Goal: Task Accomplishment & Management: Use online tool/utility

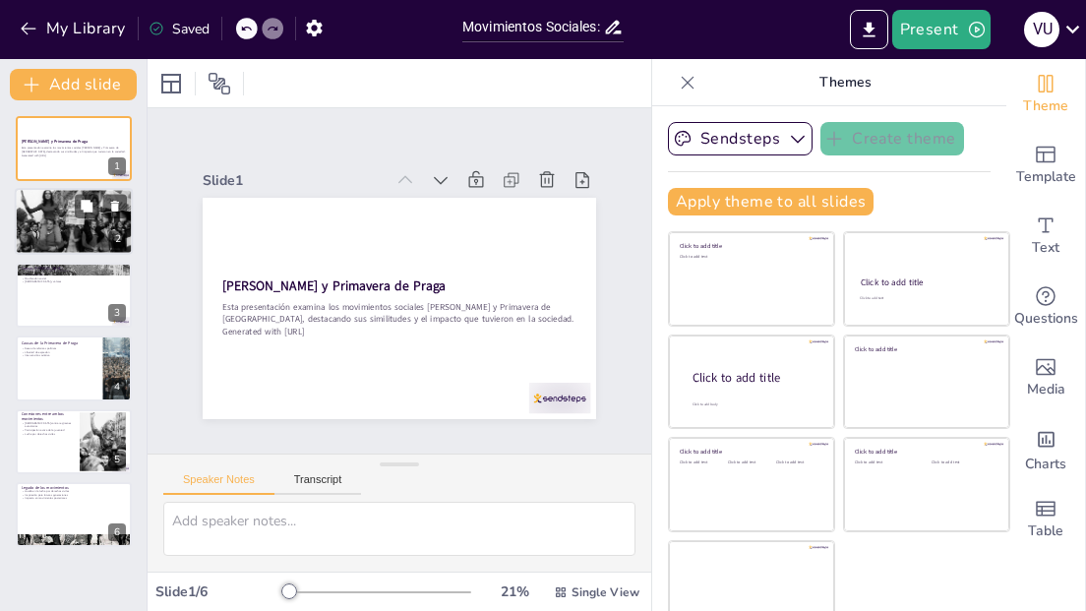
click at [66, 228] on div at bounding box center [74, 222] width 118 height 80
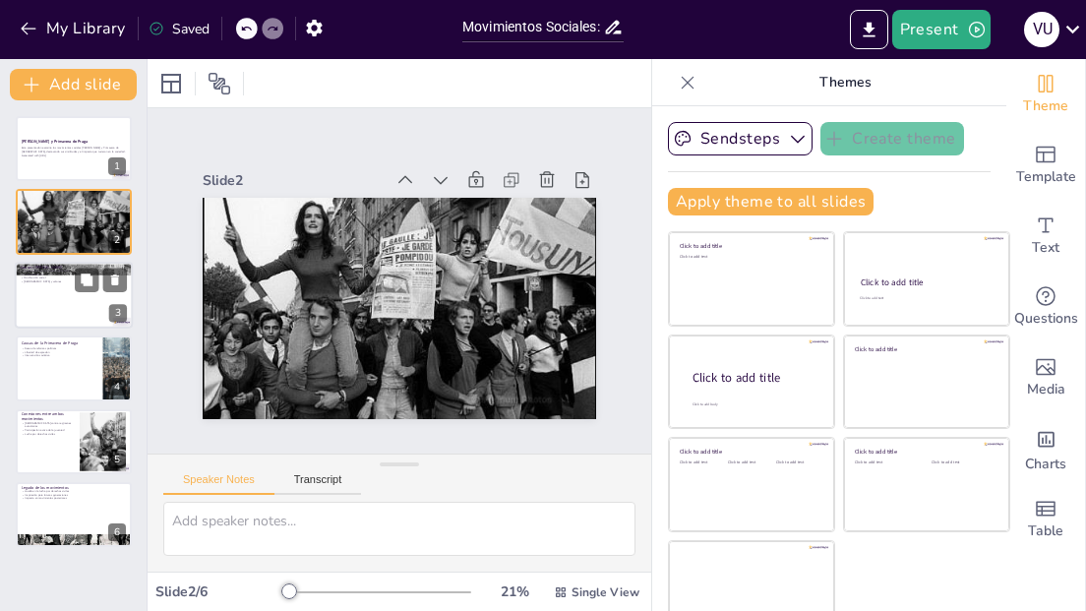
click at [49, 297] on div at bounding box center [74, 295] width 118 height 67
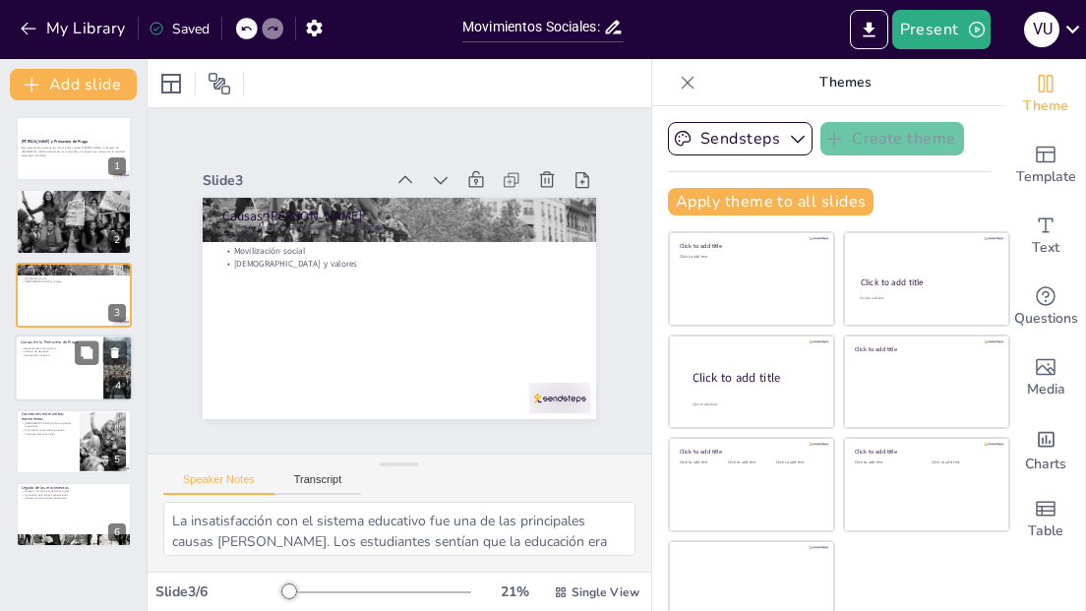
click at [46, 356] on p "Intervención soviética" at bounding box center [59, 356] width 77 height 4
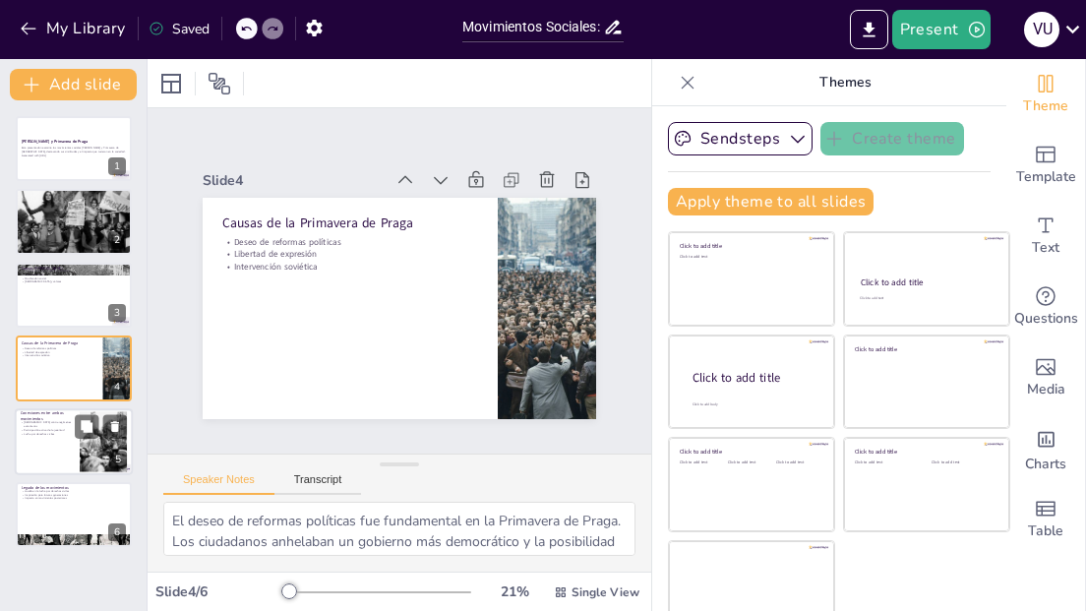
click at [36, 436] on div at bounding box center [74, 441] width 118 height 67
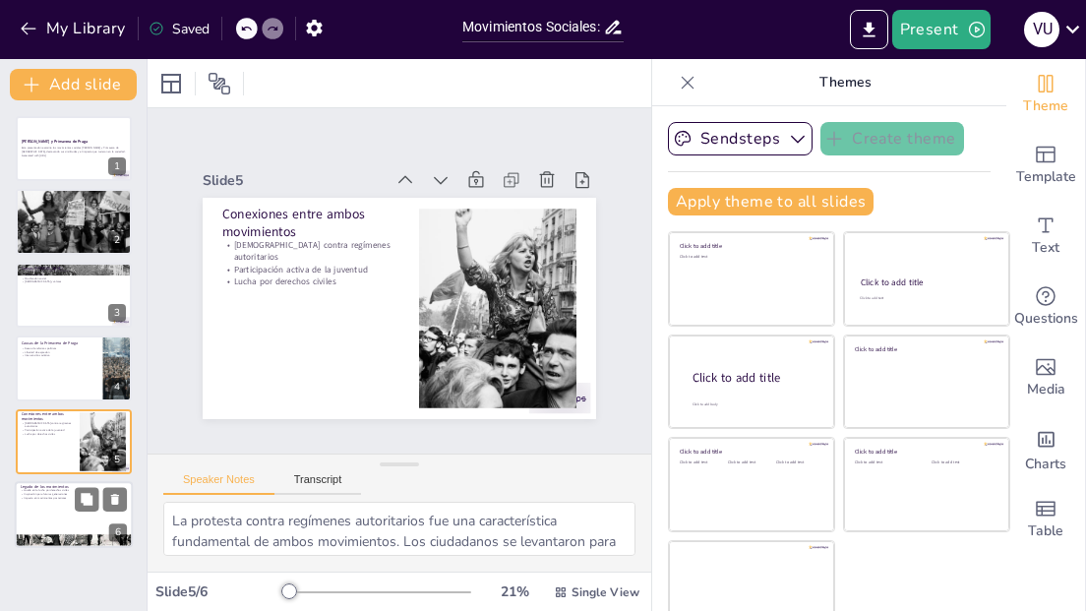
click at [44, 501] on div at bounding box center [74, 514] width 118 height 67
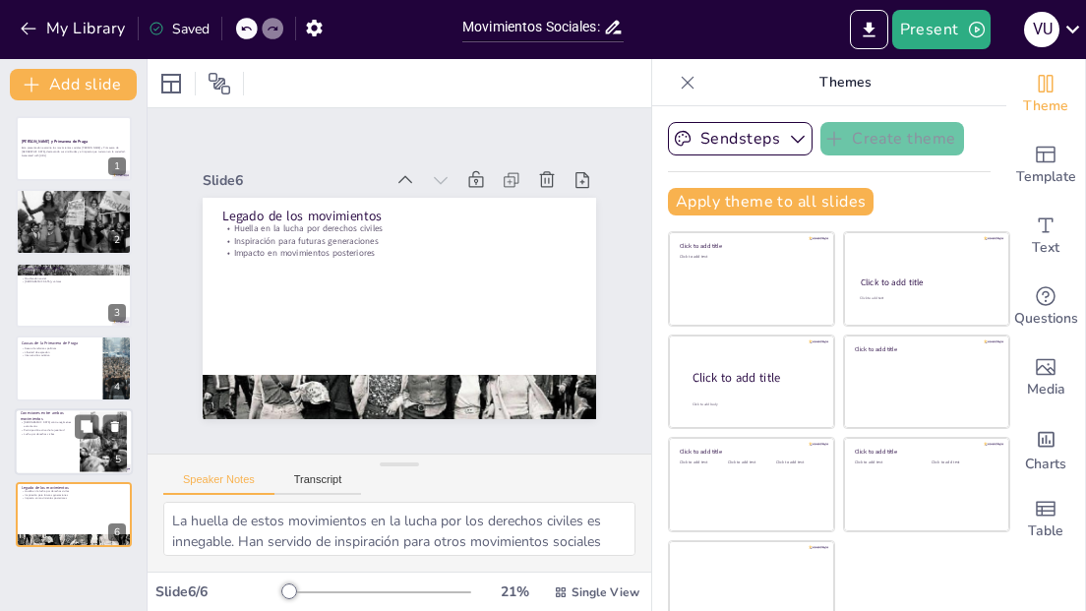
scroll to position [24, 0]
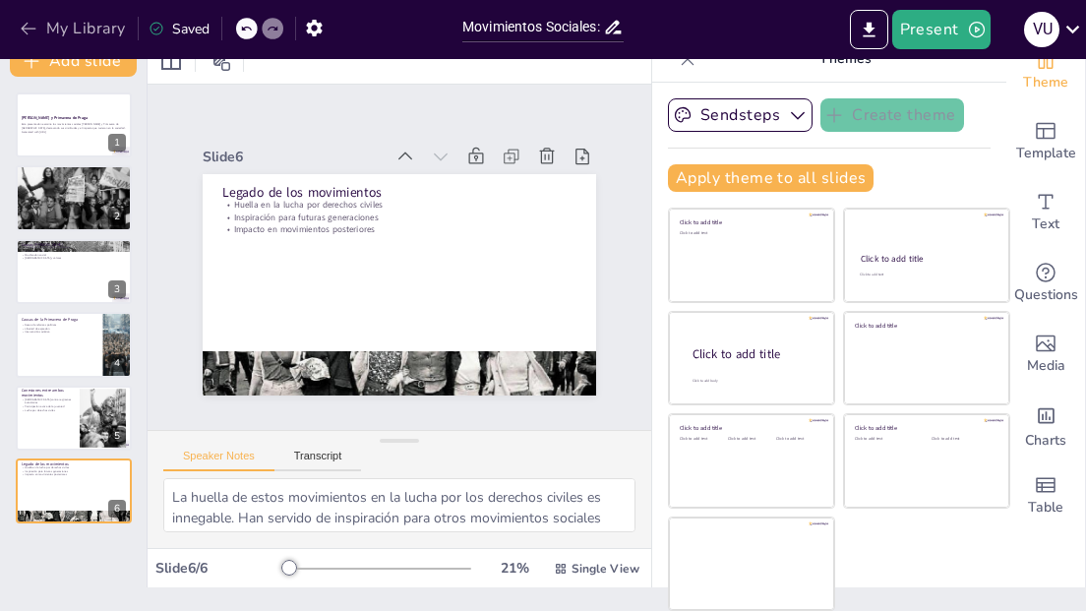
click at [25, 25] on icon "button" at bounding box center [29, 29] width 20 height 20
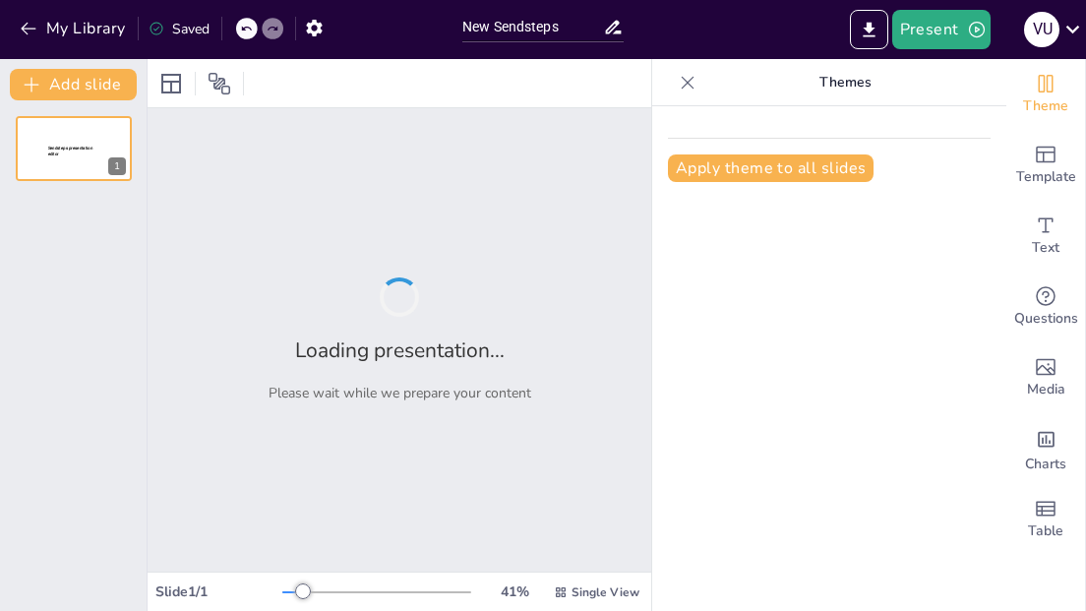
type input "New Sendsteps"
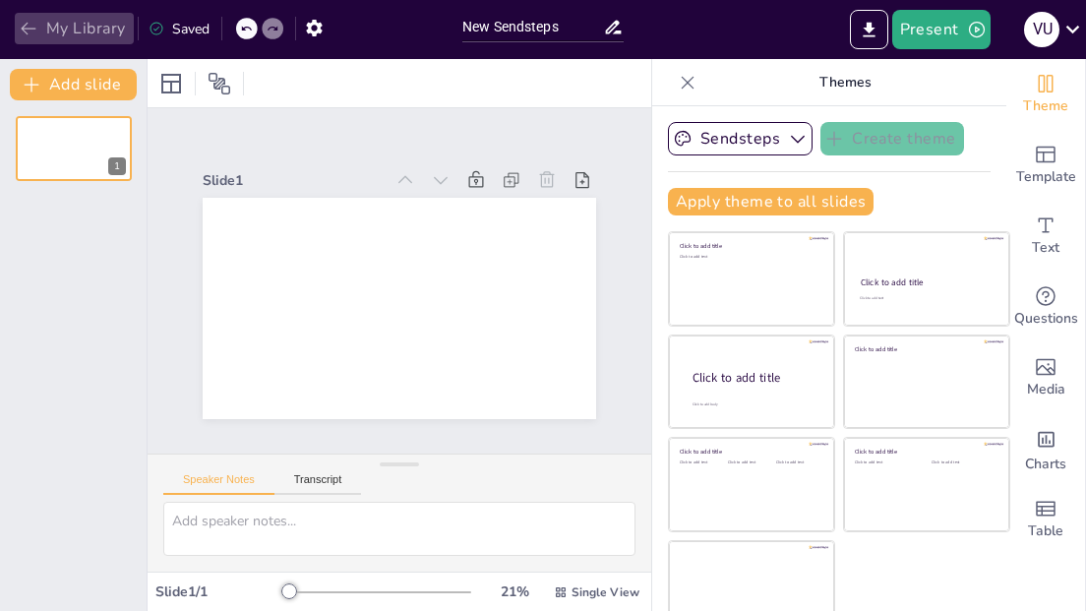
click at [25, 28] on icon "button" at bounding box center [29, 29] width 20 height 20
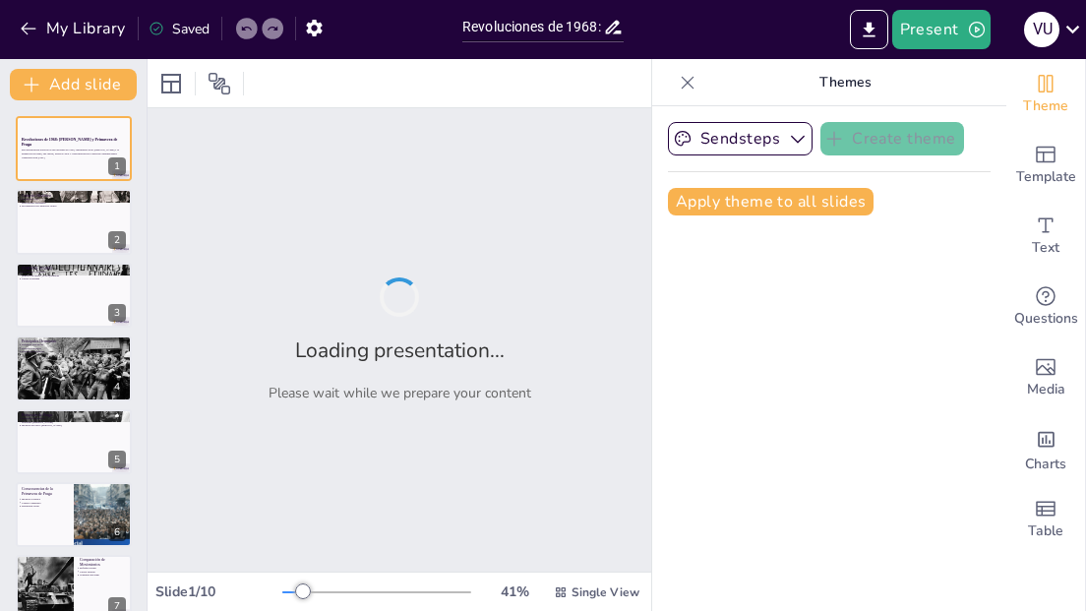
type input "Revoluciones de 1968: [PERSON_NAME] y Primavera de Praga"
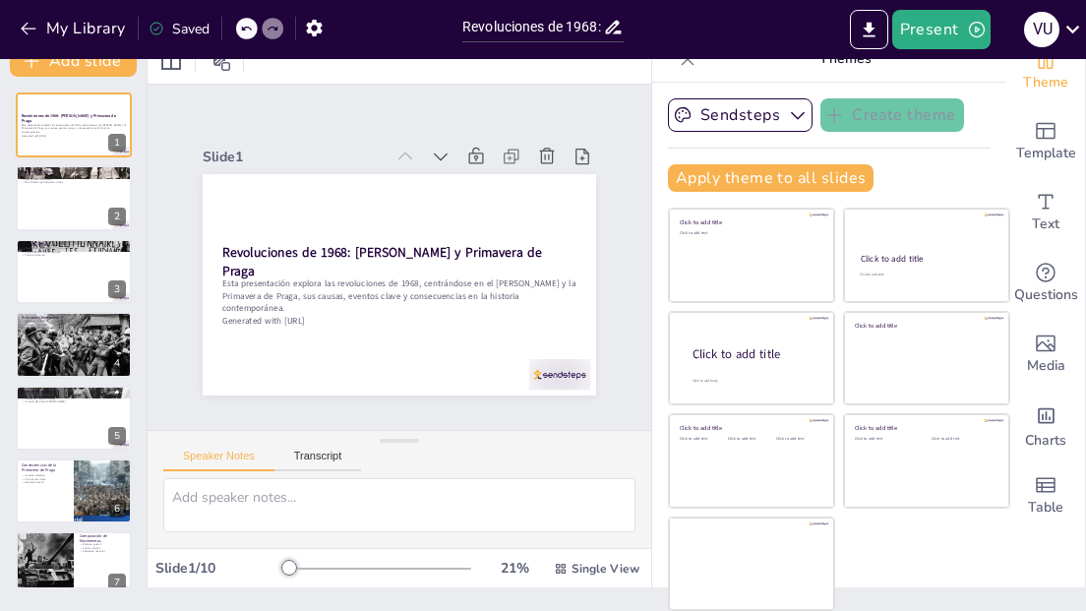
scroll to position [2, 0]
click at [307, 568] on div at bounding box center [376, 569] width 189 height 16
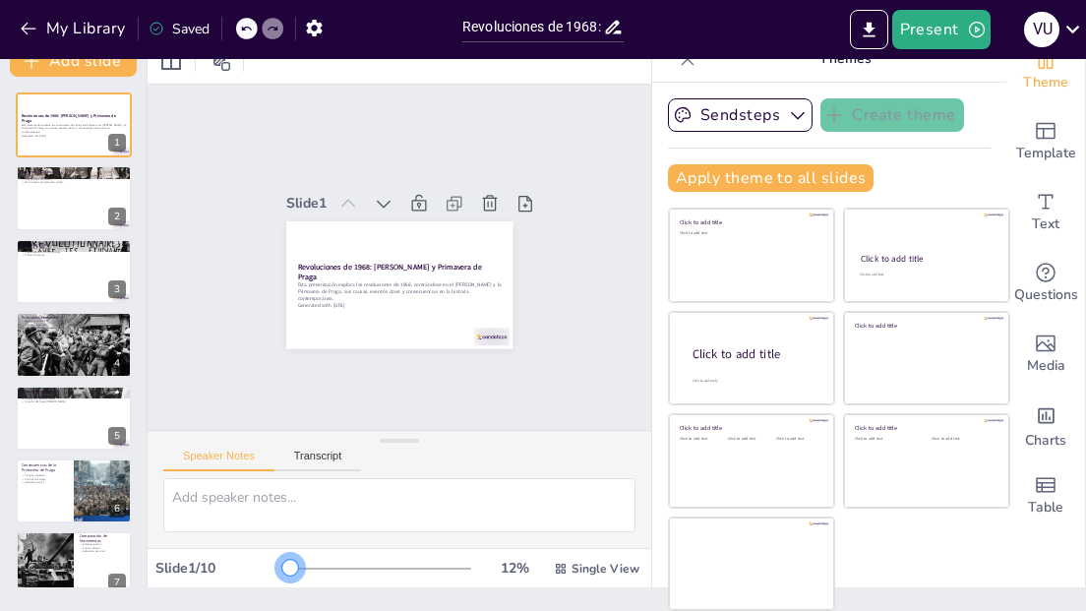
drag, startPoint x: 307, startPoint y: 570, endPoint x: 268, endPoint y: 348, distance: 225.5
click at [273, 568] on div "Slide 1 / 10 12 % Single View" at bounding box center [400, 568] width 504 height 31
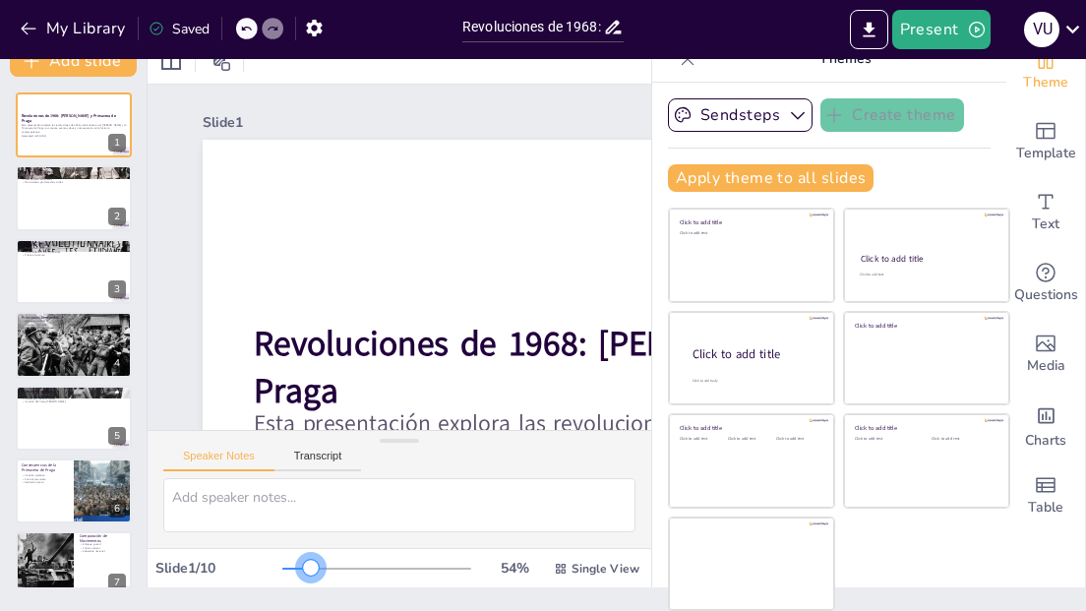
click at [313, 565] on div at bounding box center [376, 569] width 189 height 16
drag, startPoint x: 361, startPoint y: 282, endPoint x: 324, endPoint y: 229, distance: 64.9
click at [324, 229] on div "Slide 1 Revoluciones de 1968: Mayo Francés y Primavera de Praga Esta presentaci…" at bounding box center [653, 488] width 1269 height 947
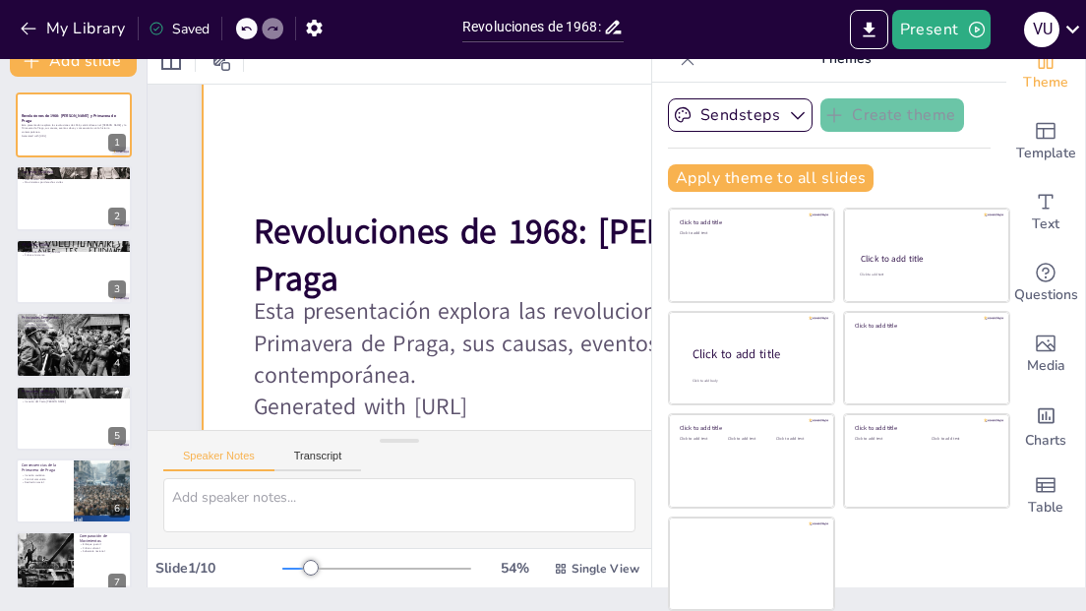
scroll to position [224, 0]
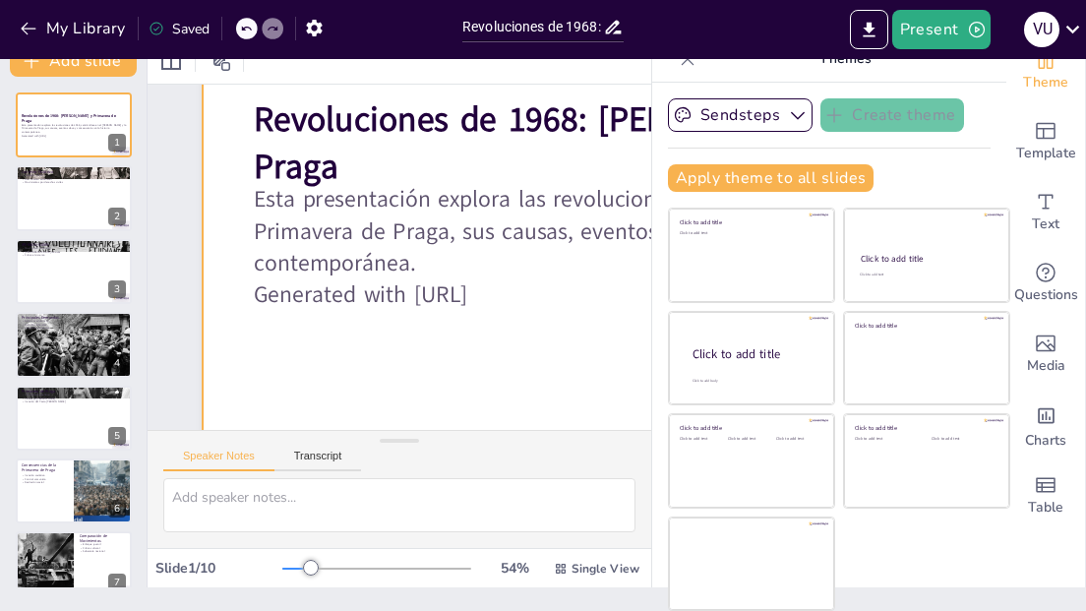
click at [372, 283] on p "Generated with Sendsteps.ai" at bounding box center [671, 418] width 852 height 402
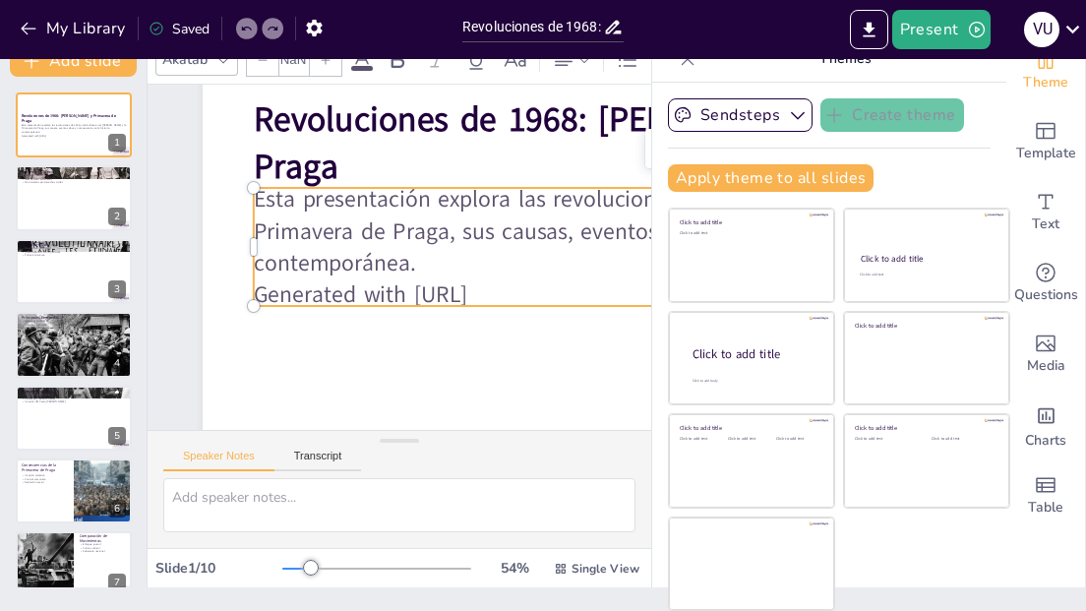
type input "32"
click at [512, 286] on p "Generated with Sendsteps.ai" at bounding box center [492, 559] width 402 height 852
click at [559, 291] on p "Generated with Sendsteps.ai" at bounding box center [685, 390] width 882 height 314
drag, startPoint x: 539, startPoint y: 298, endPoint x: 527, endPoint y: 298, distance: 11.8
click at [538, 298] on p "Generated with Sendsteps.ai" at bounding box center [191, 19] width 703 height 637
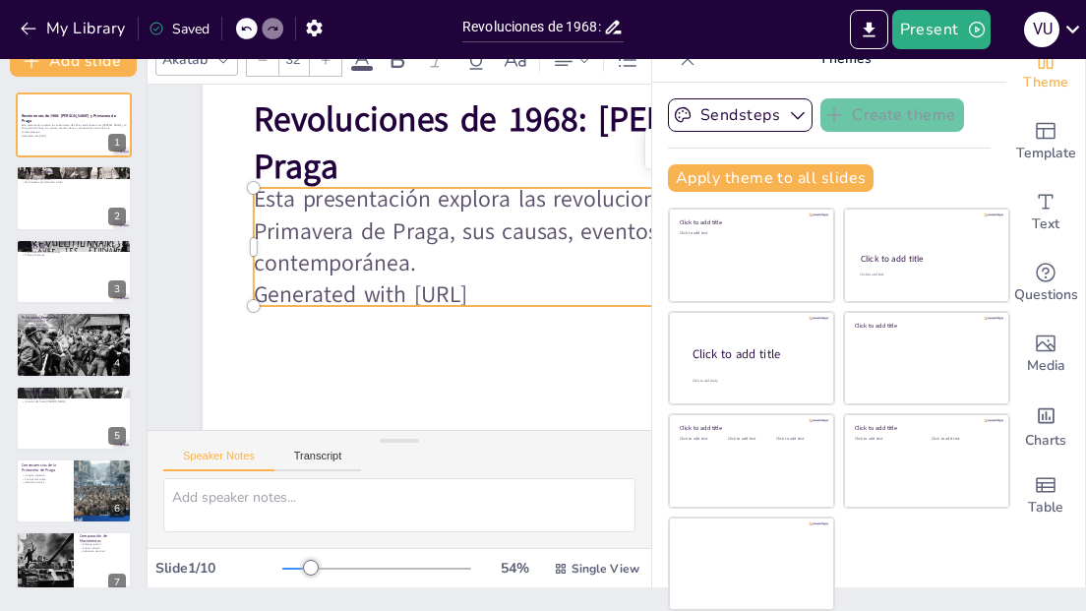
click at [522, 298] on p "Generated with Sendsteps.ai" at bounding box center [652, 447] width 810 height 486
click at [378, 265] on p "Esta presentación explora las revoluciones de 1968, centrándose en el Mayo Fran…" at bounding box center [648, 447] width 745 height 684
click at [392, 207] on p "Esta presentación explora las revoluciones de 1968, centrándose en el Mayo Fran…" at bounding box center [696, 361] width 877 height 460
click at [399, 366] on div at bounding box center [685, 396] width 1162 height 1063
click at [577, 239] on p "Esta presentación explora las revoluciones de 1968, centrándose en el Mayo Fran…" at bounding box center [551, 532] width 460 height 877
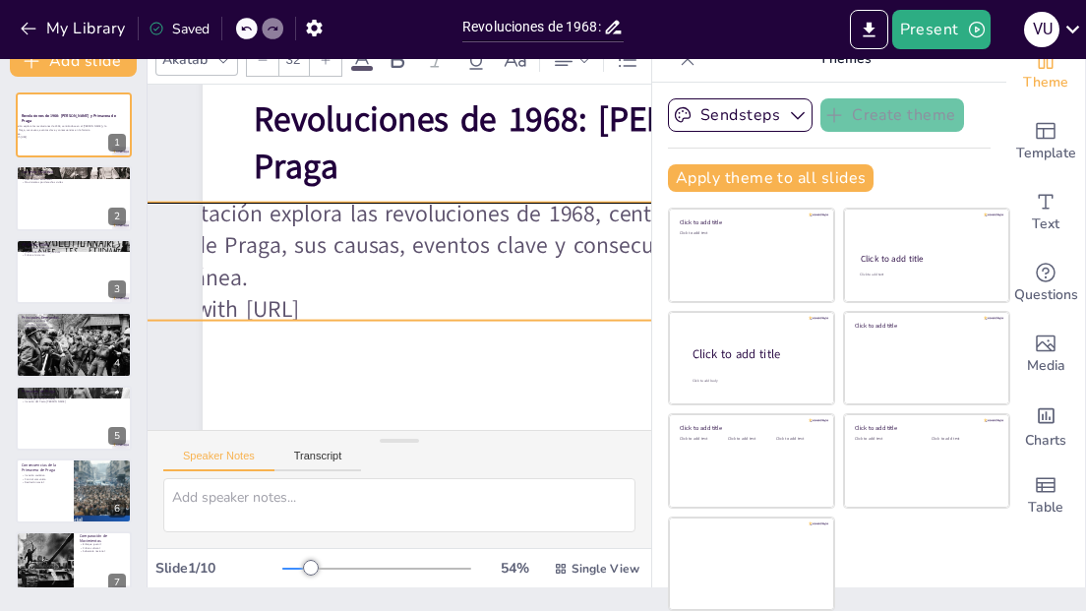
drag, startPoint x: 589, startPoint y: 240, endPoint x: 421, endPoint y: 258, distance: 169.1
click at [421, 258] on p "Esta presentación explora las revoluciones de 1968, centrándose en el Mayo Fran…" at bounding box center [514, 345] width 745 height 684
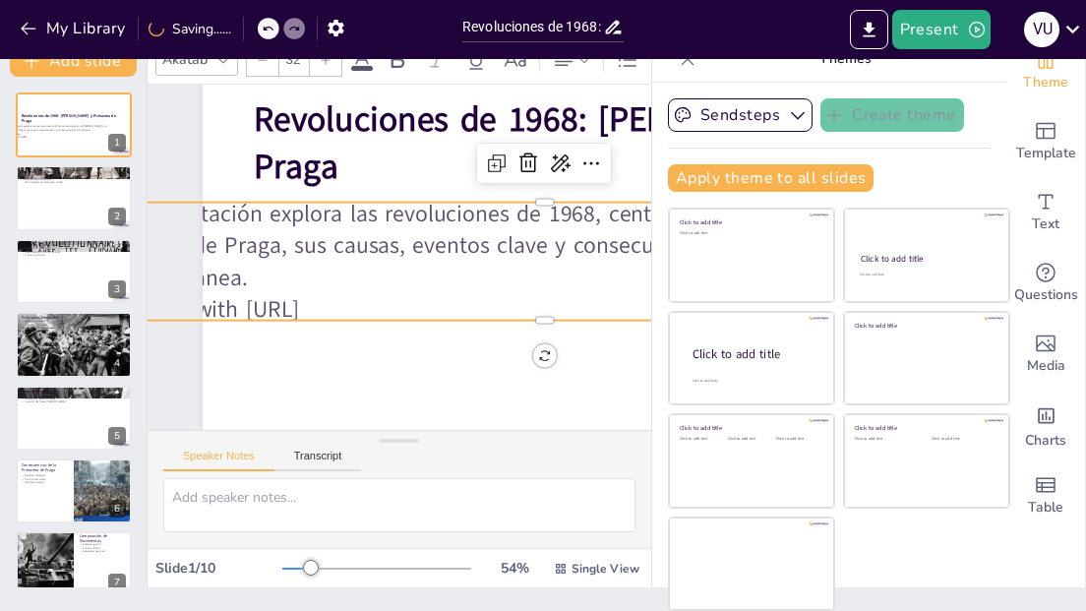
drag, startPoint x: 429, startPoint y: 264, endPoint x: 476, endPoint y: 260, distance: 47.4
click at [476, 260] on p "Esta presentación explora las revoluciones de 1968, centrándose en el Mayo Fran…" at bounding box center [514, 345] width 745 height 684
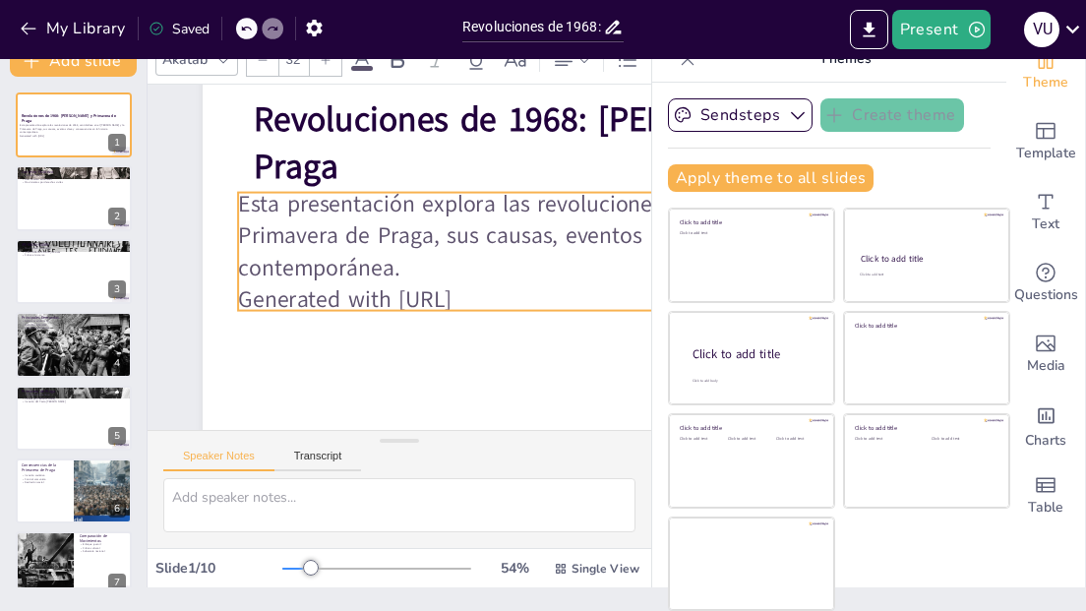
drag, startPoint x: 455, startPoint y: 258, endPoint x: 570, endPoint y: 248, distance: 115.5
click at [570, 248] on p "Esta presentación explora las revoluciones de 1968, centrándose en el Mayo Fran…" at bounding box center [679, 359] width 877 height 460
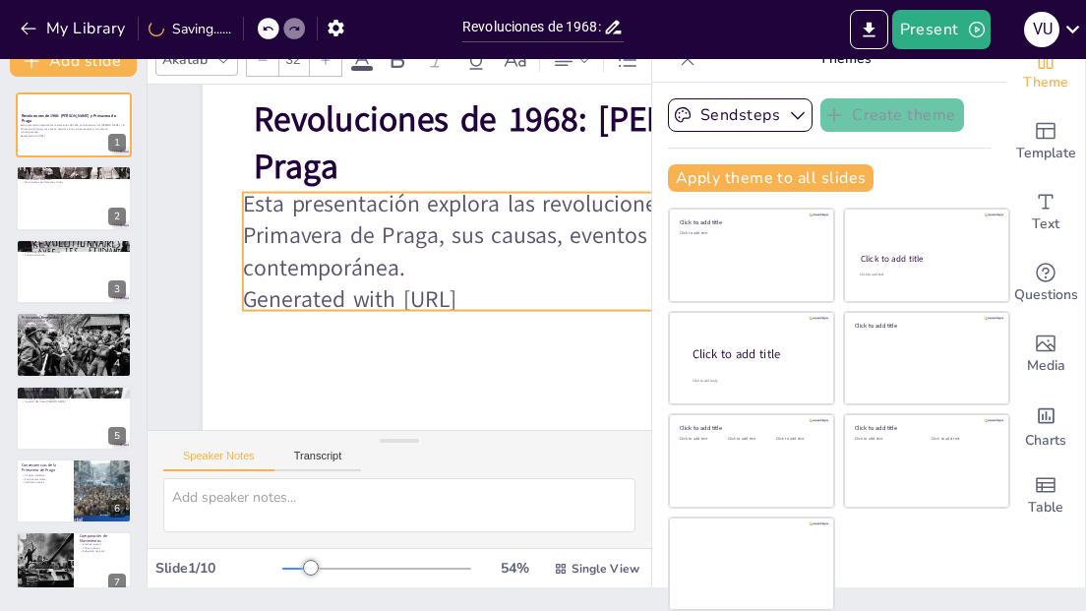
drag, startPoint x: 540, startPoint y: 244, endPoint x: 523, endPoint y: 244, distance: 16.7
click at [523, 244] on p "Esta presentación explora las revoluciones de 1968, centrándose en el Mayo Fran…" at bounding box center [684, 361] width 877 height 460
click at [334, 271] on p "Esta presentación explora las revoluciones de 1968, centrándose en el Mayo Fran…" at bounding box center [688, 329] width 902 height 374
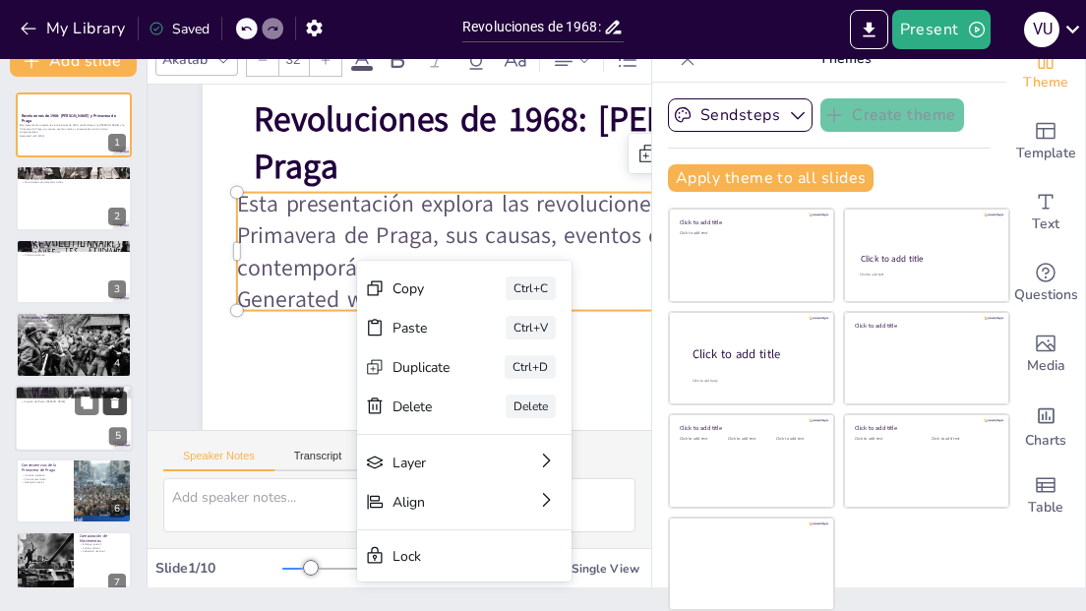
drag, startPoint x: 423, startPoint y: 397, endPoint x: 104, endPoint y: 413, distance: 319.0
click at [421, 521] on div "Delete" at bounding box center [429, 543] width 60 height 45
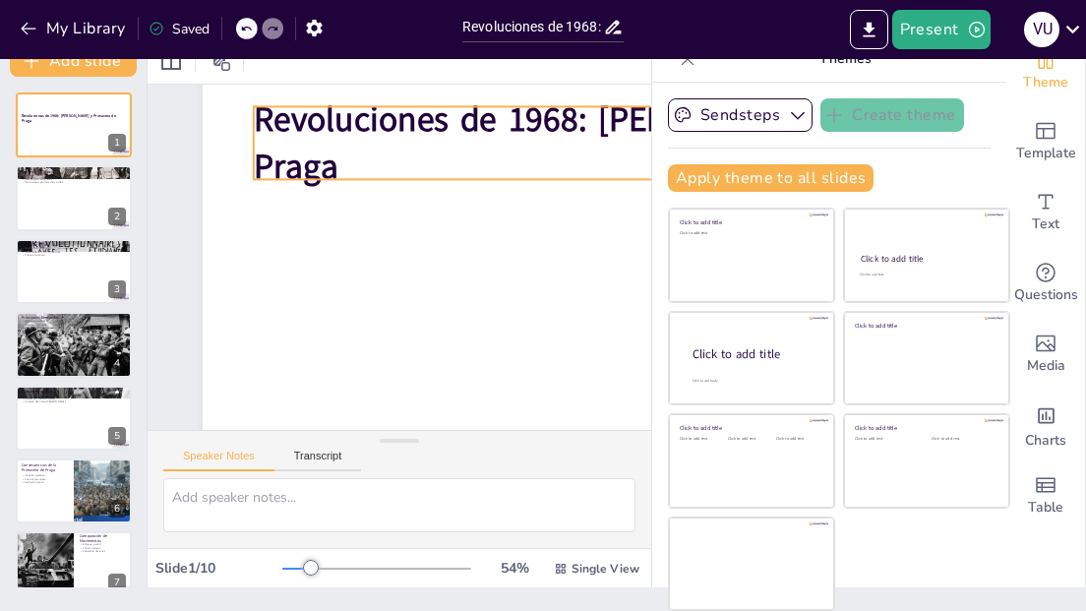
click at [44, 237] on div "Revoluciones de 1968: Mayo Francés y Primavera de Praga 1 Contexto Histórico Eu…" at bounding box center [73, 454] width 147 height 724
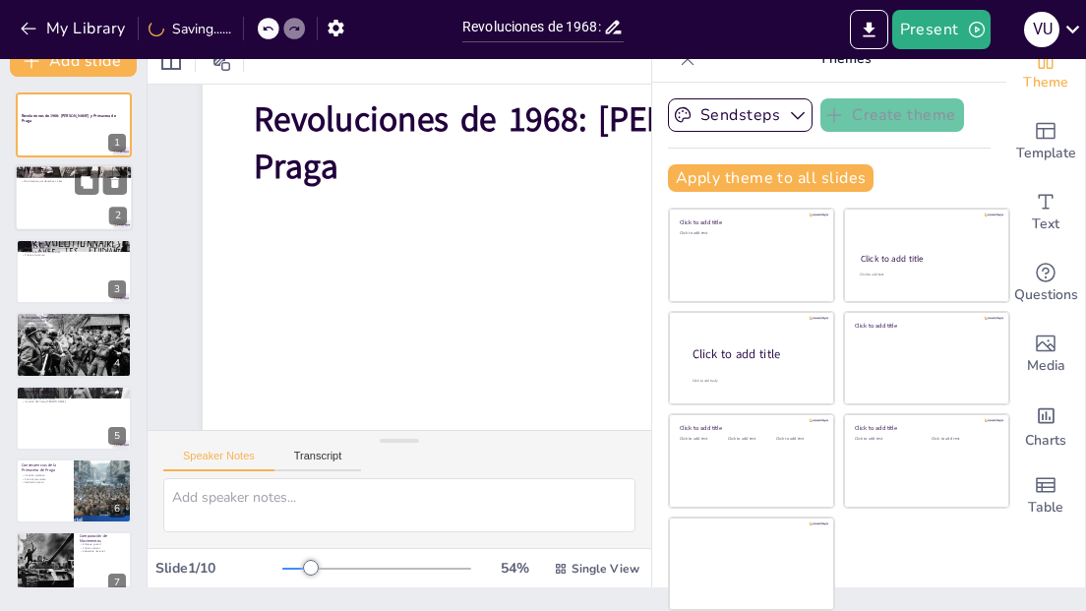
click at [55, 217] on div at bounding box center [74, 198] width 118 height 67
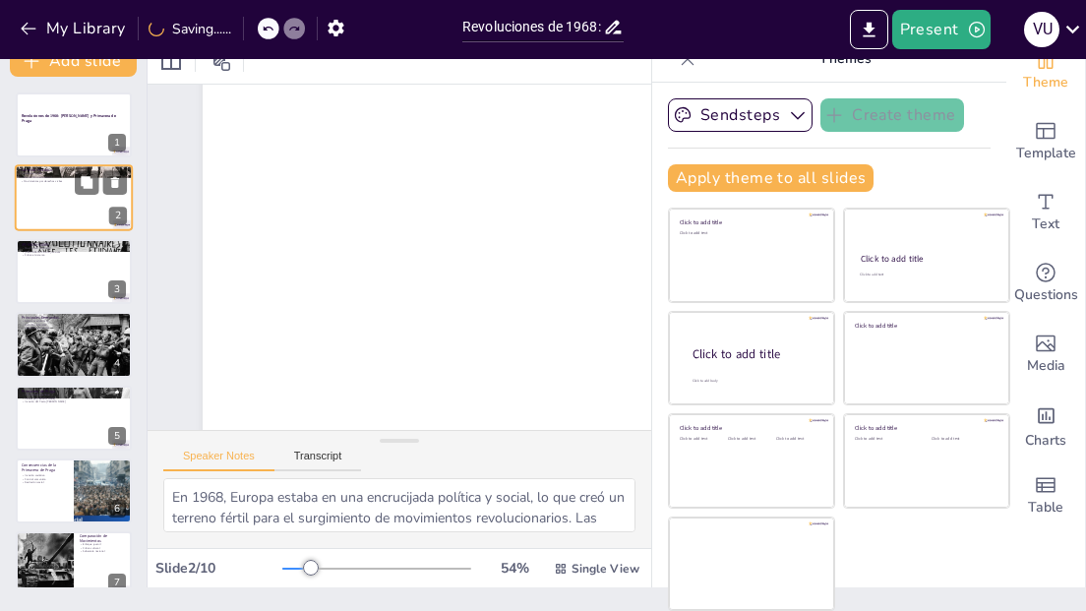
type textarea "En 1968, Europa estaba en una encrucijada política y social, lo que creó un ter…"
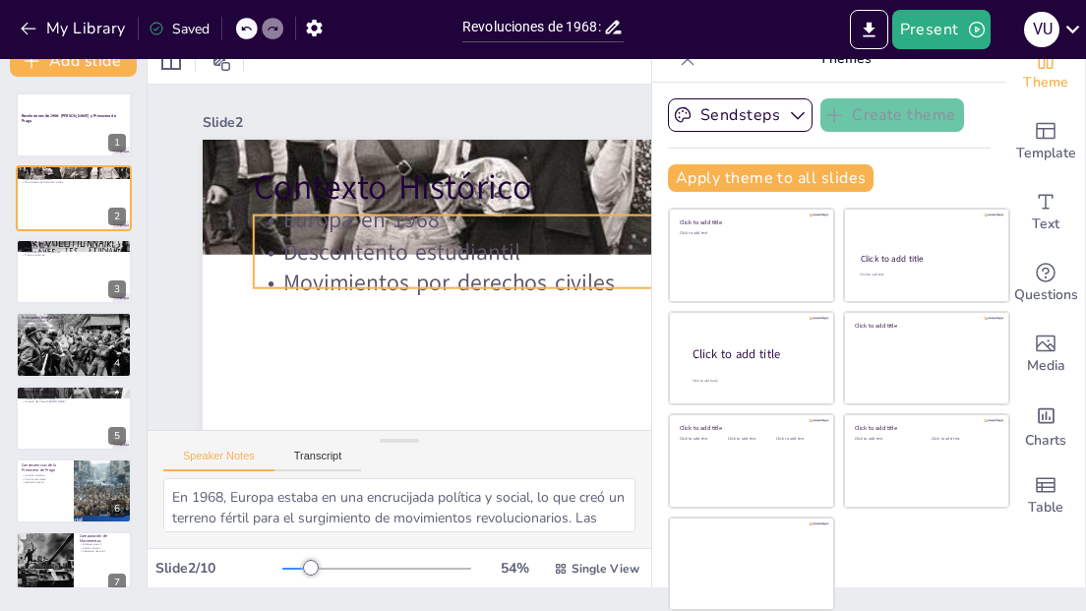
click at [438, 227] on p "Europa en 1968" at bounding box center [714, 286] width 904 height 222
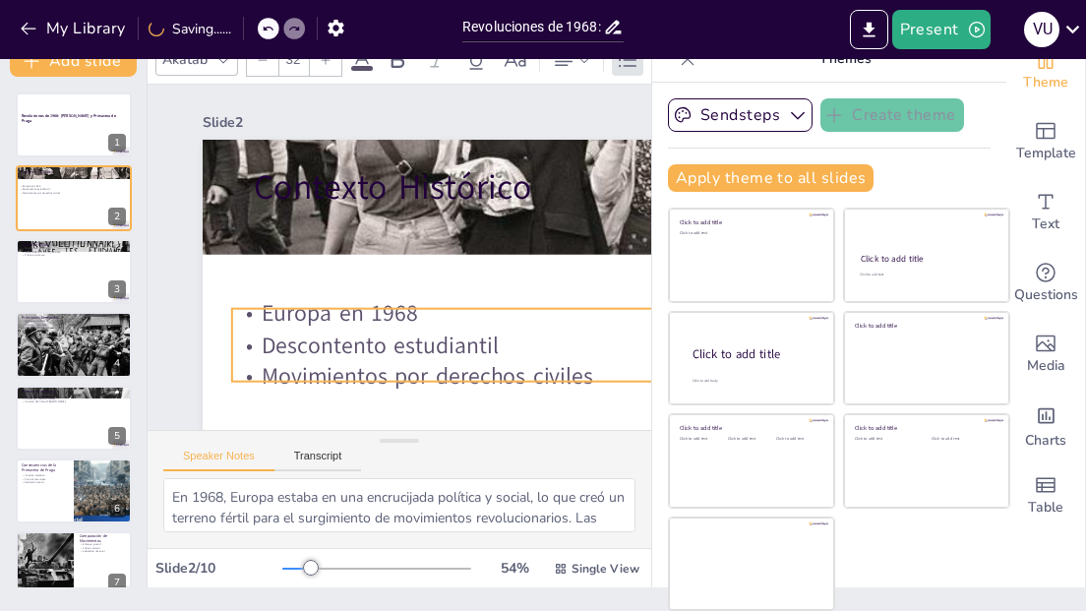
drag, startPoint x: 436, startPoint y: 244, endPoint x: 414, endPoint y: 337, distance: 95.9
click at [414, 337] on p "Descontento estudiantil" at bounding box center [666, 403] width 904 height 222
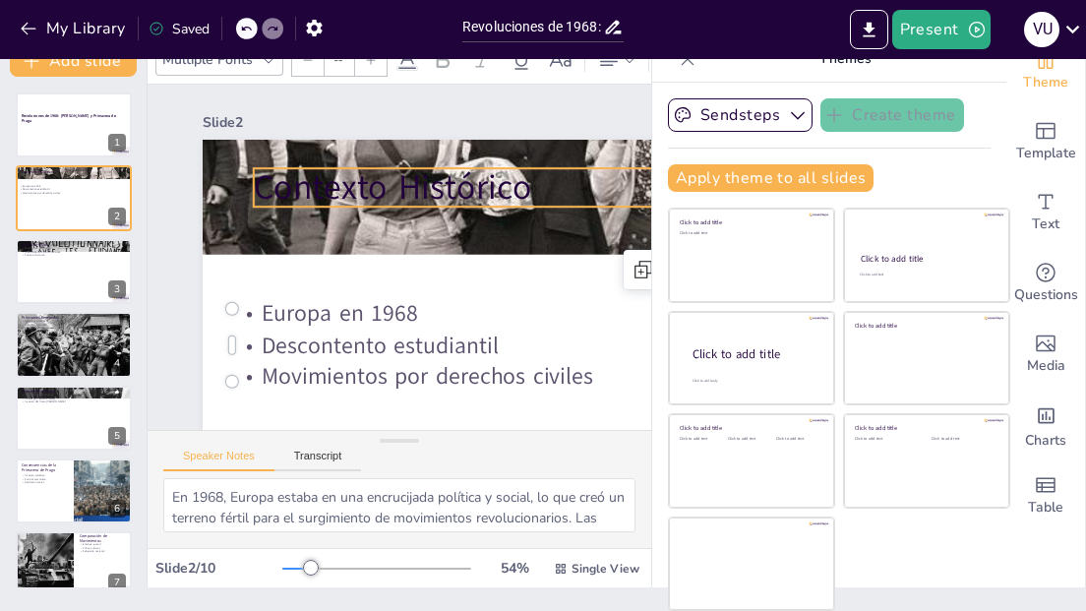
click at [391, 202] on p "Contexto Histórico" at bounding box center [714, 320] width 858 height 417
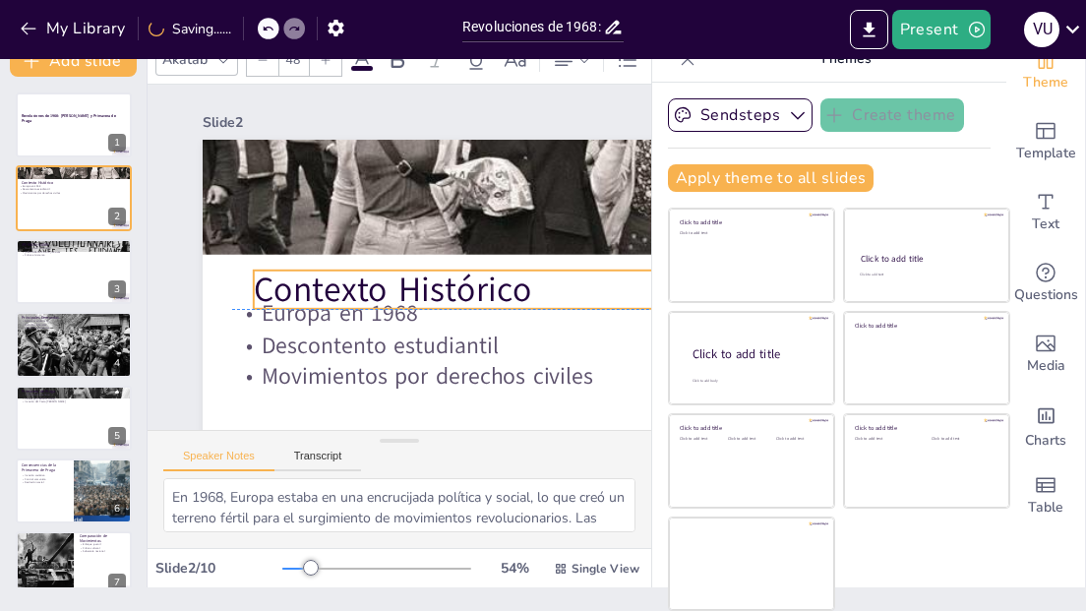
drag, startPoint x: 398, startPoint y: 190, endPoint x: 398, endPoint y: 295, distance: 105.2
click at [398, 295] on p "Contexto Histórico" at bounding box center [686, 384] width 887 height 329
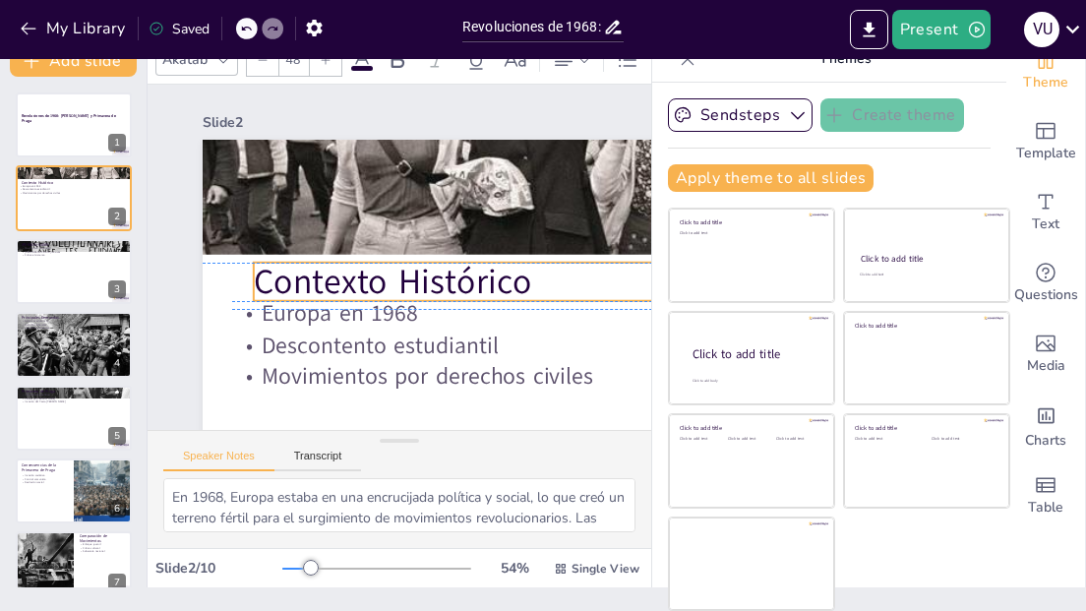
drag, startPoint x: 404, startPoint y: 292, endPoint x: 444, endPoint y: 382, distance: 97.8
click at [398, 285] on p "Contexto Histórico" at bounding box center [676, 407] width 858 height 417
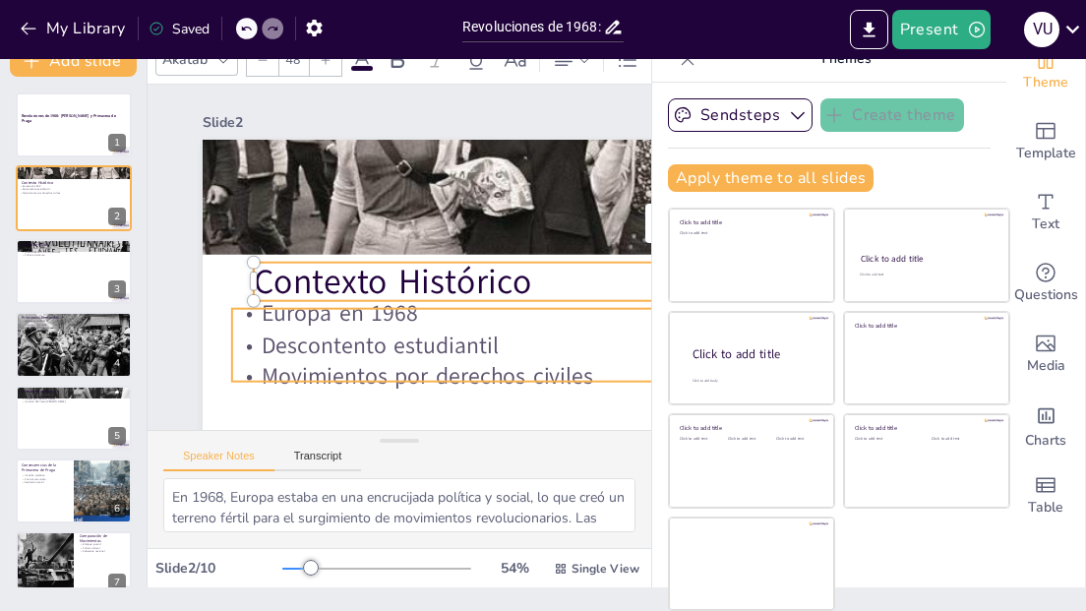
click at [423, 391] on p "Movimientos por derechos civiles" at bounding box center [564, 525] width 761 height 565
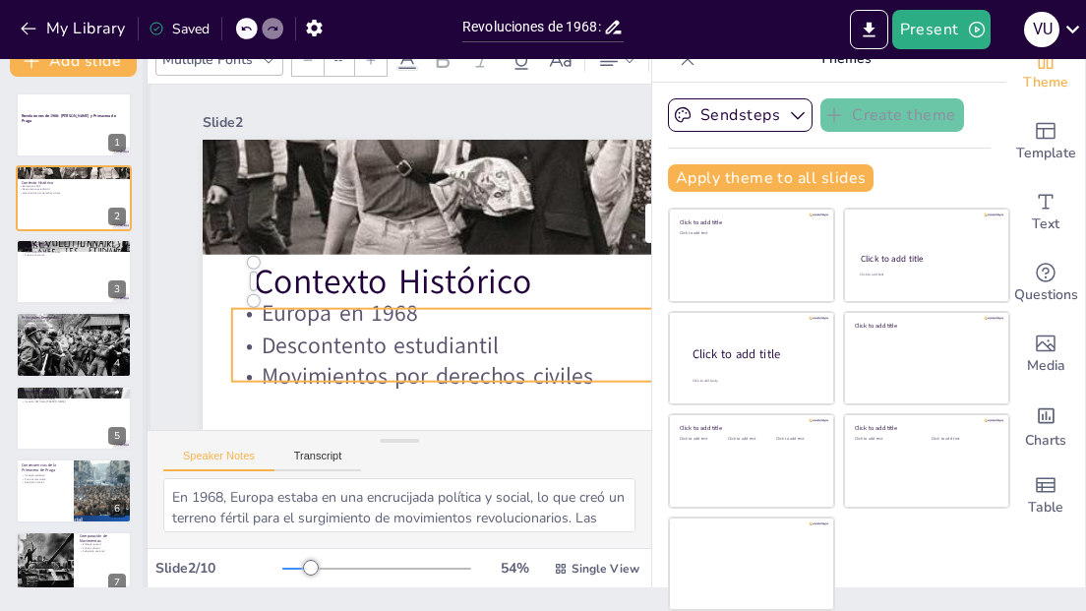
type input "32"
click at [56, 277] on div at bounding box center [74, 271] width 118 height 67
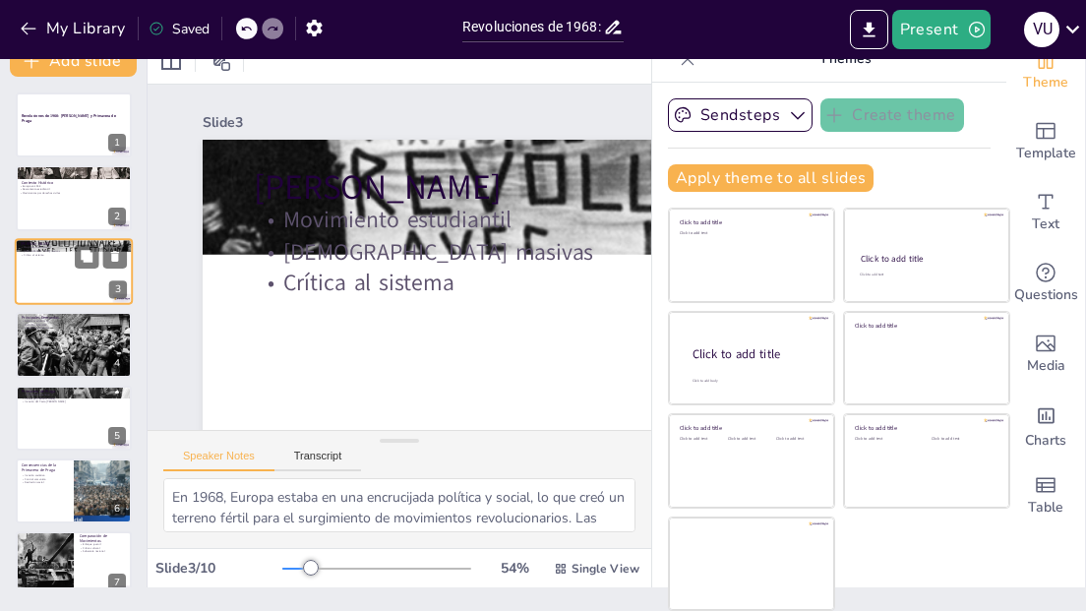
type textarea "El Mayo Francés fue en gran medida un movimiento estudiantil que buscaba la dem…"
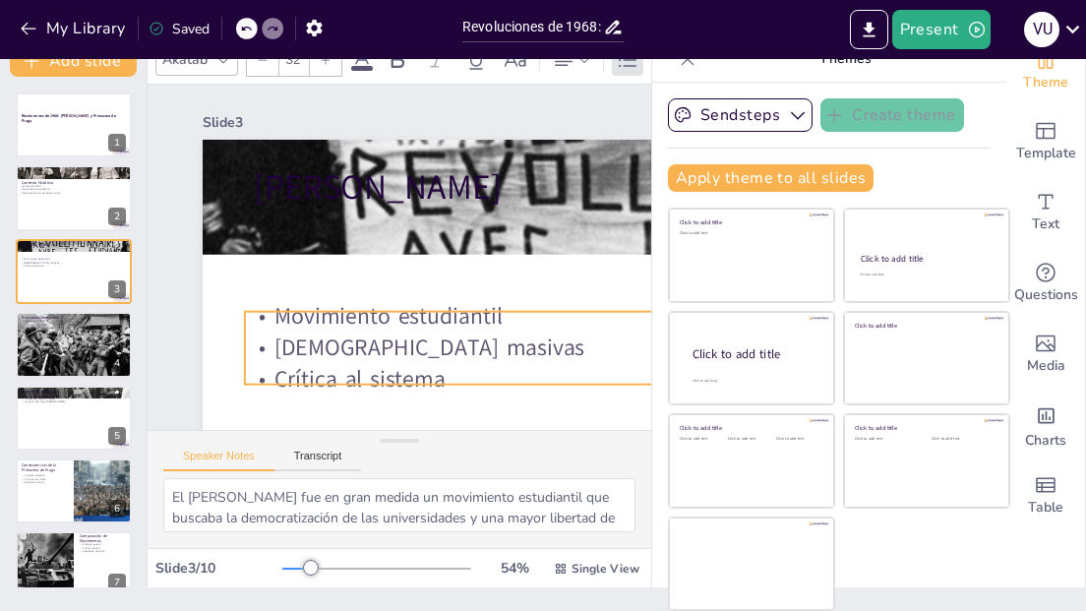
drag, startPoint x: 398, startPoint y: 222, endPoint x: 389, endPoint y: 319, distance: 96.8
click at [389, 319] on p "Movimiento estudiantil" at bounding box center [633, 460] width 810 height 487
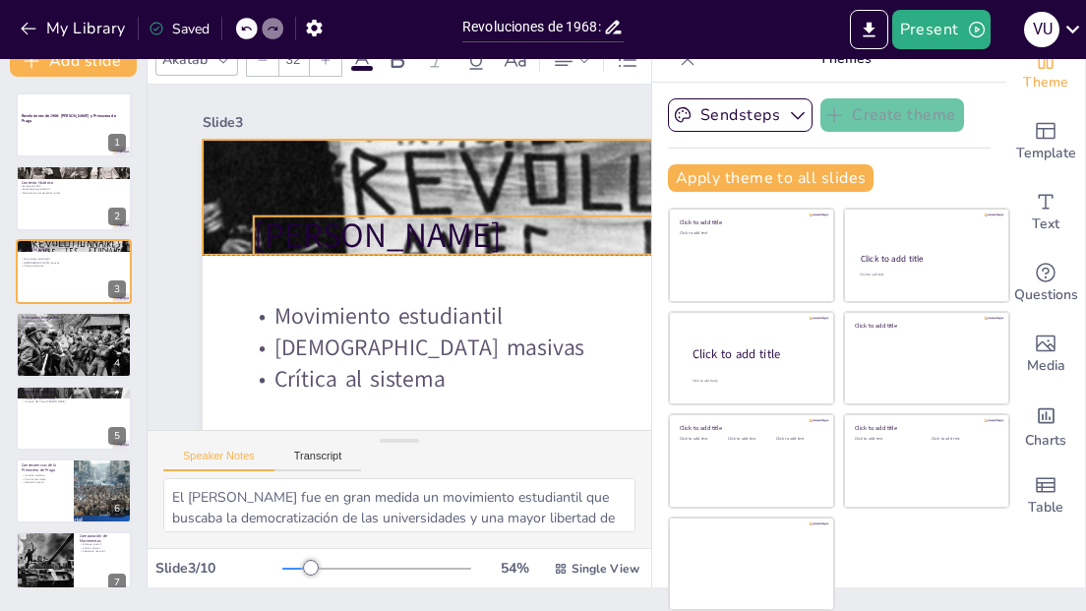
type input "48"
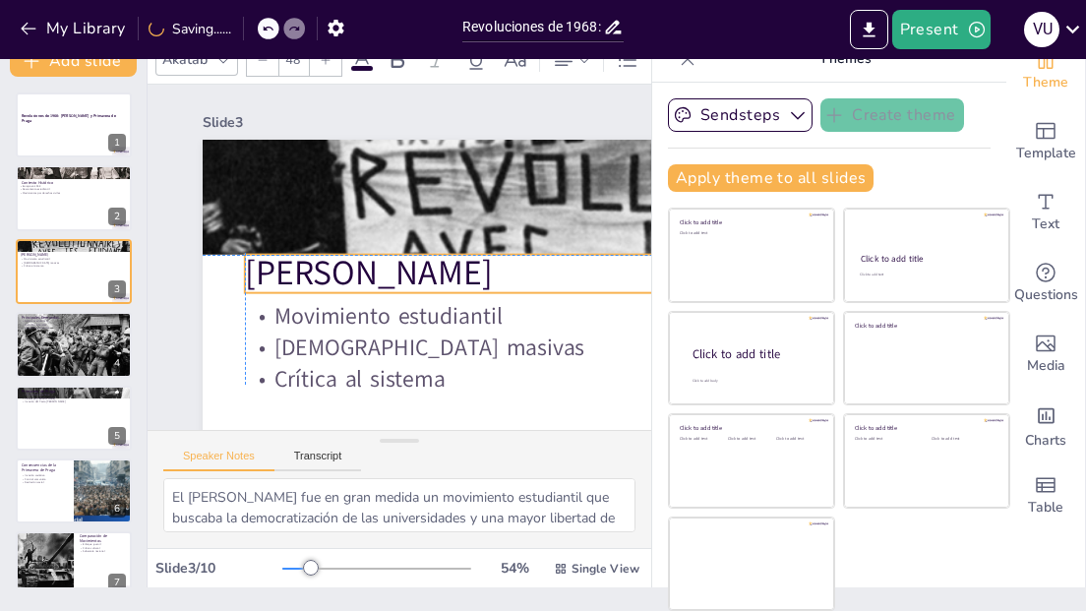
drag, startPoint x: 401, startPoint y: 189, endPoint x: 392, endPoint y: 273, distance: 85.0
click at [392, 273] on p "[PERSON_NAME]" at bounding box center [700, 306] width 918 height 144
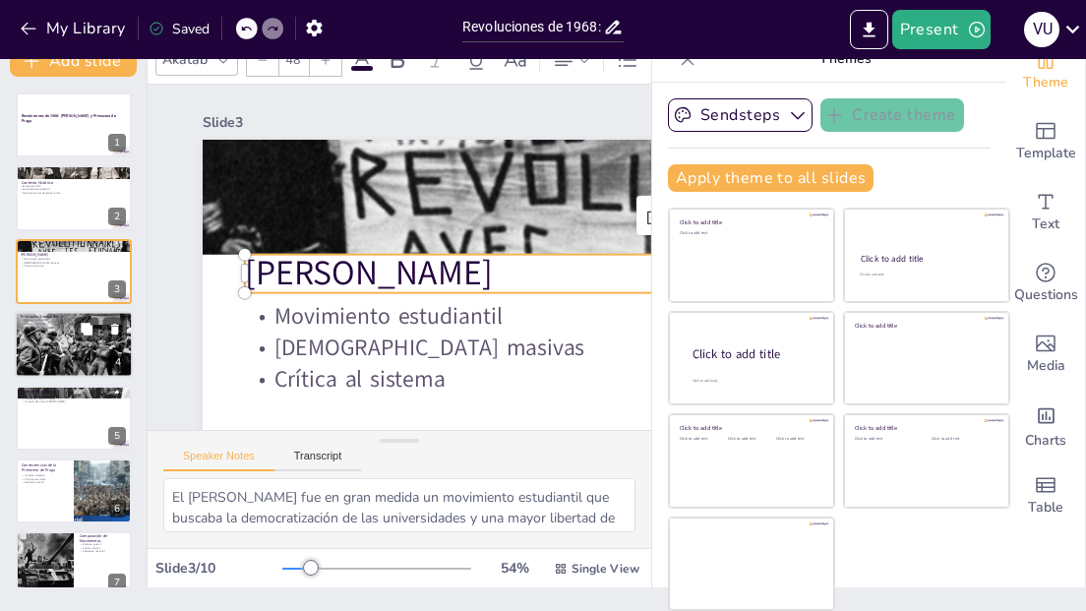
click at [49, 347] on div at bounding box center [74, 344] width 118 height 83
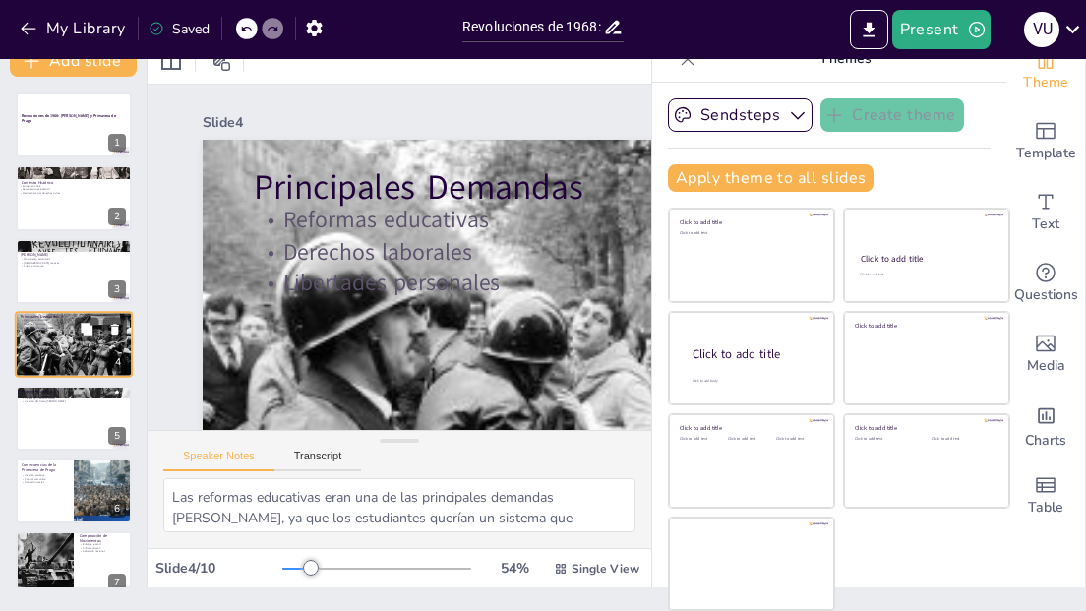
scroll to position [13, 0]
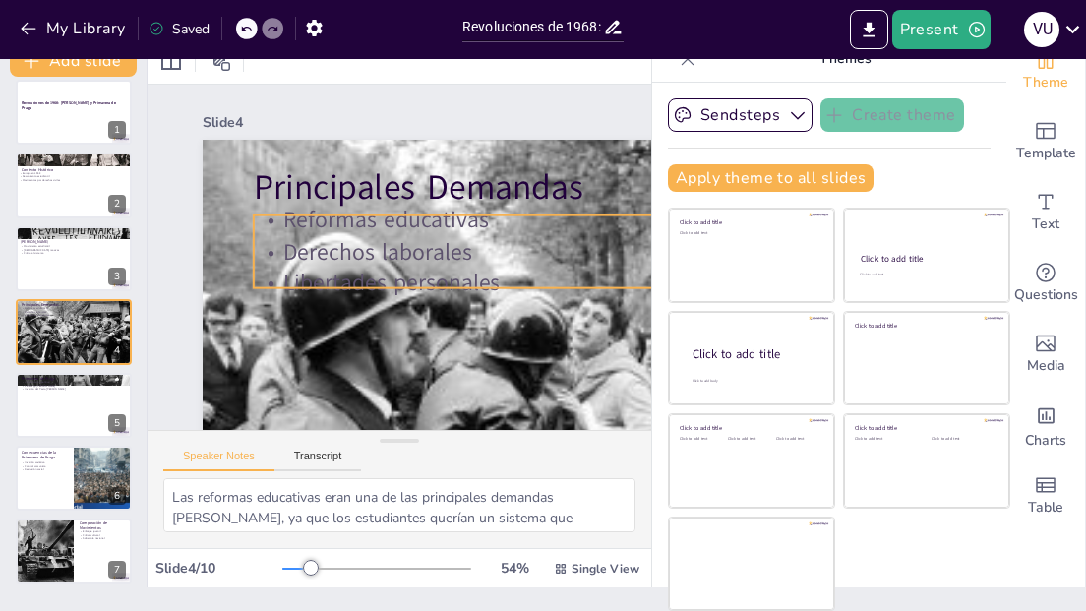
click at [414, 251] on p "Derechos laborales" at bounding box center [438, 568] width 128 height 916
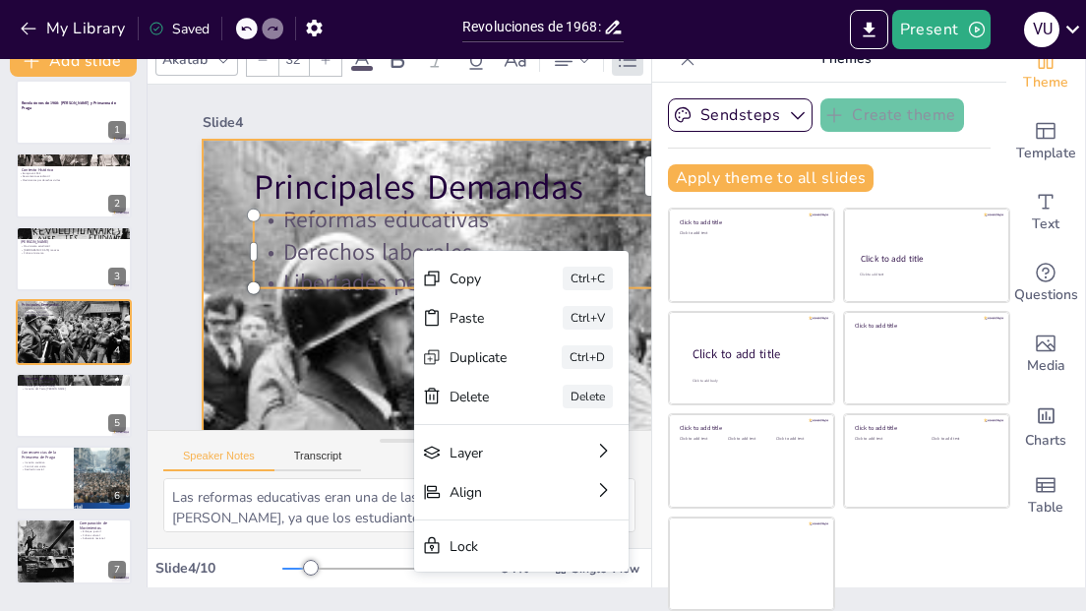
click at [378, 236] on p "Derechos laborales" at bounding box center [707, 317] width 904 height 222
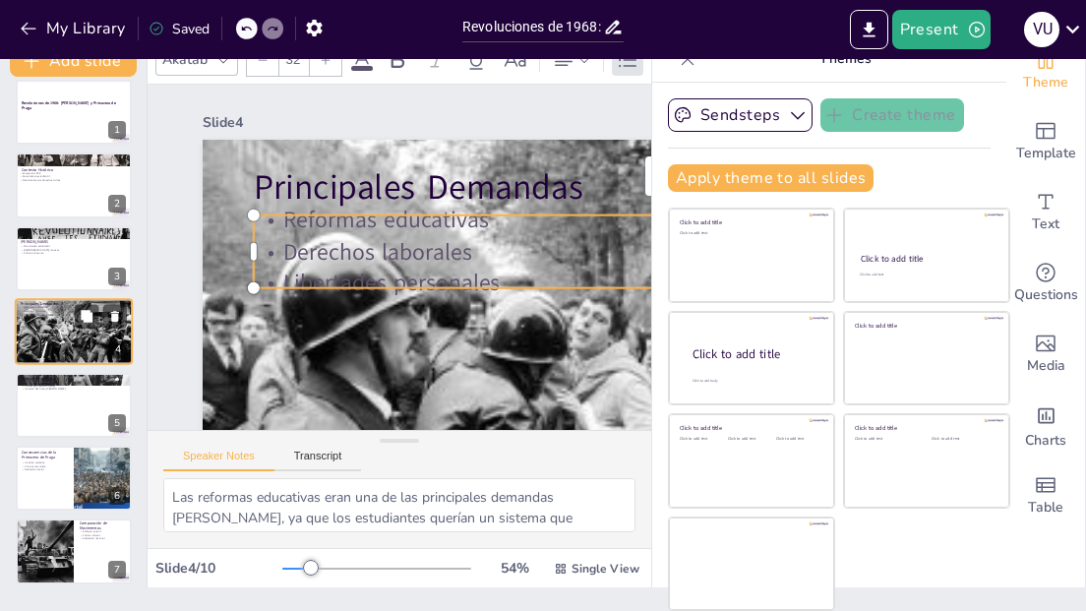
click at [71, 330] on div at bounding box center [74, 331] width 118 height 83
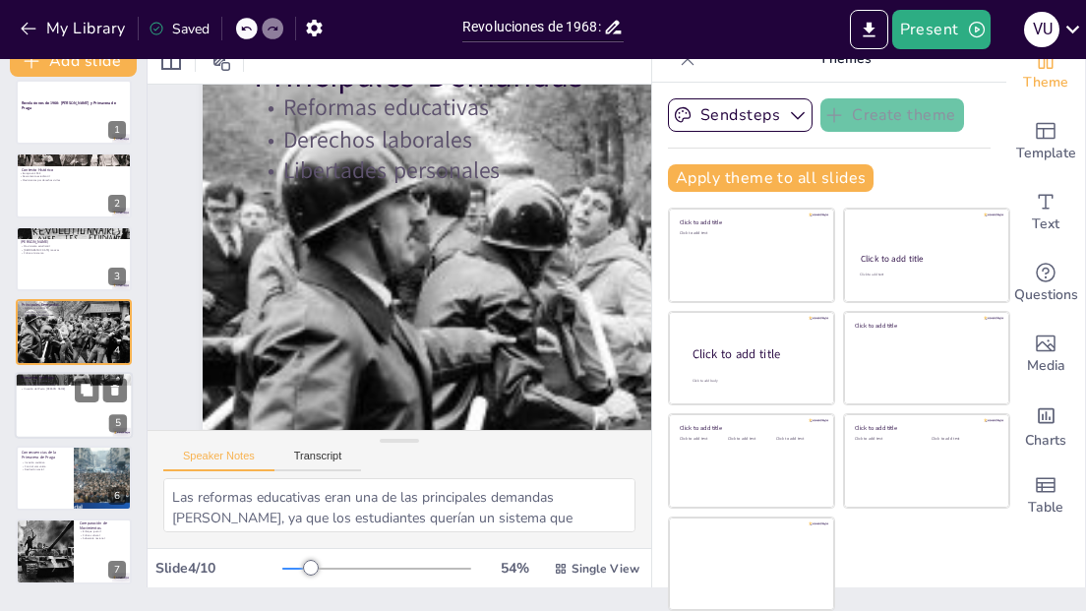
click at [45, 401] on div at bounding box center [74, 405] width 118 height 67
type textarea "La liberalización política fue un aspecto clave de la Primavera de Praga, donde…"
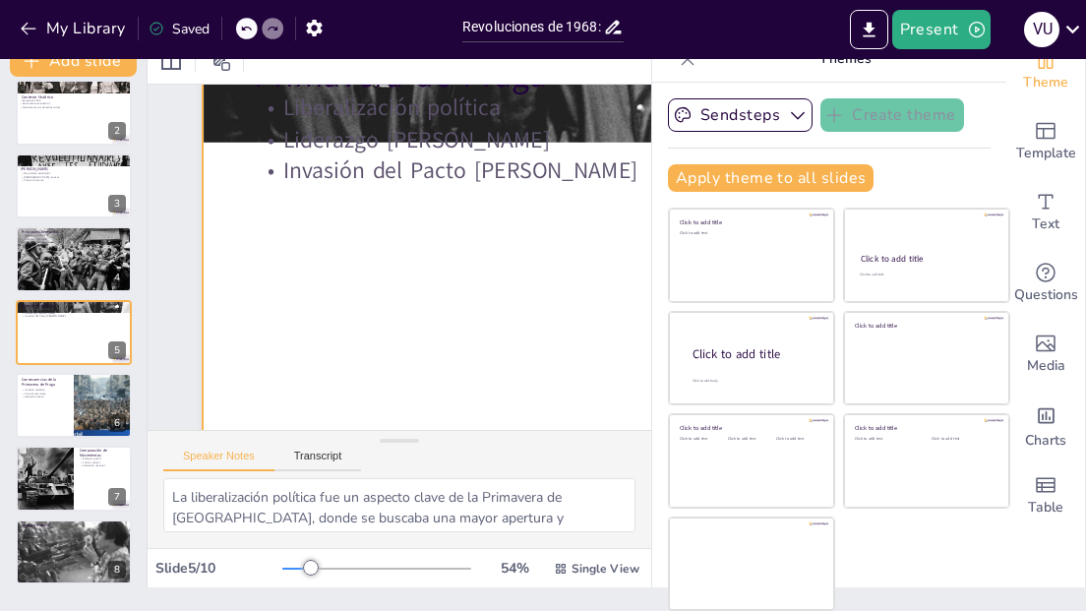
scroll to position [0, 0]
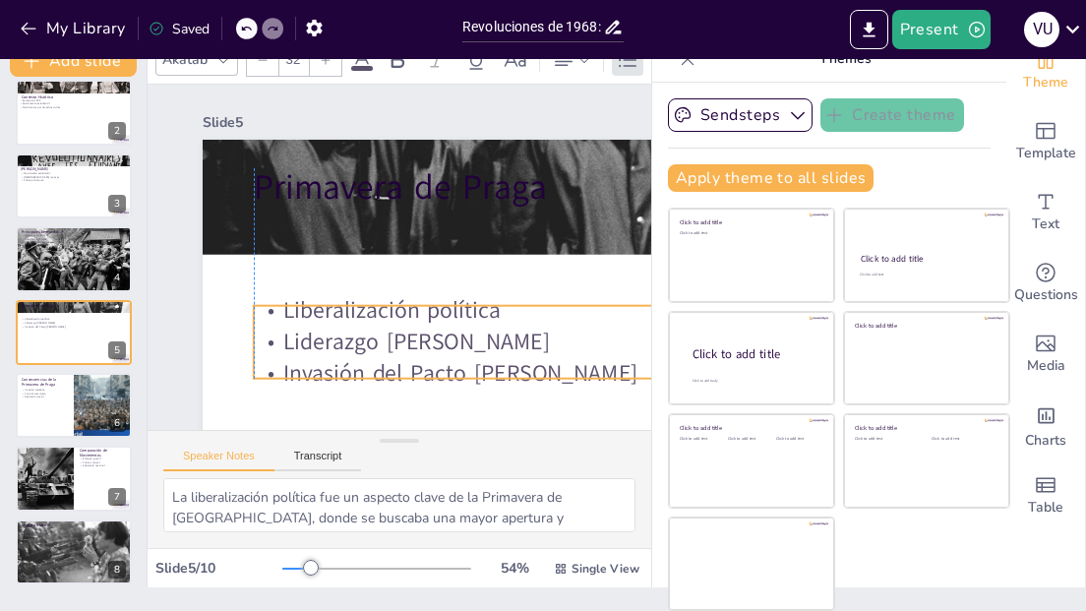
drag, startPoint x: 378, startPoint y: 262, endPoint x: 371, endPoint y: 352, distance: 90.7
click at [371, 352] on p "Liderazgo [PERSON_NAME]" at bounding box center [574, 528] width 703 height 637
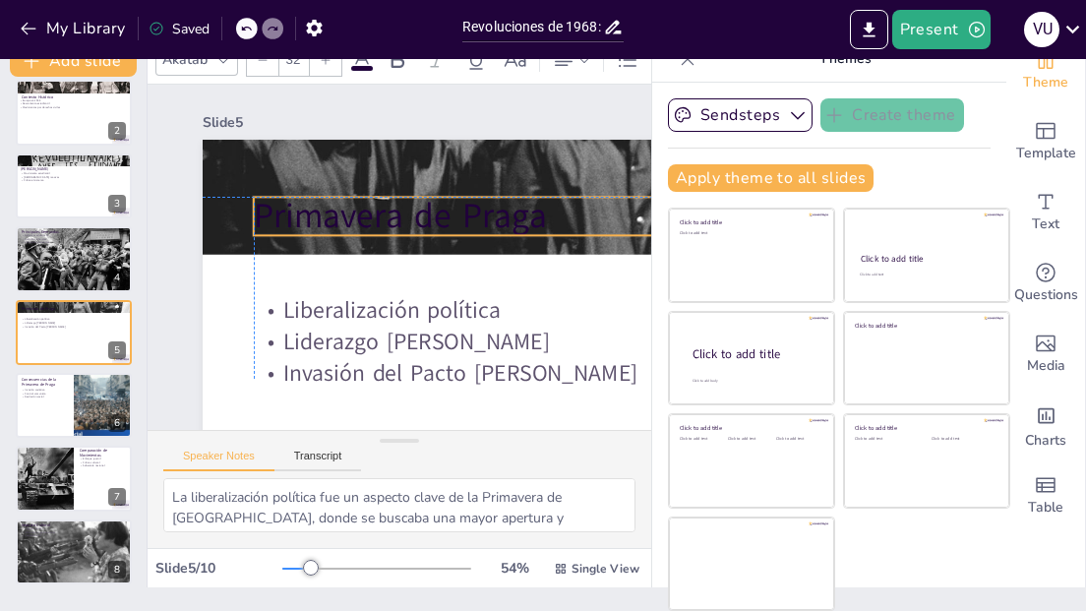
type input "48"
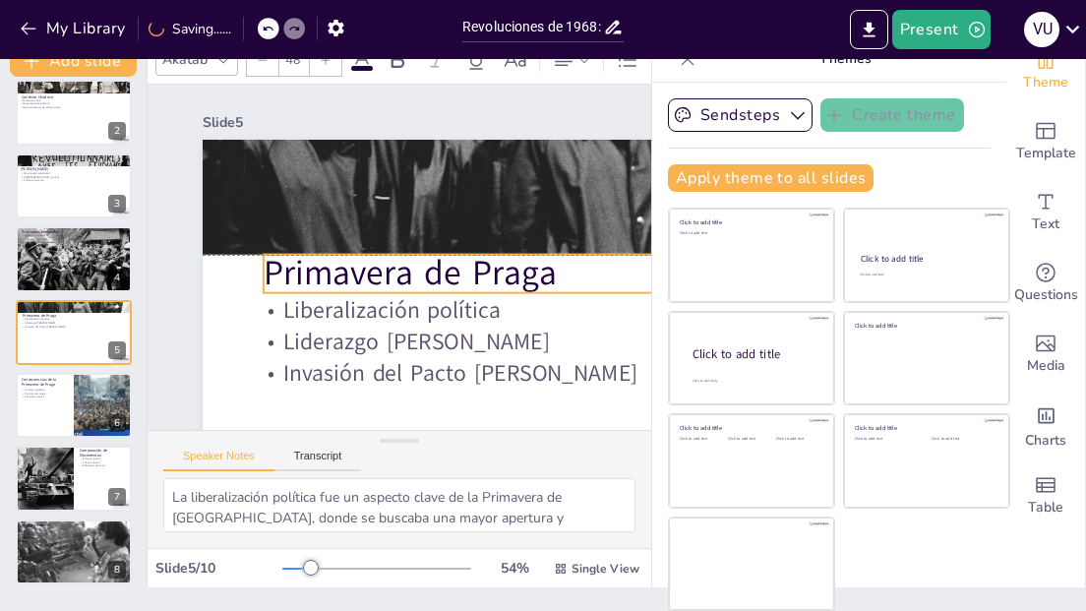
drag, startPoint x: 381, startPoint y: 190, endPoint x: 390, endPoint y: 274, distance: 85.1
click at [390, 274] on p "Primavera de Praga" at bounding box center [671, 433] width 819 height 500
click at [66, 414] on div at bounding box center [74, 405] width 118 height 67
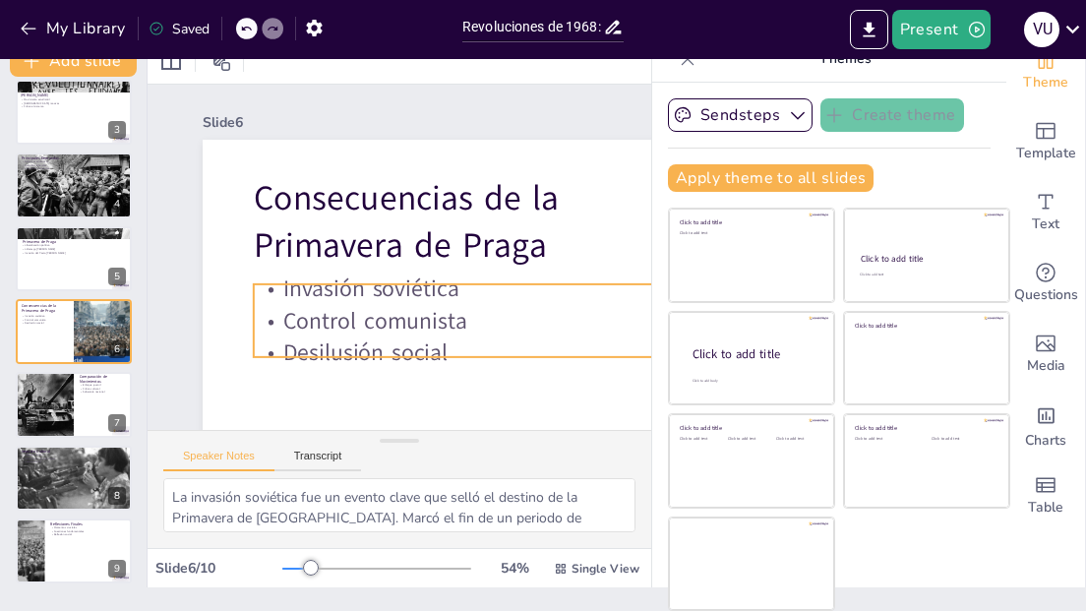
scroll to position [112, 0]
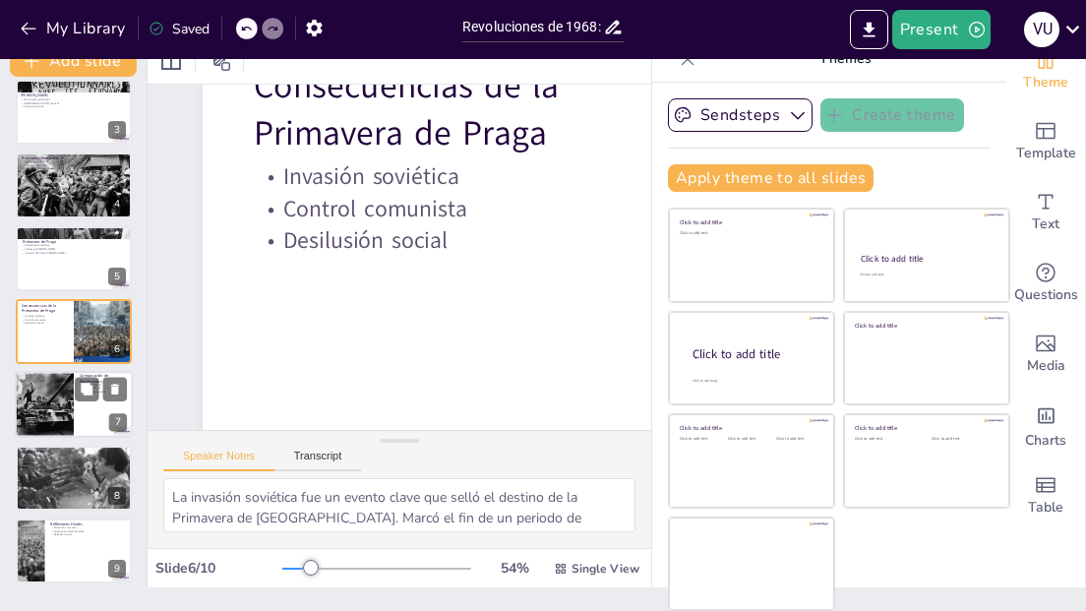
click at [60, 385] on div at bounding box center [44, 405] width 118 height 67
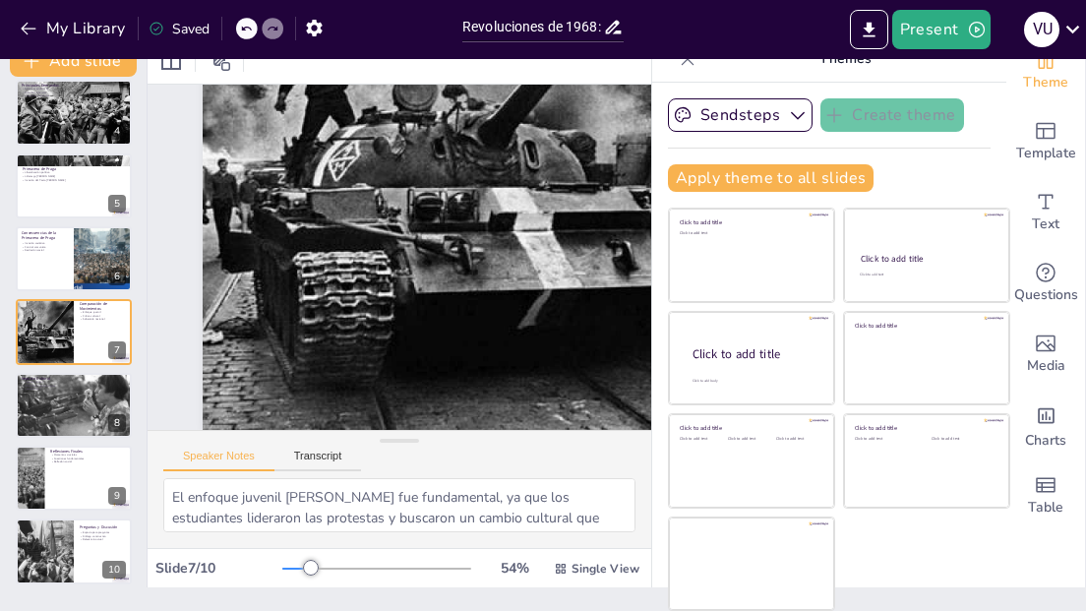
scroll to position [283, 0]
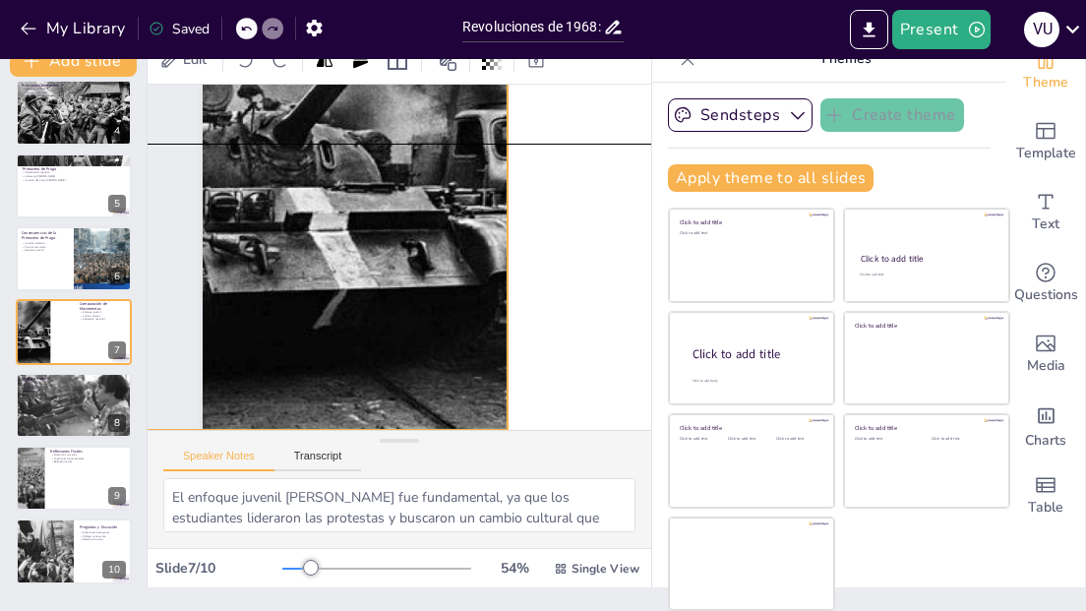
drag, startPoint x: 479, startPoint y: 280, endPoint x: 274, endPoint y: 280, distance: 204.6
click at [274, 280] on div at bounding box center [295, 104] width 1147 height 861
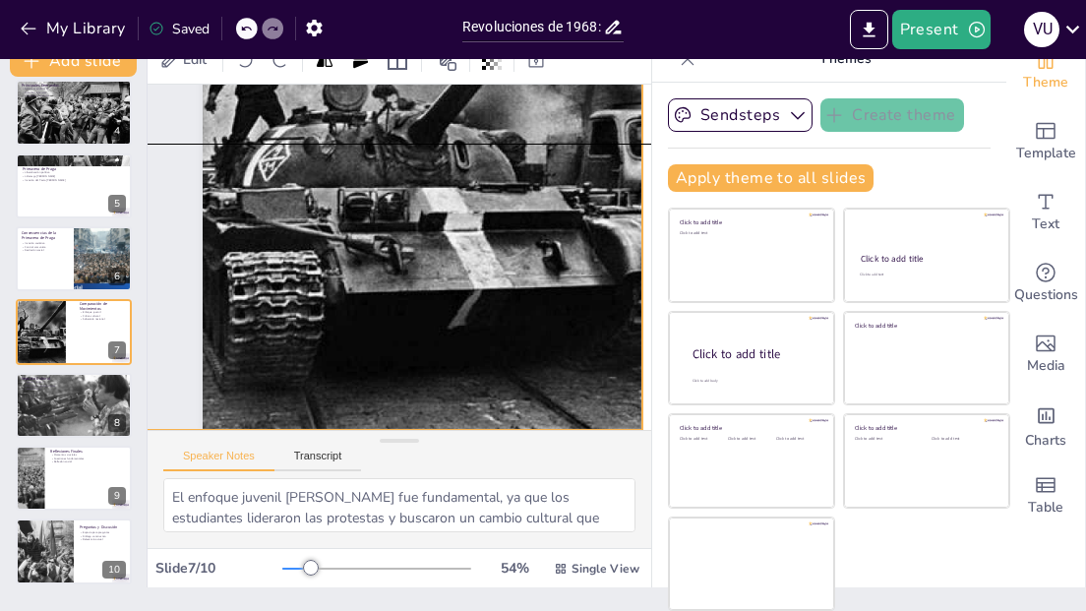
drag, startPoint x: 317, startPoint y: 282, endPoint x: 451, endPoint y: 286, distance: 134.8
click at [451, 286] on div at bounding box center [423, 145] width 1147 height 861
click at [65, 398] on div at bounding box center [74, 405] width 118 height 79
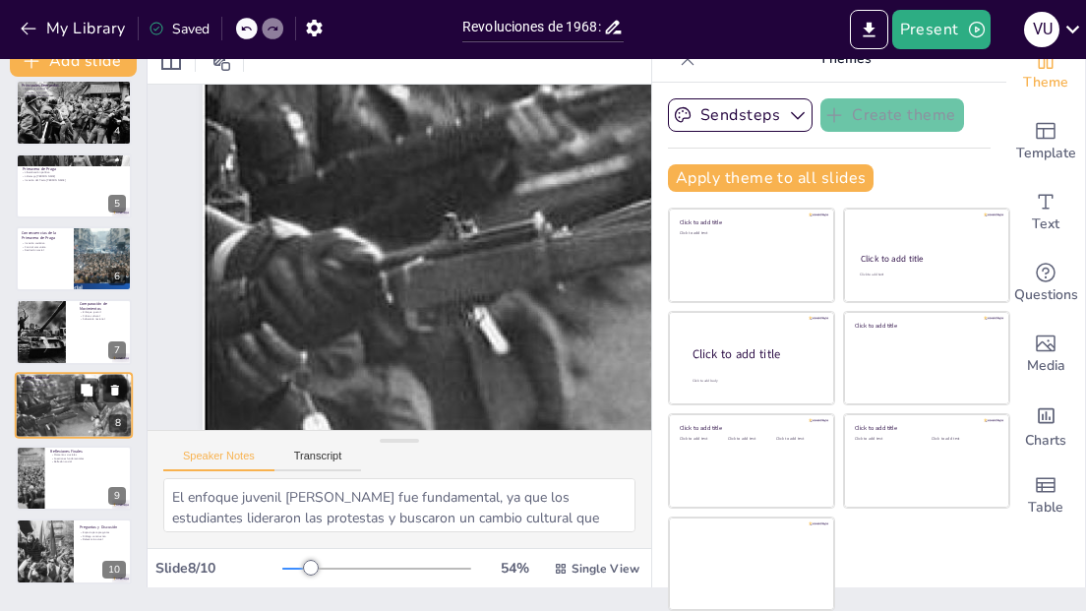
type textarea "El legado cultural del Mayo Francés y la Primavera de Praga es evidente en la f…"
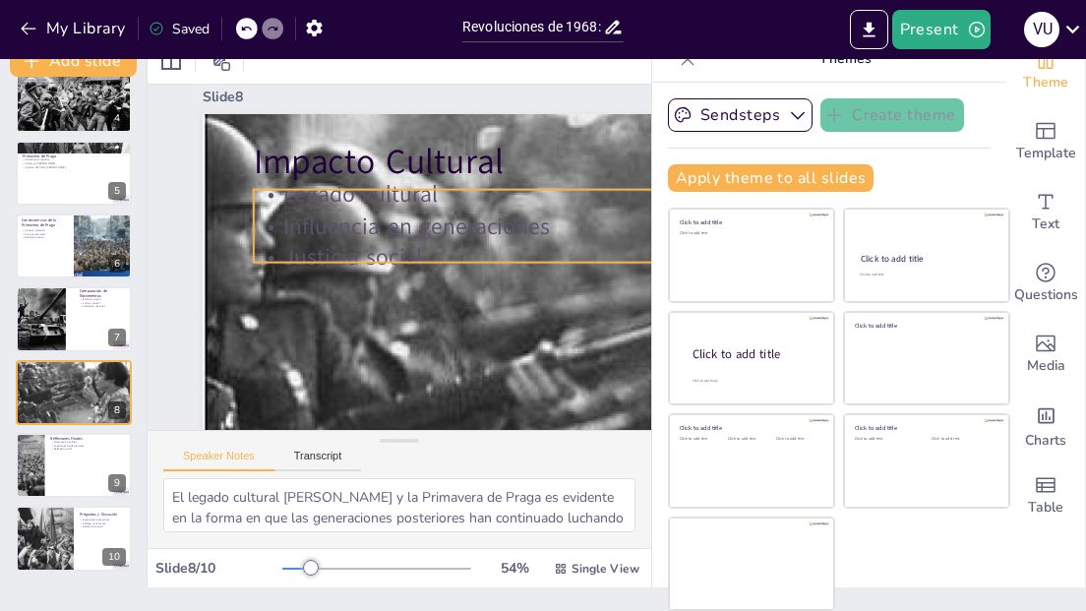
click at [445, 226] on p "Influencia en generaciones" at bounding box center [652, 444] width 703 height 638
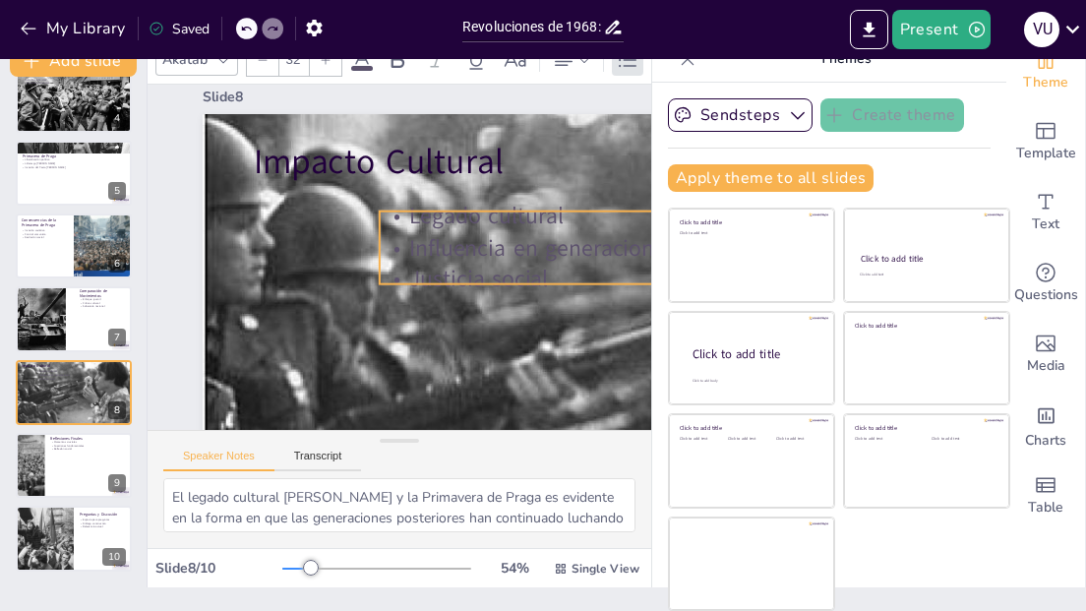
drag, startPoint x: 436, startPoint y: 230, endPoint x: 562, endPoint y: 252, distance: 127.7
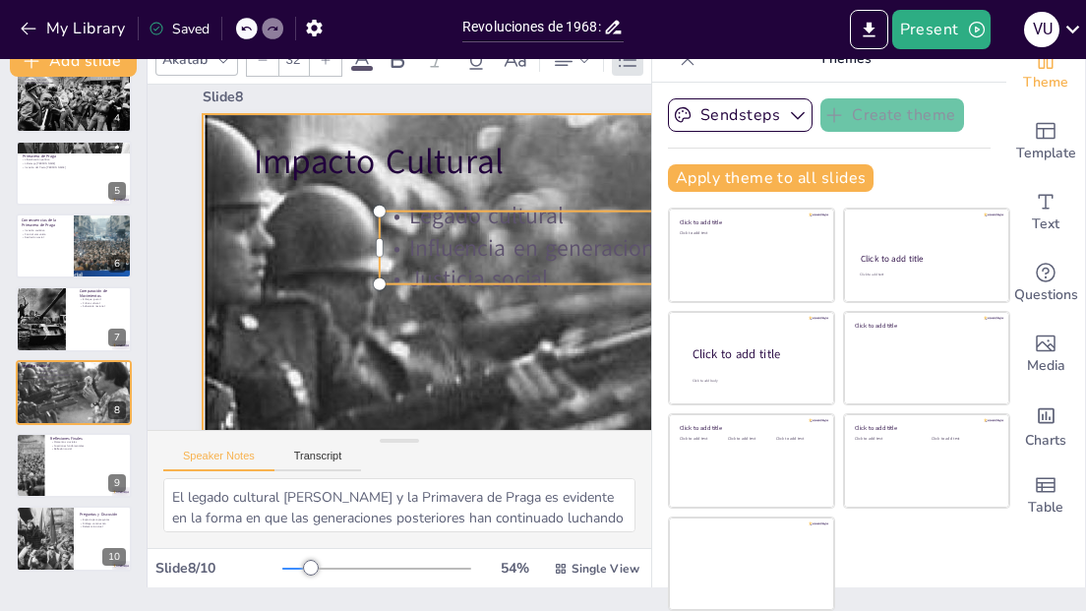
click at [520, 344] on div at bounding box center [675, 463] width 1138 height 874
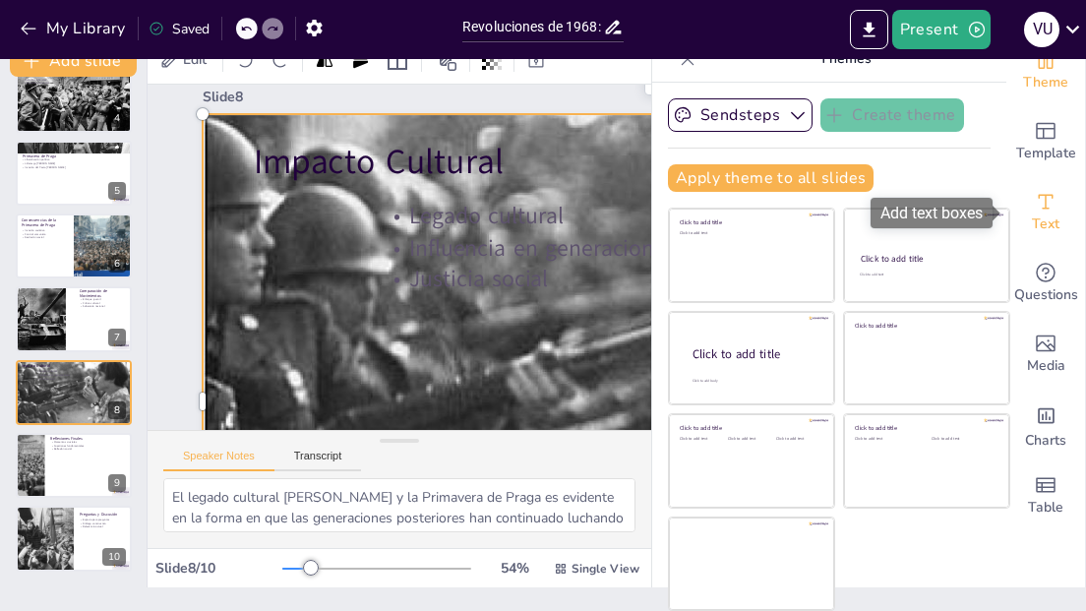
click at [1048, 217] on span "Text" at bounding box center [1046, 224] width 28 height 22
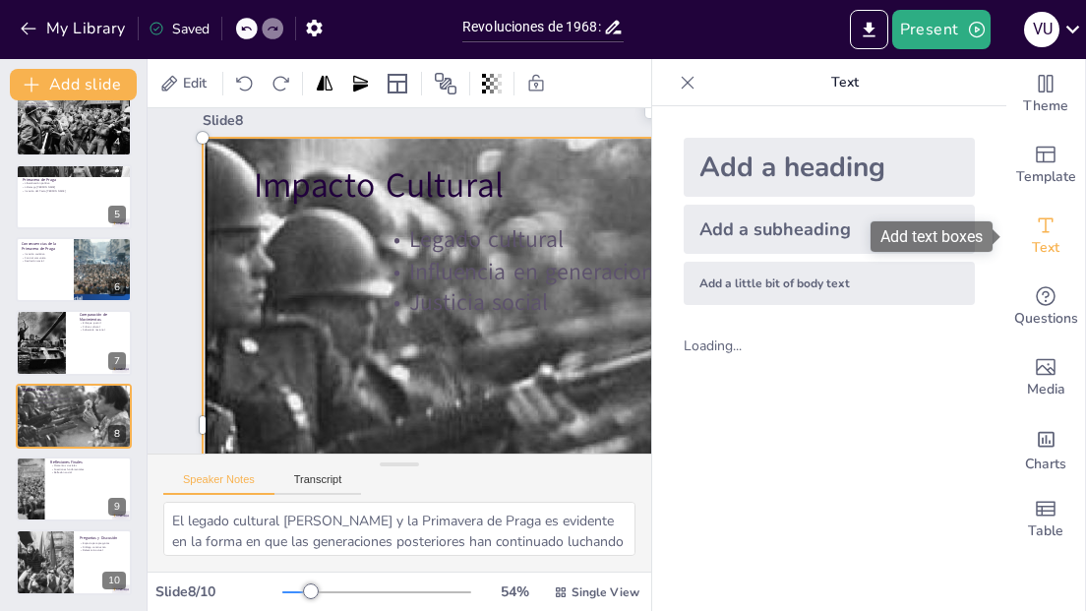
scroll to position [0, 0]
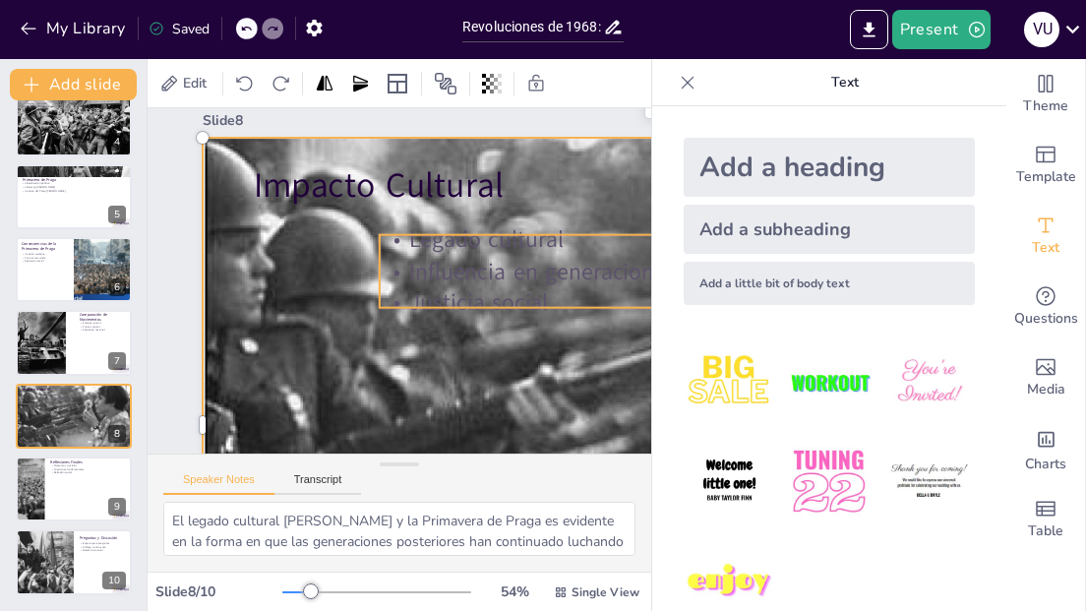
click at [517, 264] on p "Influencia en generaciones" at bounding box center [784, 492] width 810 height 487
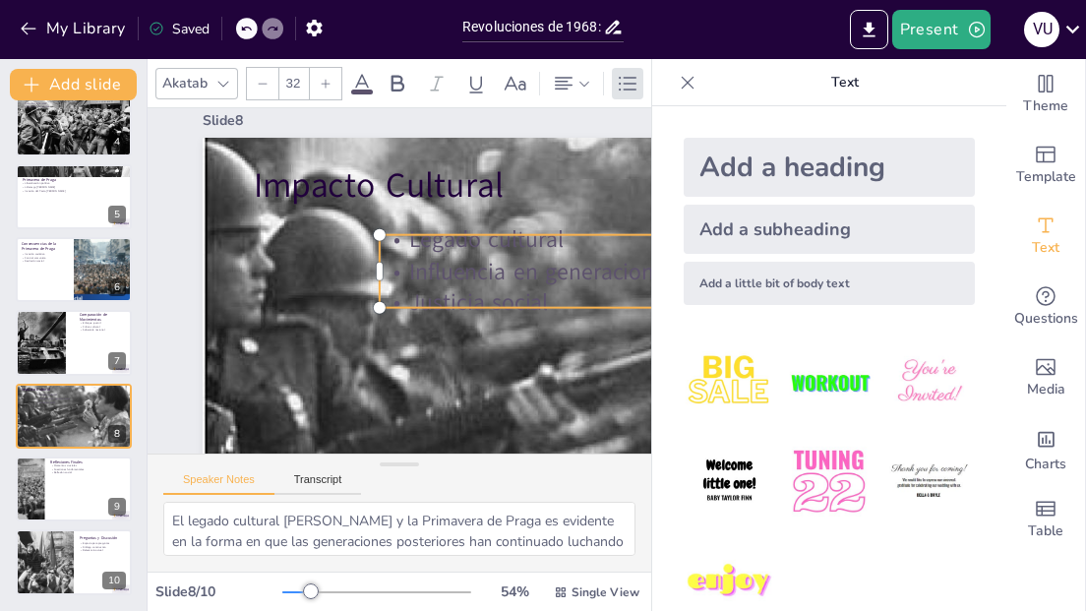
click at [750, 582] on img at bounding box center [728, 581] width 91 height 91
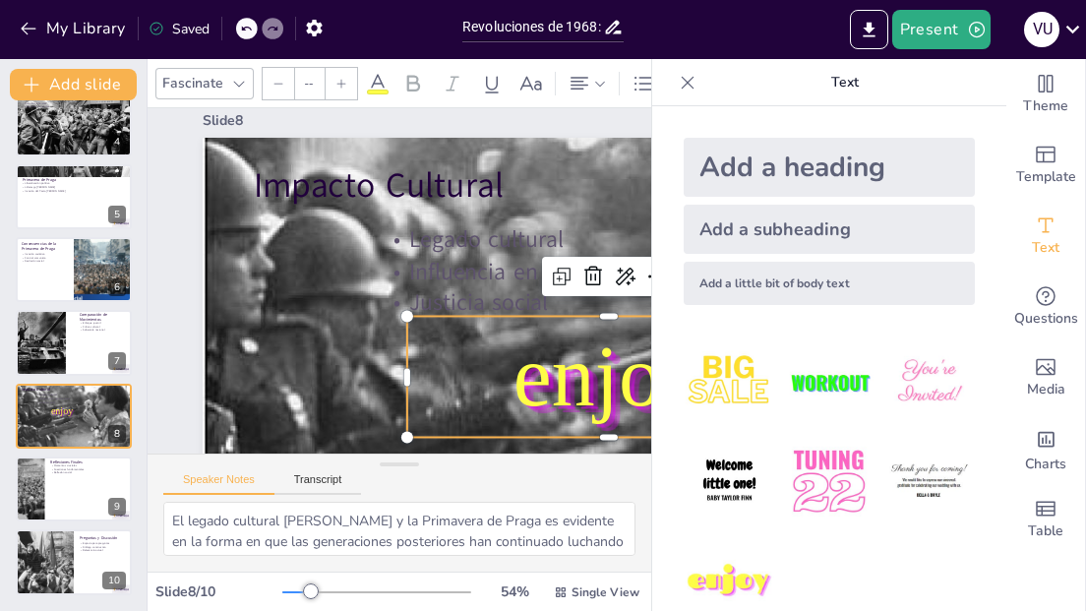
type input "162.7"
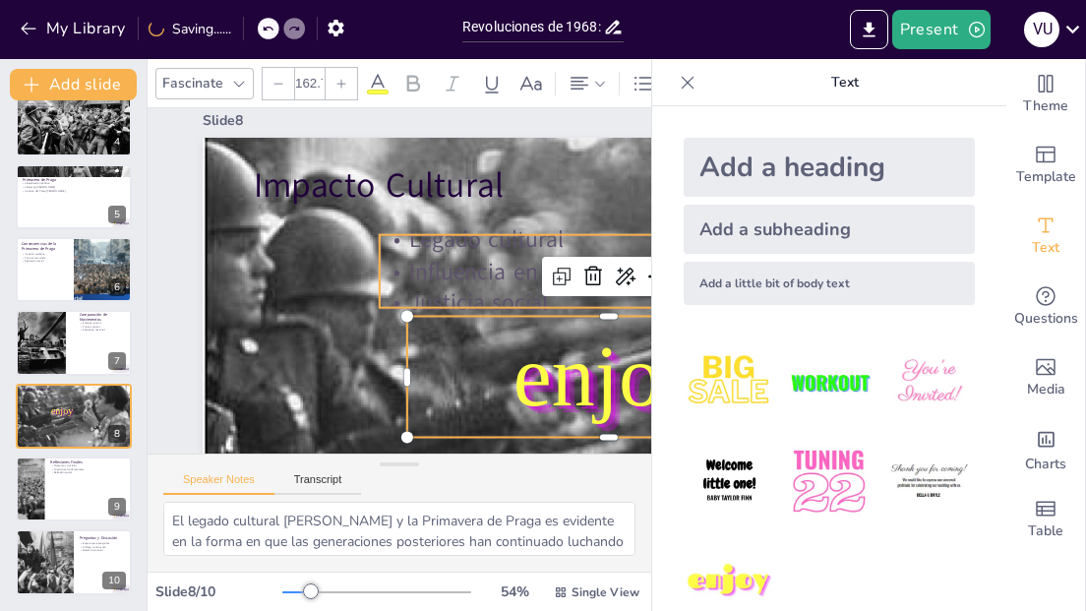
drag, startPoint x: 590, startPoint y: 275, endPoint x: 555, endPoint y: 328, distance: 63.8
click at [582, 361] on icon at bounding box center [570, 374] width 25 height 26
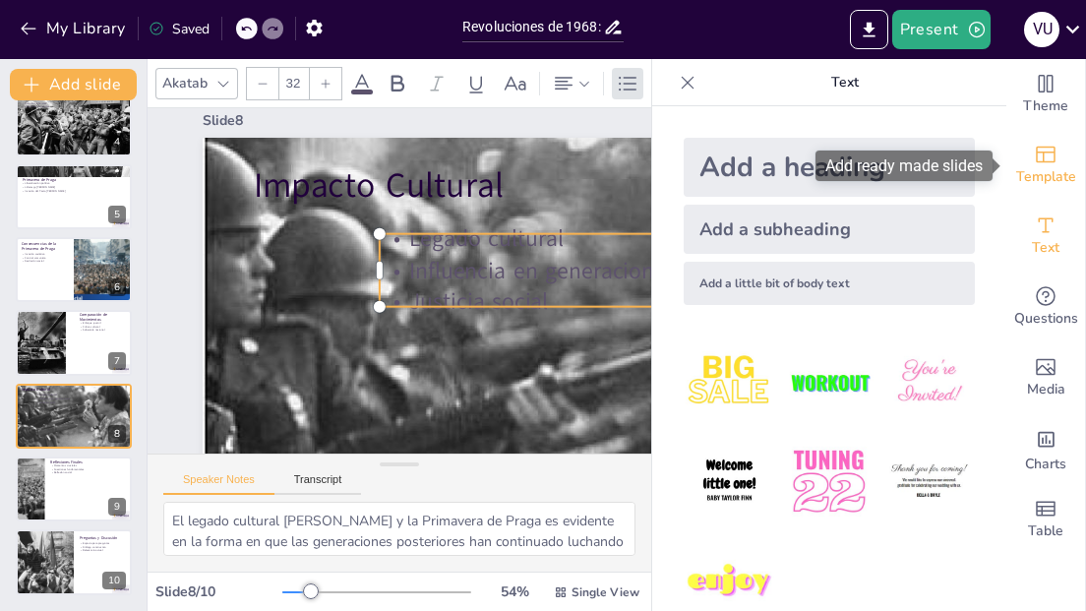
click at [1041, 165] on icon "Add ready made slides" at bounding box center [1046, 155] width 24 height 24
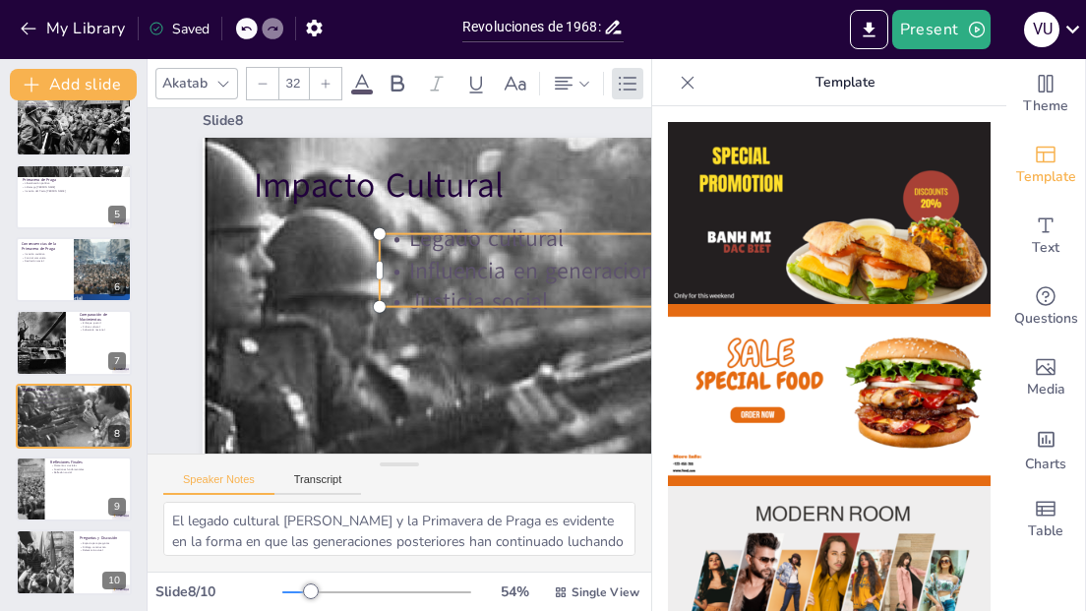
click at [508, 267] on p "Influencia en generaciones" at bounding box center [785, 491] width 810 height 487
click at [364, 90] on span at bounding box center [362, 91] width 22 height 5
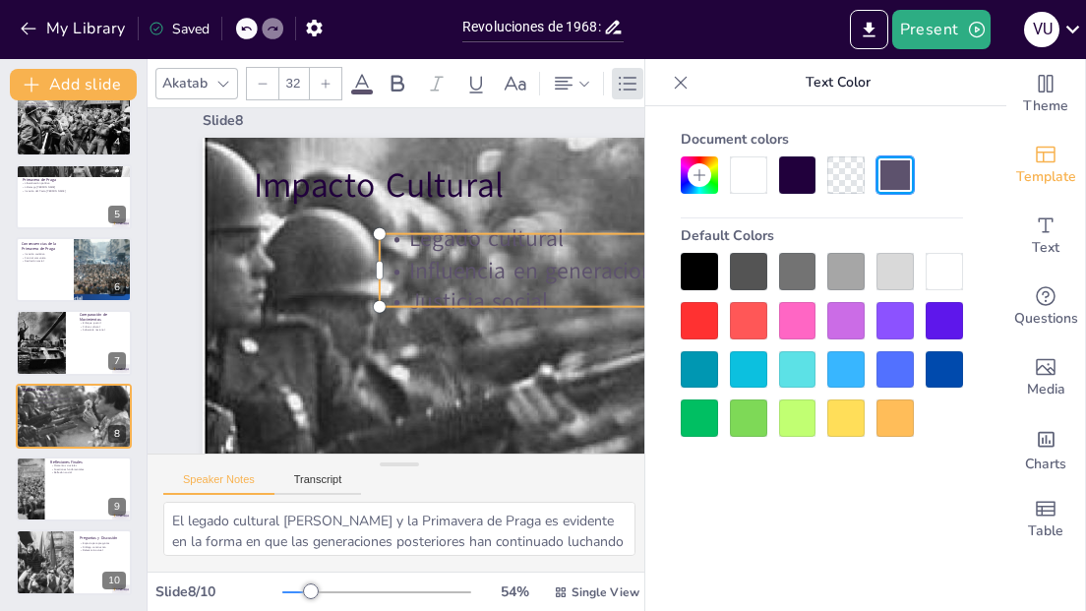
click at [706, 420] on div at bounding box center [699, 417] width 37 height 37
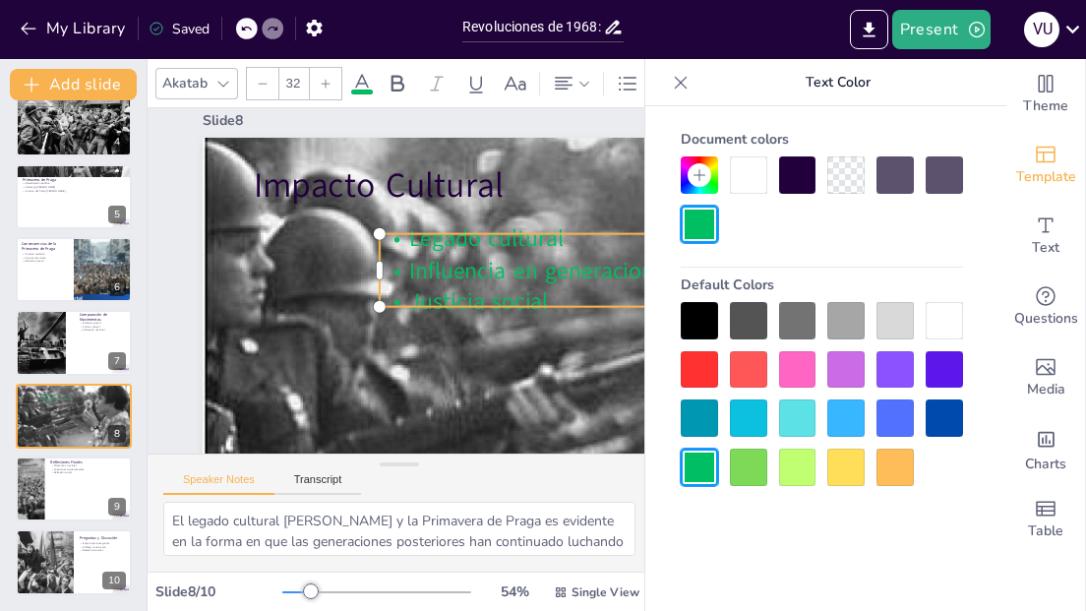
click at [936, 410] on div at bounding box center [943, 417] width 37 height 37
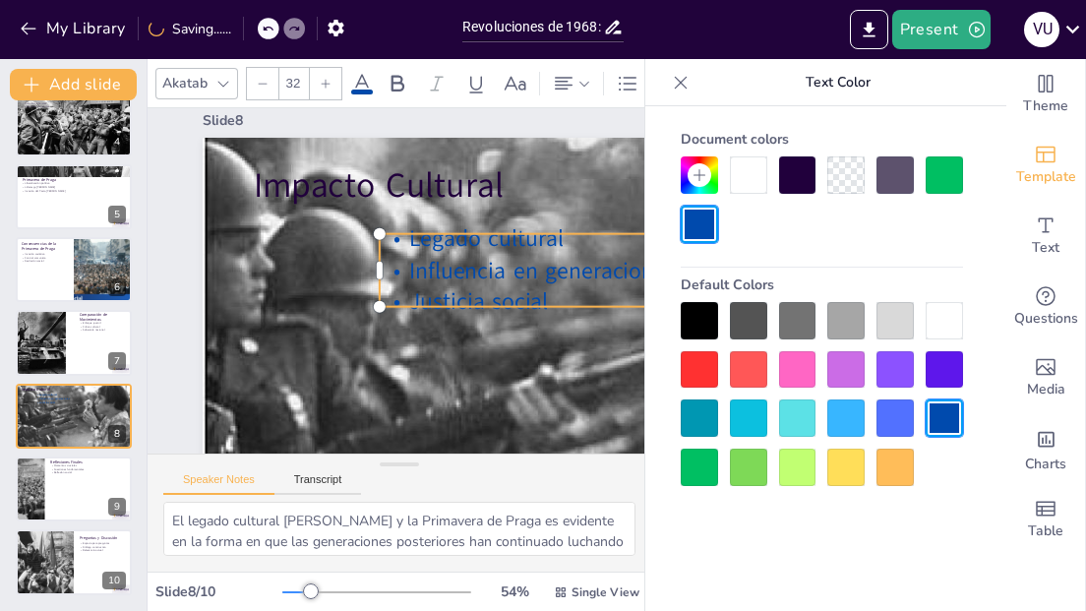
click at [886, 370] on div at bounding box center [894, 369] width 37 height 37
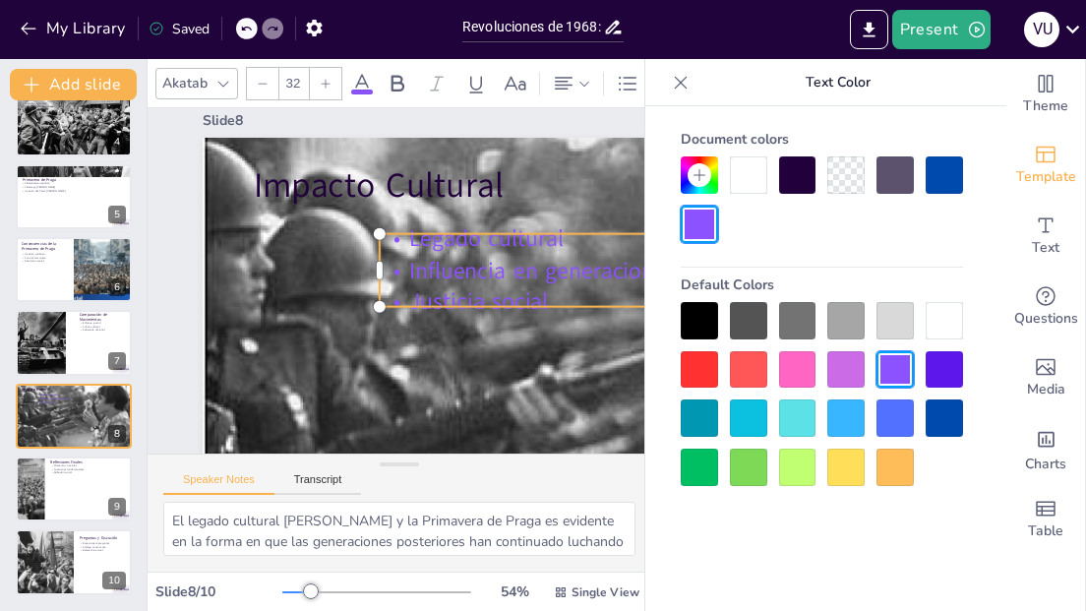
click at [749, 376] on div at bounding box center [748, 369] width 37 height 37
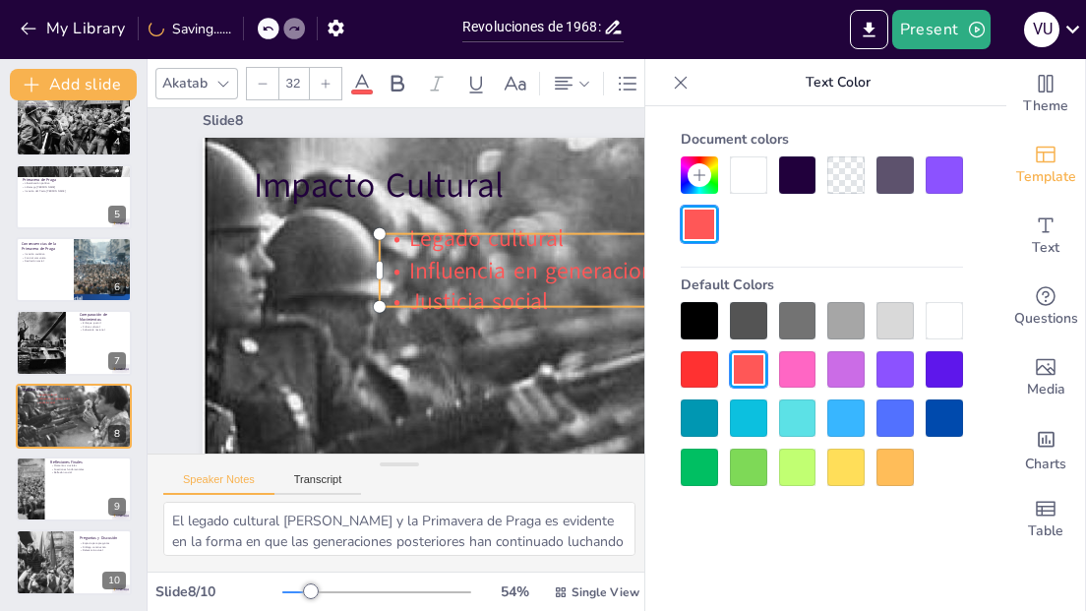
click at [702, 422] on div at bounding box center [699, 417] width 37 height 37
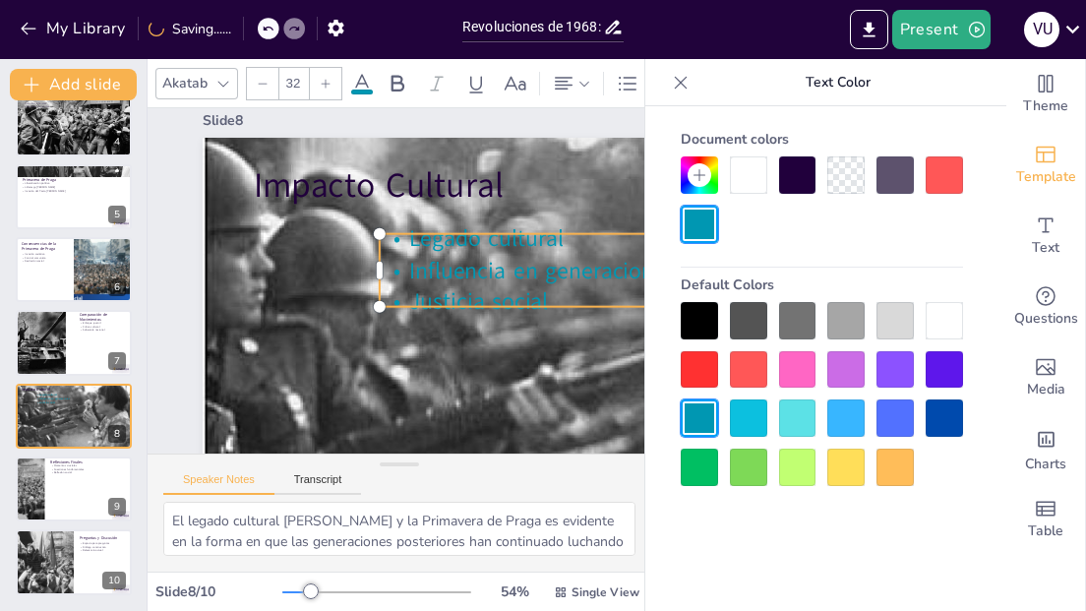
click at [940, 362] on div at bounding box center [943, 369] width 37 height 37
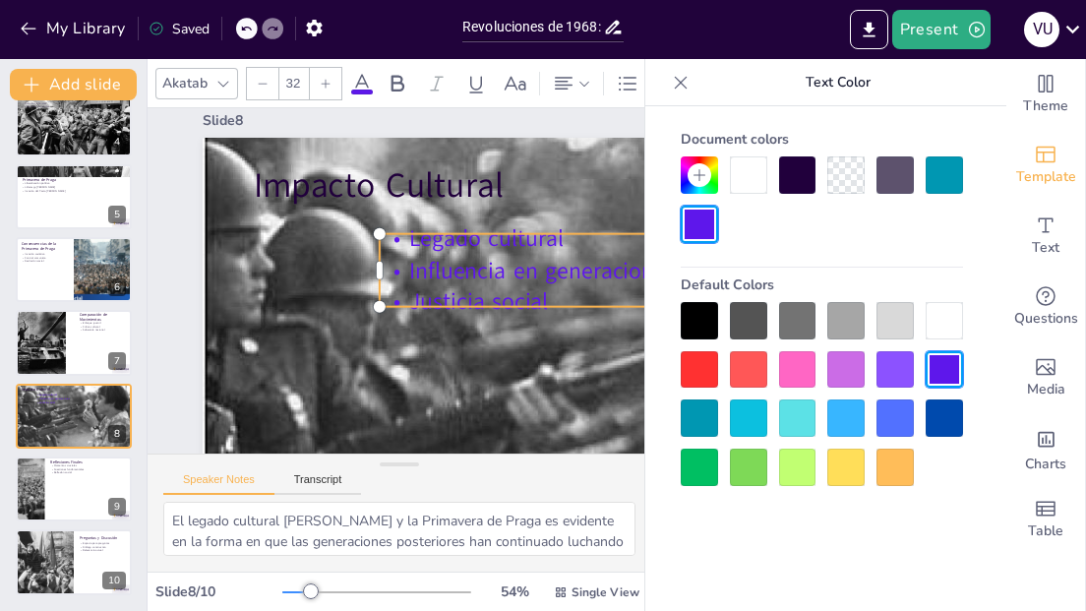
click at [897, 362] on div at bounding box center [894, 369] width 37 height 37
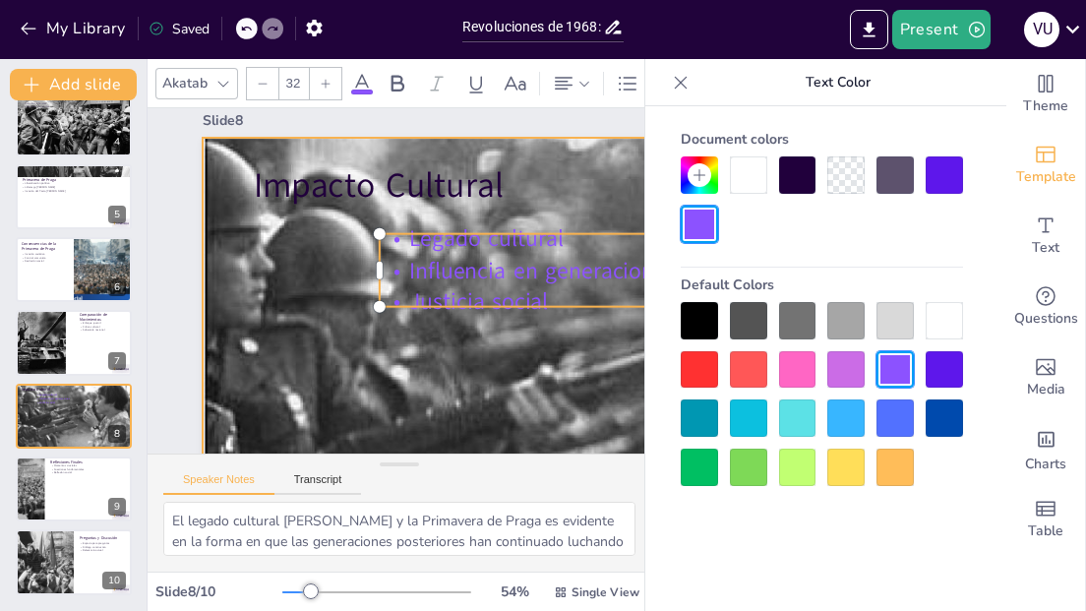
click at [608, 367] on div at bounding box center [652, 513] width 1179 height 959
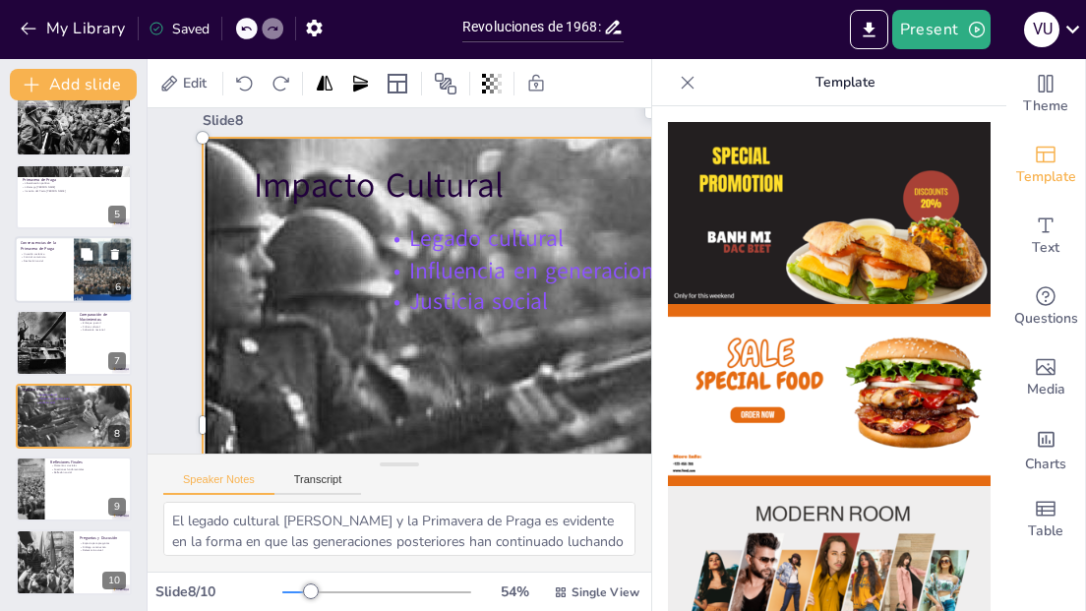
click at [34, 275] on div at bounding box center [74, 269] width 118 height 67
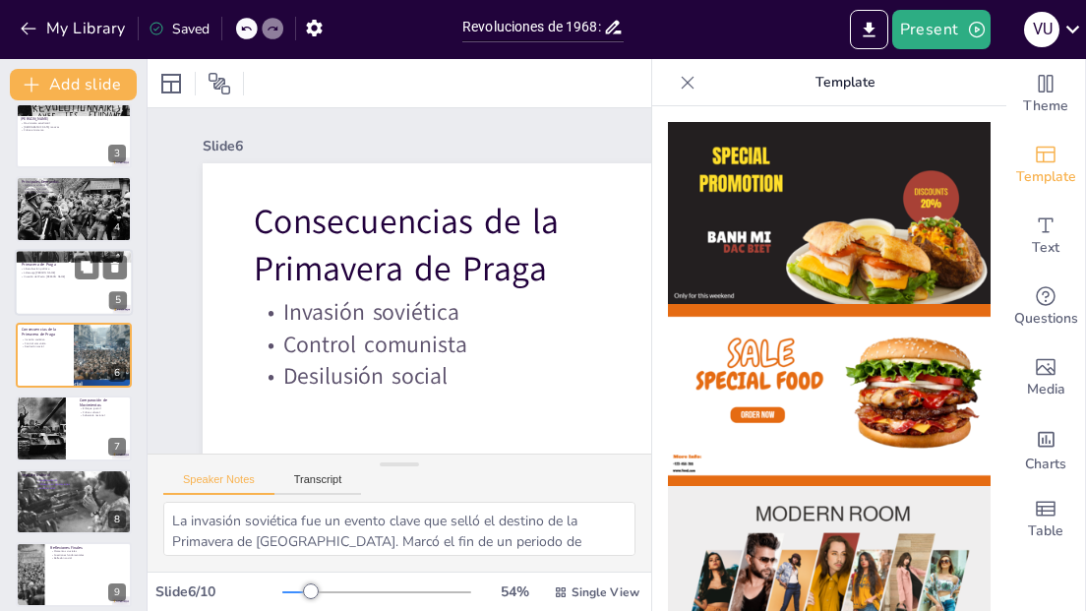
click at [48, 277] on p "Invasión del Pacto [PERSON_NAME]" at bounding box center [74, 276] width 106 height 4
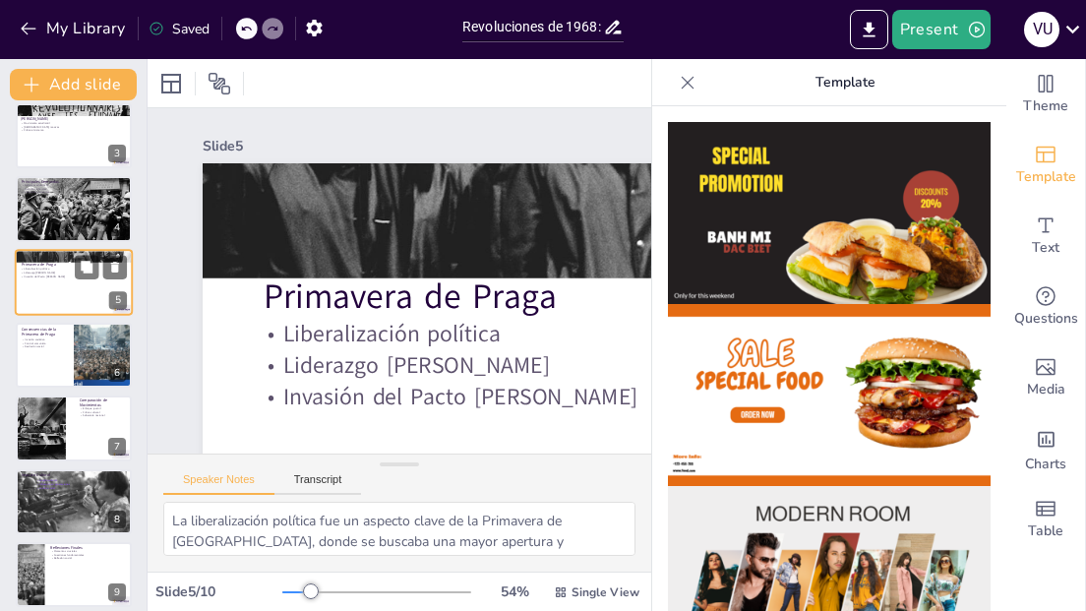
scroll to position [86, 0]
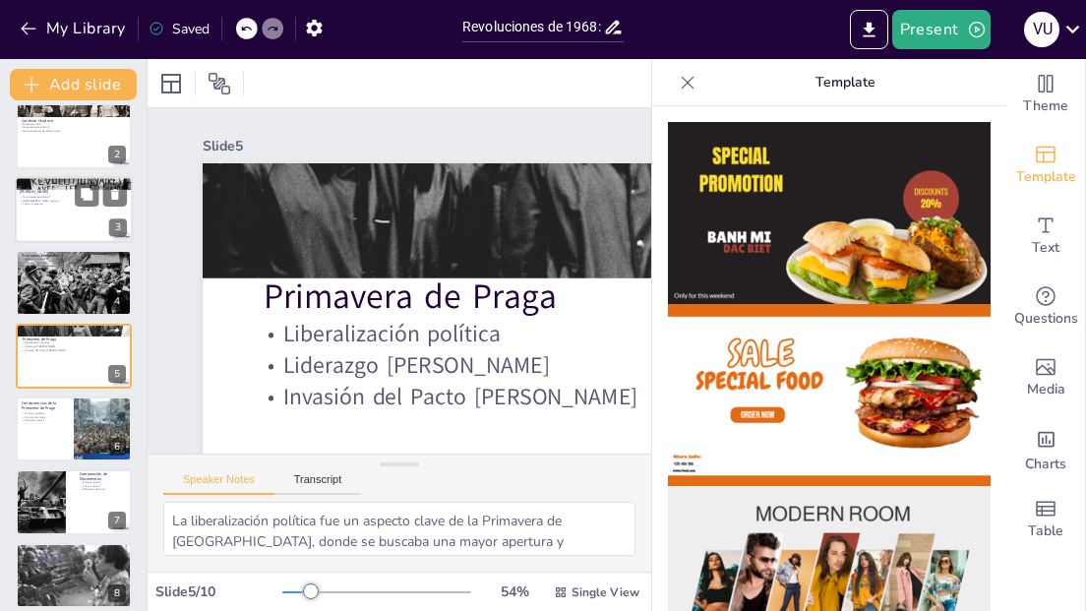
click at [61, 189] on div at bounding box center [74, 183] width 118 height 82
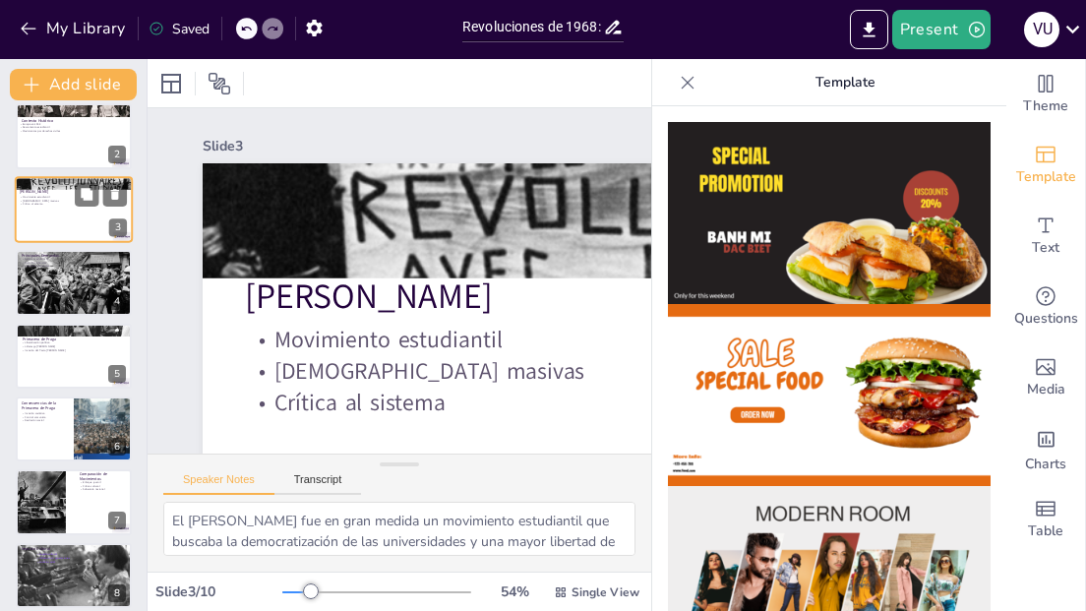
scroll to position [0, 0]
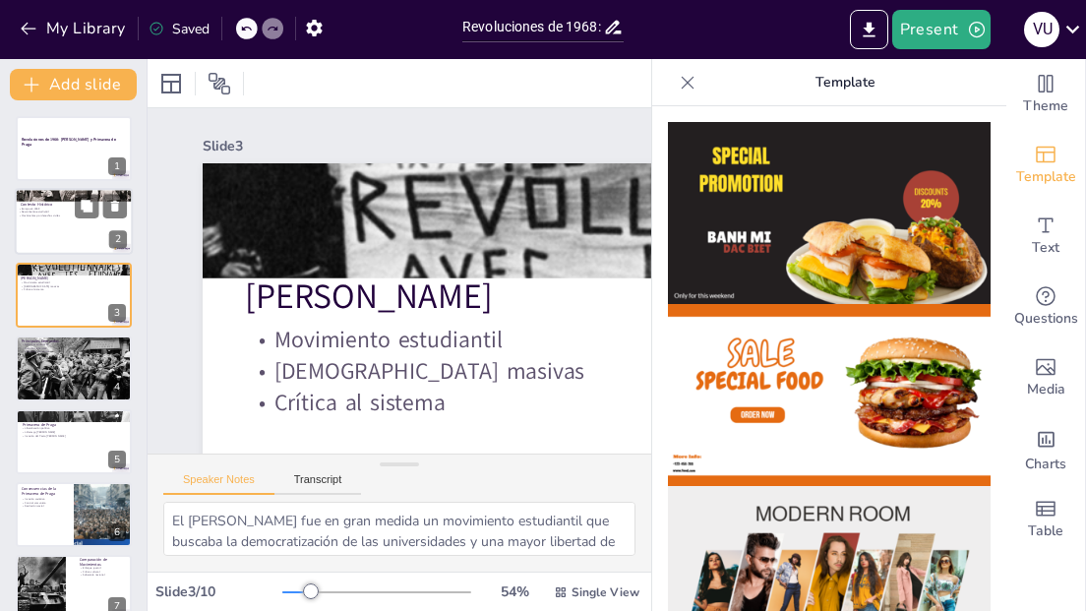
click at [51, 233] on div at bounding box center [74, 222] width 118 height 67
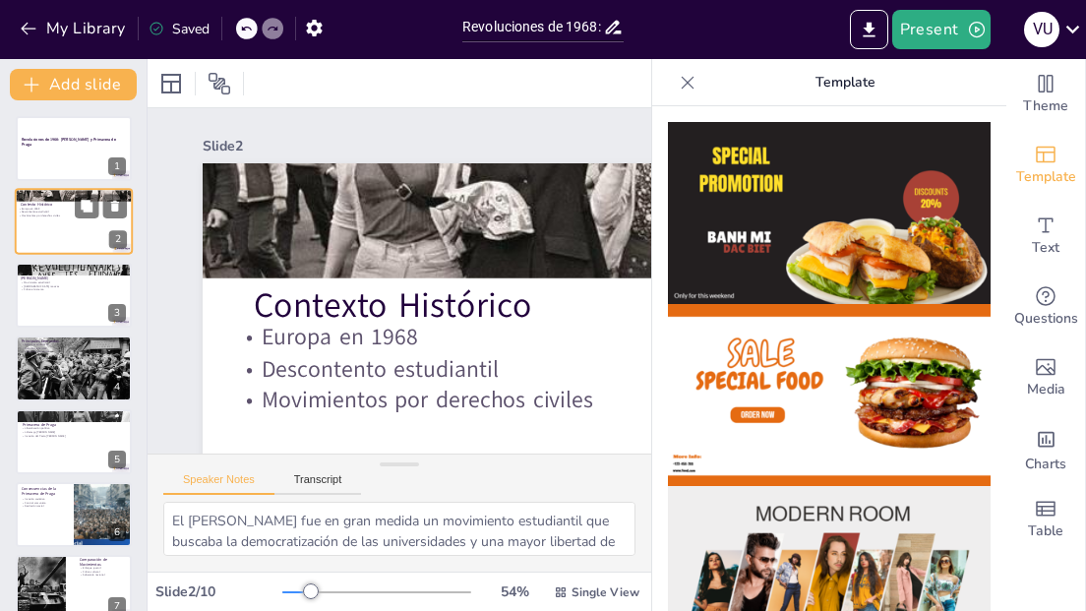
type textarea "En 1968, Europa estaba en una encrucijada política y social, lo que creó un ter…"
click at [53, 165] on div at bounding box center [74, 148] width 118 height 67
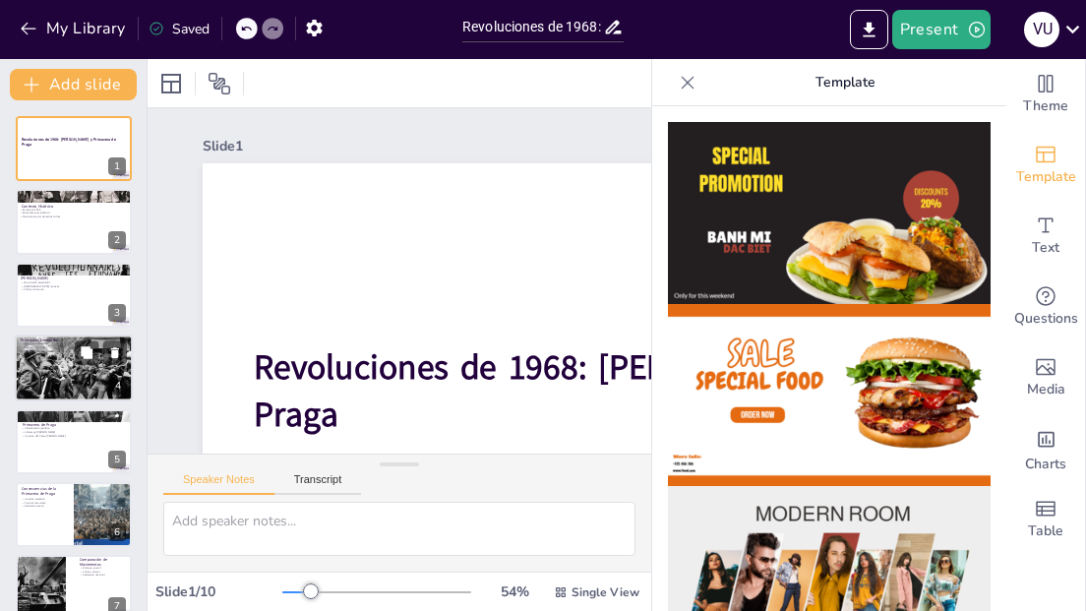
click at [76, 364] on div at bounding box center [101, 353] width 52 height 24
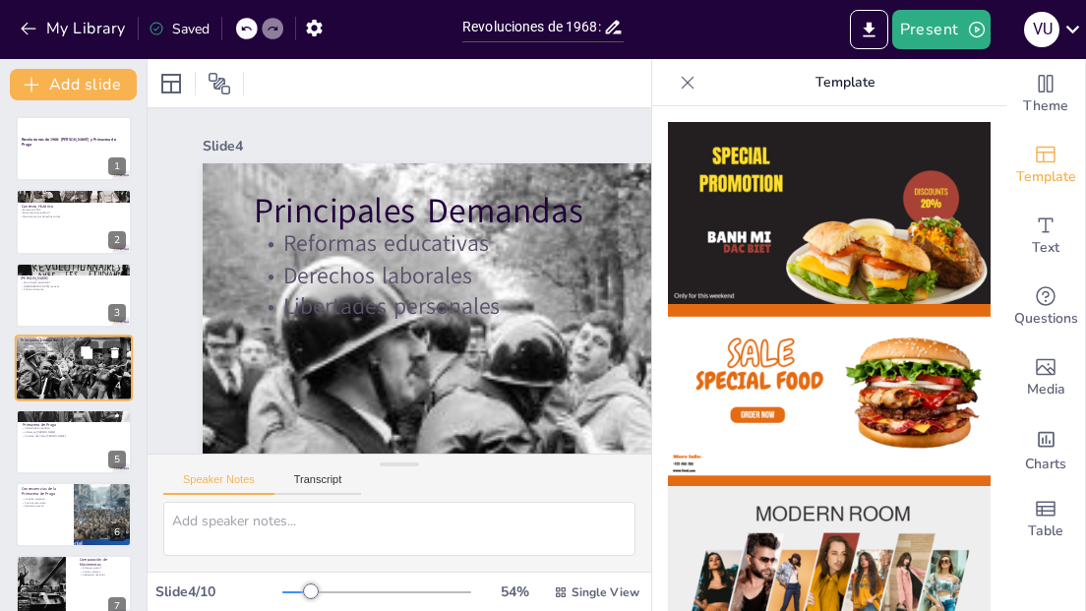
type textarea "Las reformas educativas eran una de las principales demandas del Mayo Francés, …"
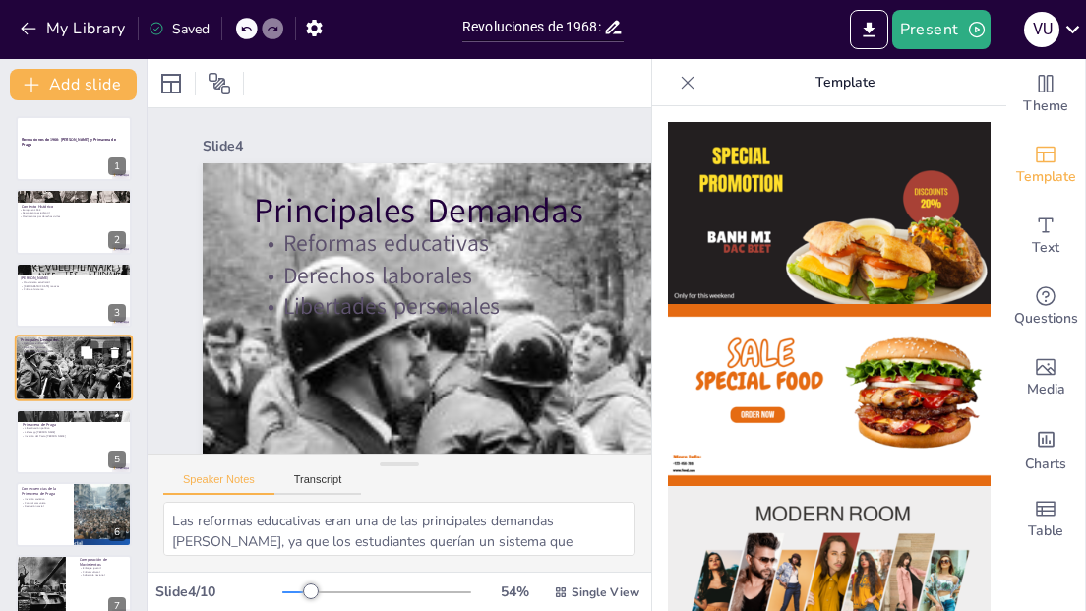
scroll to position [13, 0]
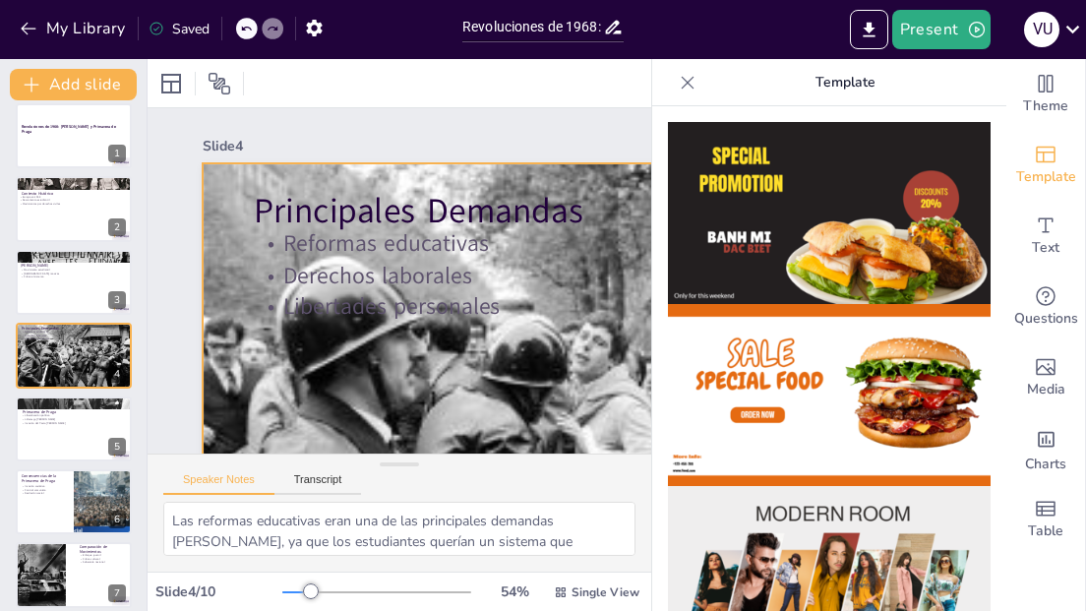
click at [418, 290] on p "Derechos laborales" at bounding box center [673, 432] width 810 height 486
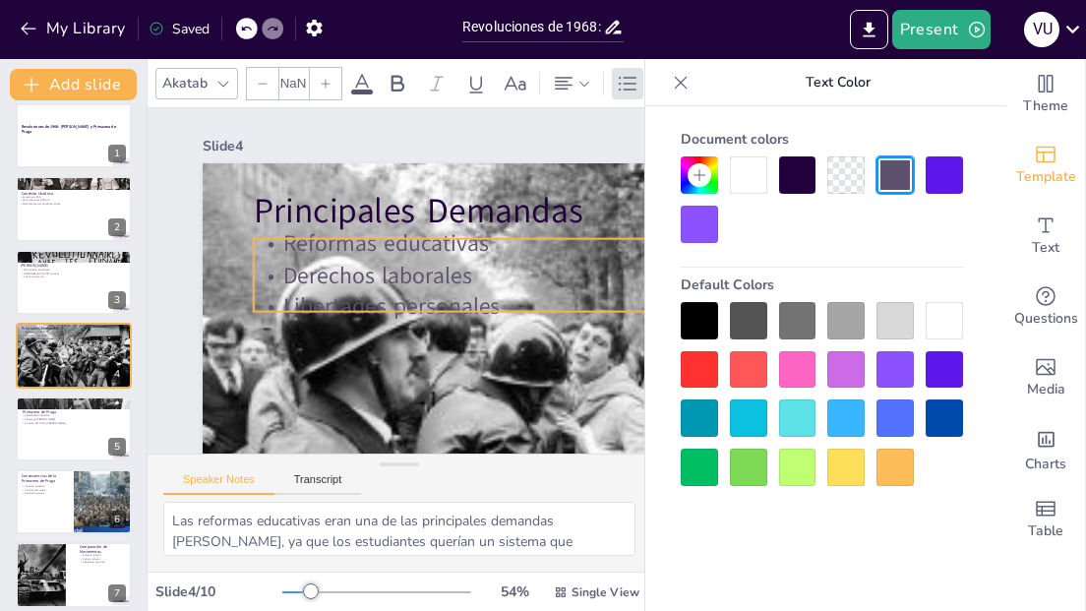
type input "32"
click at [699, 229] on div at bounding box center [699, 224] width 37 height 37
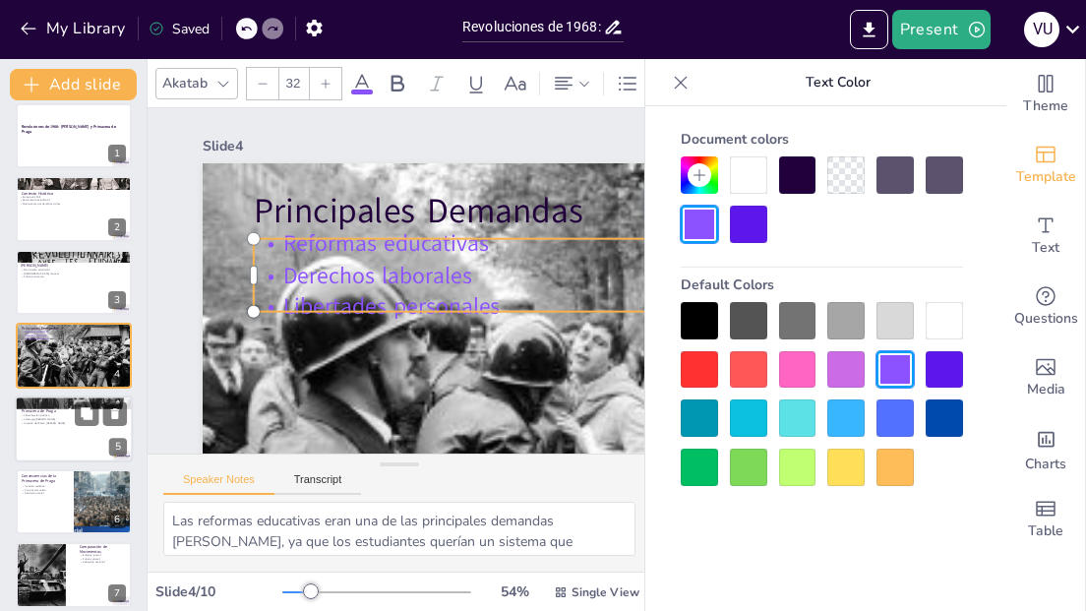
click at [48, 443] on div at bounding box center [74, 428] width 118 height 67
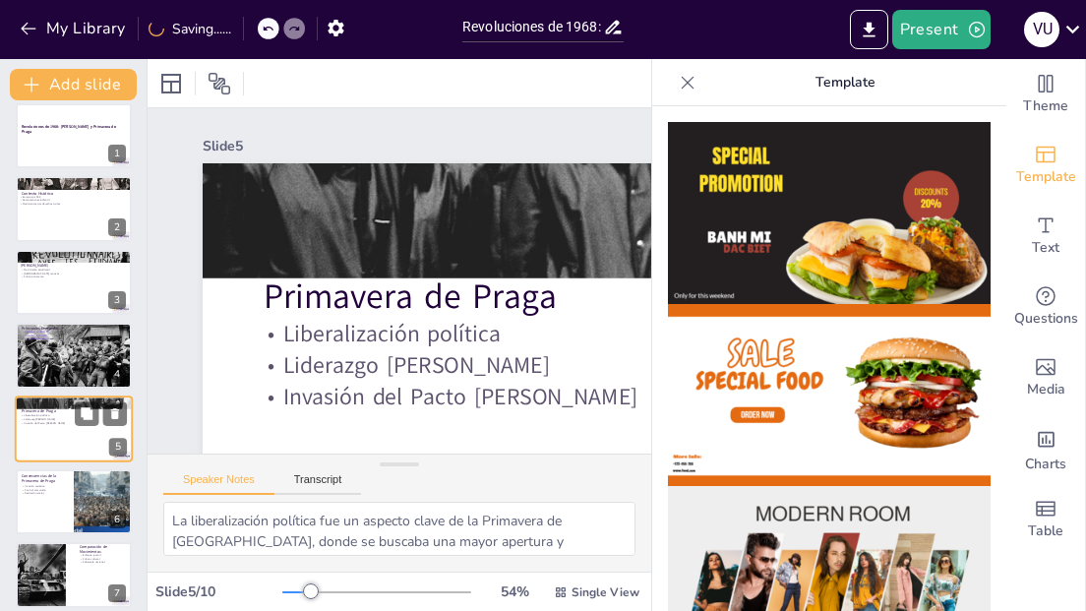
scroll to position [86, 0]
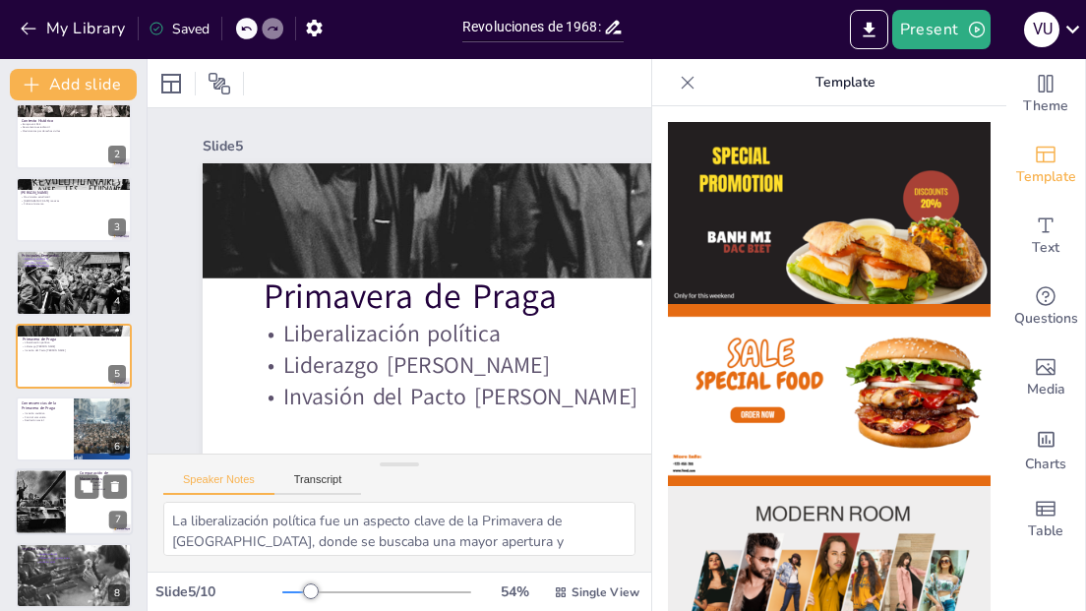
click at [33, 502] on div at bounding box center [35, 502] width 118 height 67
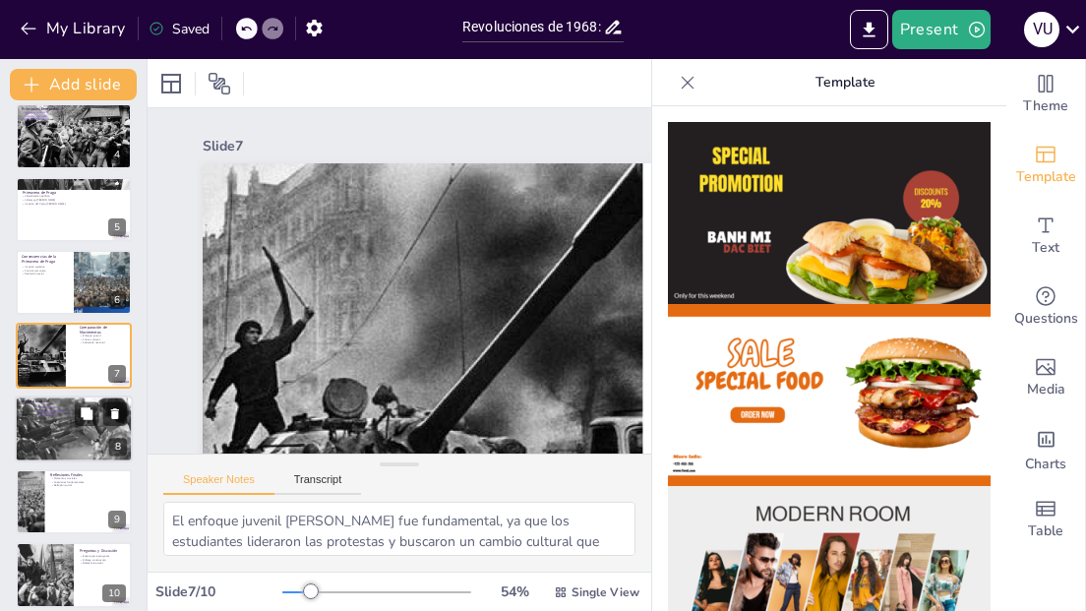
scroll to position [245, 0]
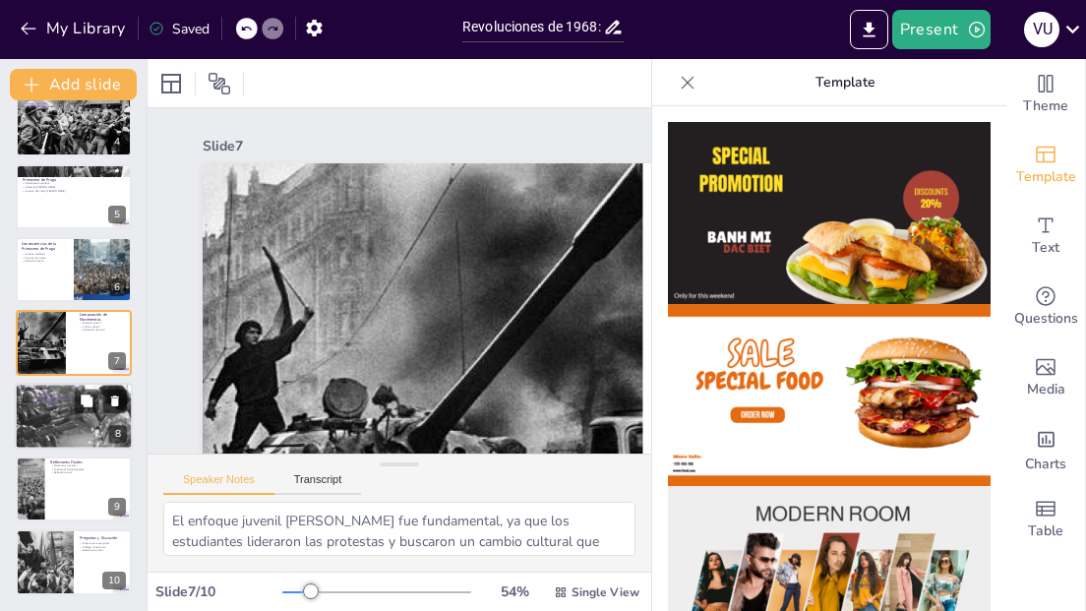
click at [58, 426] on div at bounding box center [74, 416] width 118 height 79
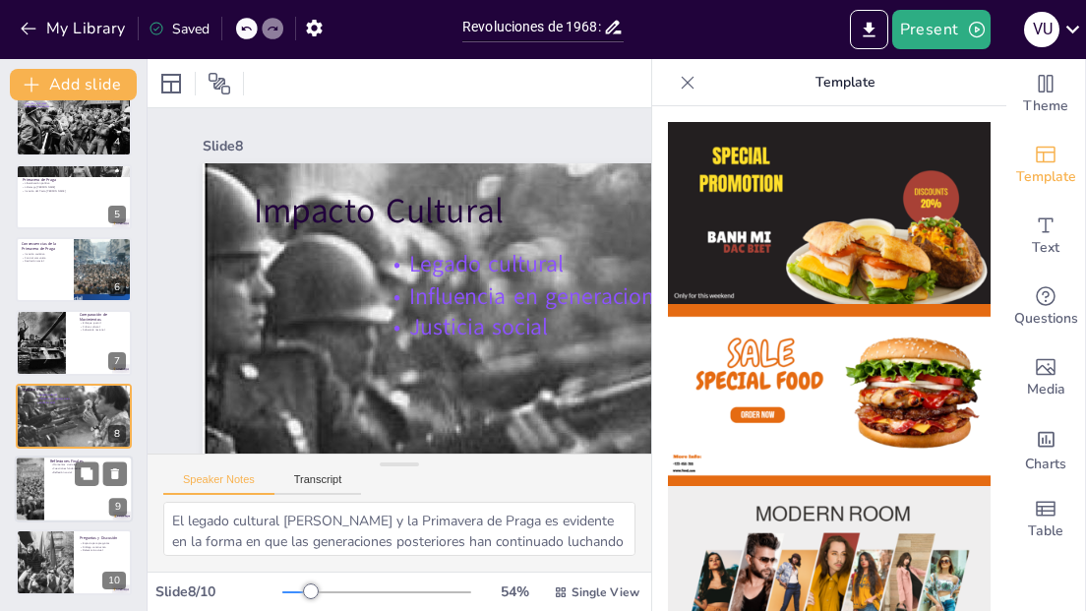
click at [35, 481] on div at bounding box center [29, 488] width 91 height 67
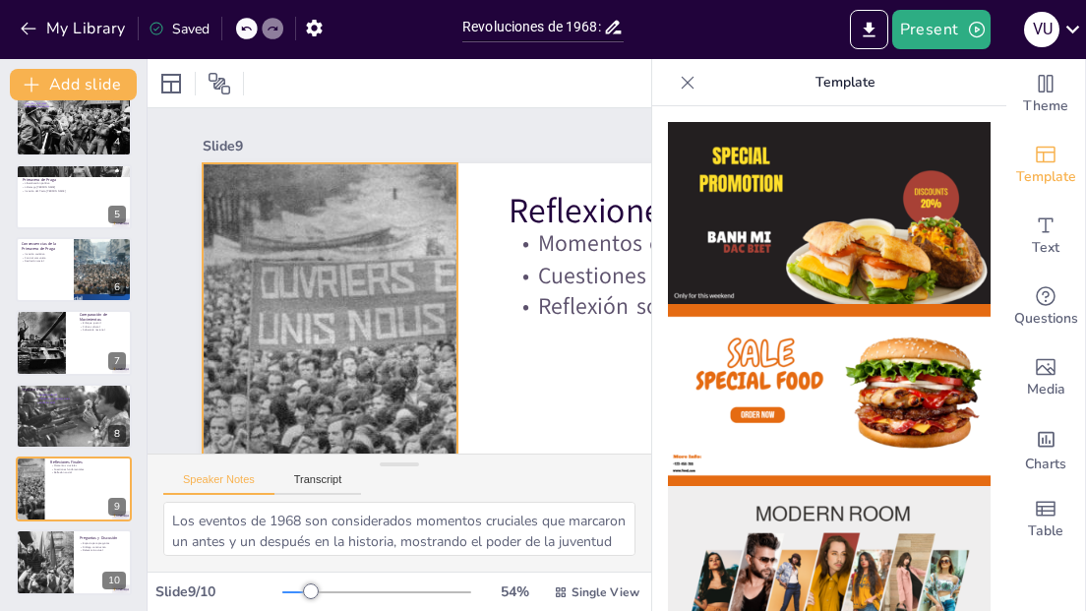
scroll to position [224, 0]
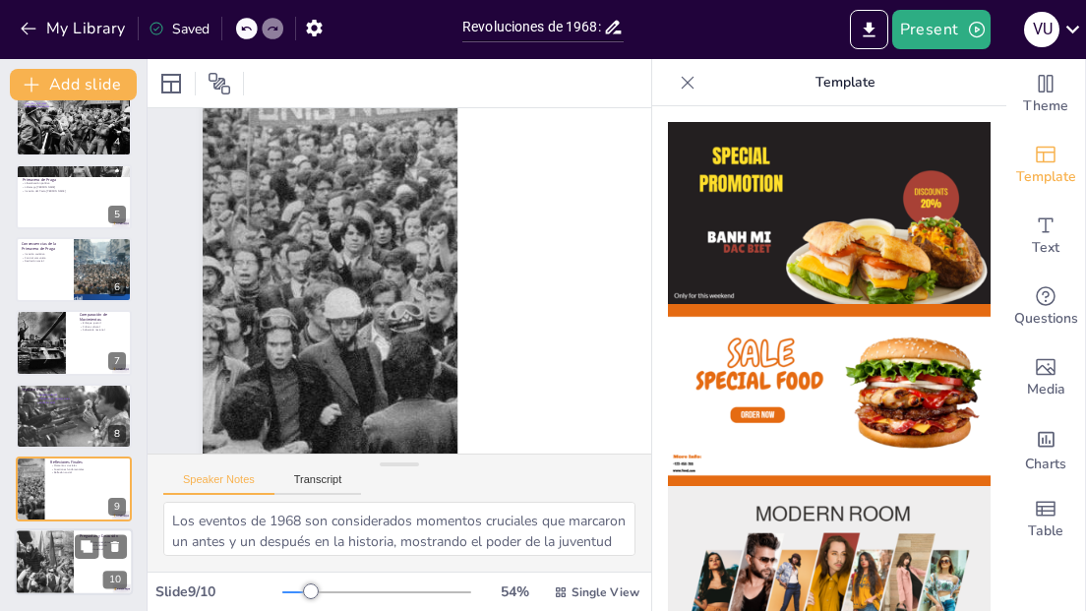
click at [45, 567] on div at bounding box center [44, 562] width 118 height 67
type textarea "Este espacio para preguntas es fundamental para enriquecer la discusión y permi…"
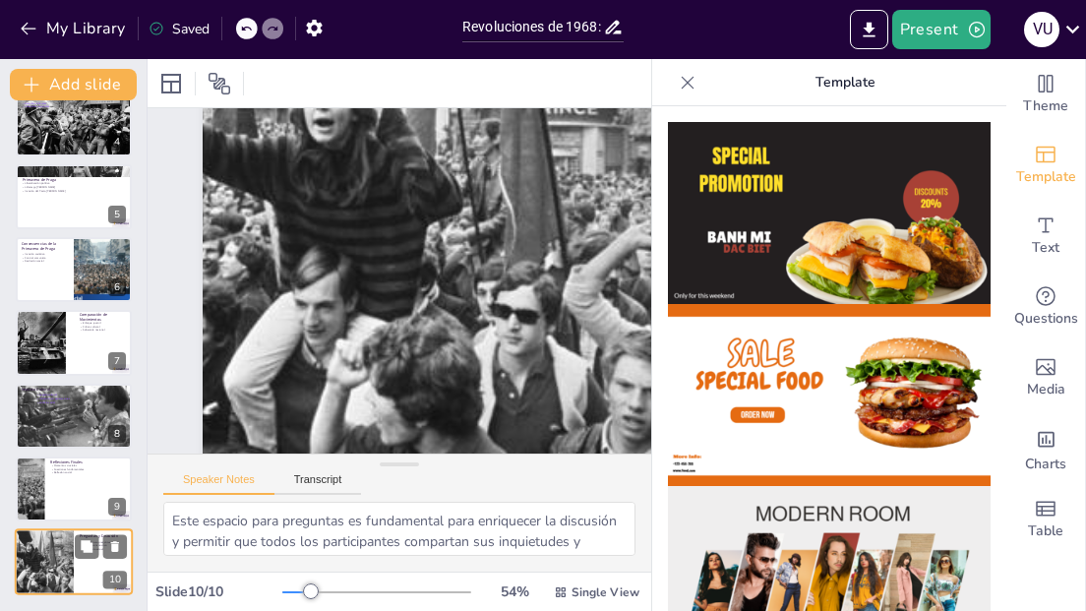
scroll to position [169, 0]
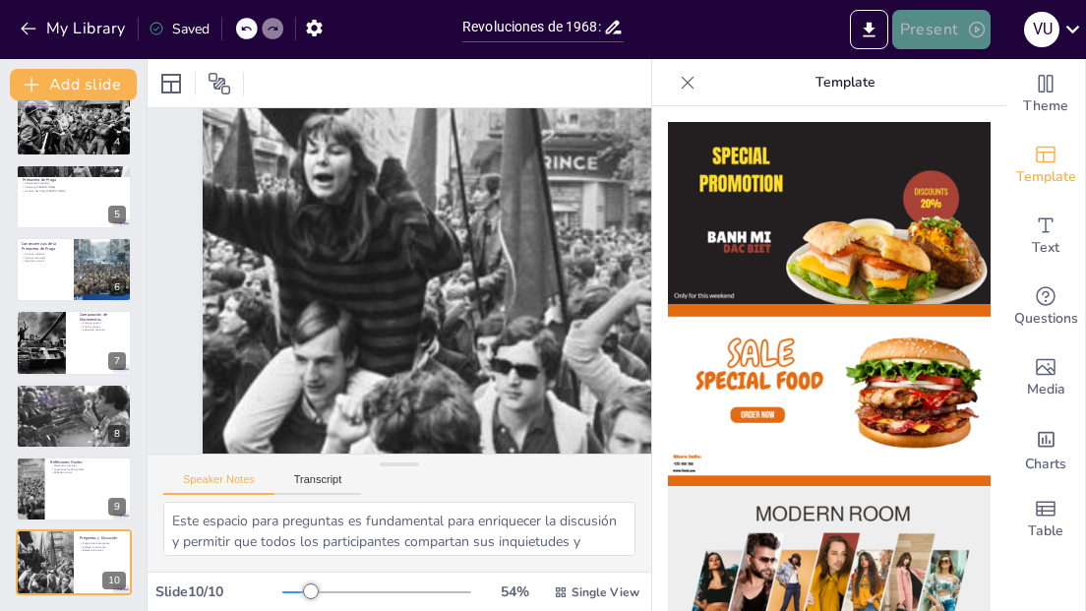
click at [929, 34] on button "Present" at bounding box center [941, 29] width 98 height 39
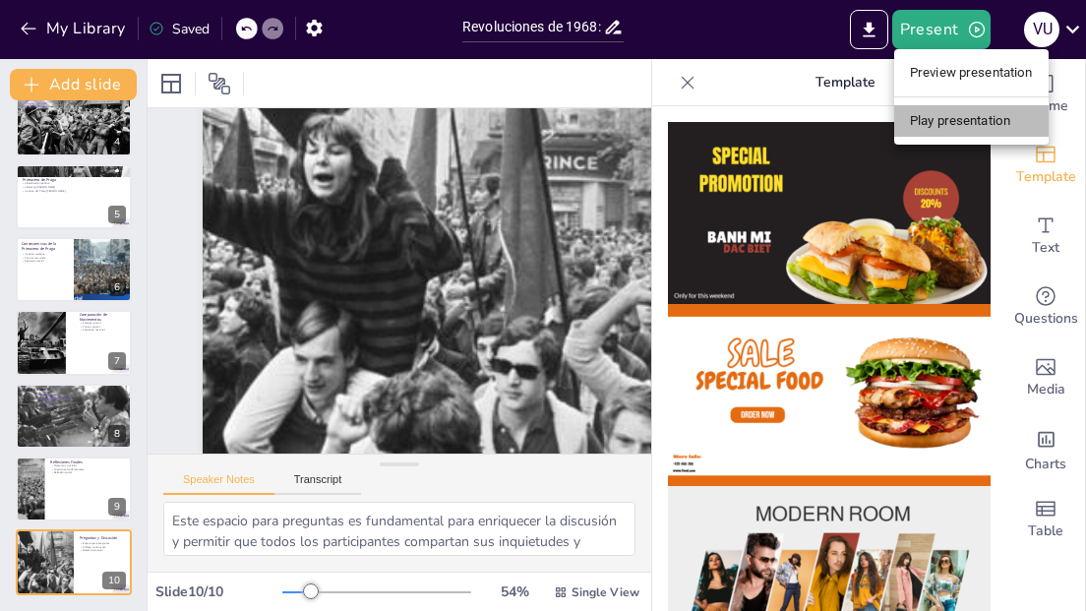
click at [936, 119] on li "Play presentation" at bounding box center [971, 120] width 154 height 31
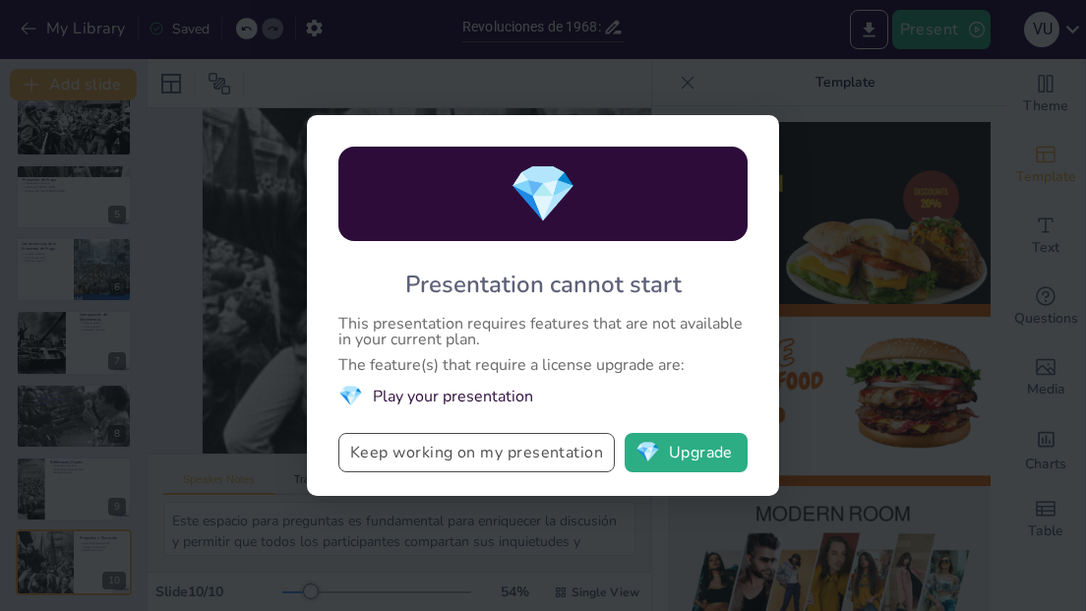
click at [475, 452] on button "Keep working on my presentation" at bounding box center [476, 452] width 276 height 39
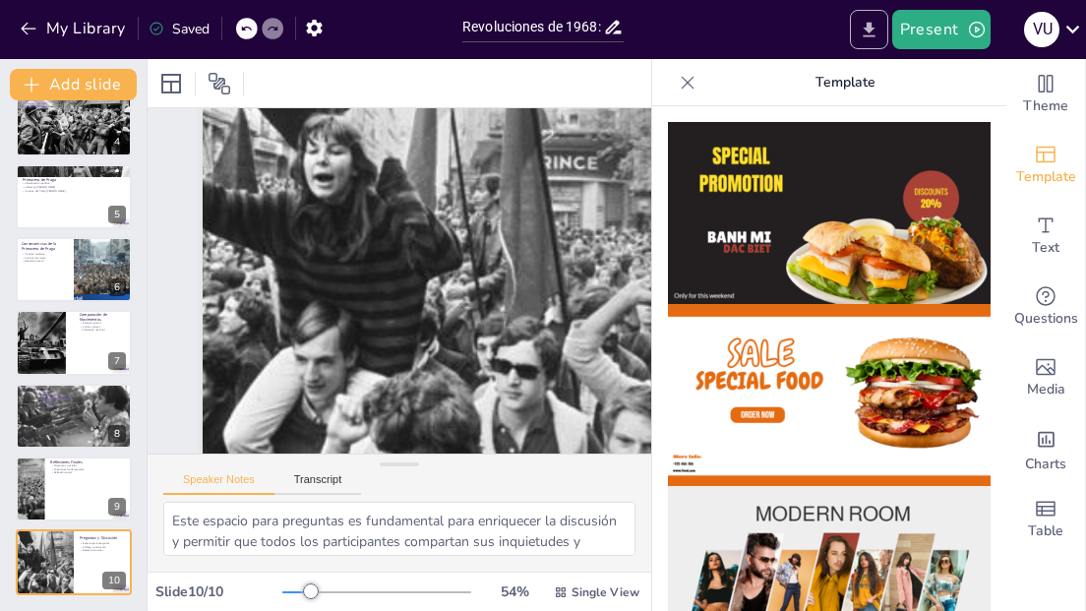
click at [870, 30] on icon "Export to PowerPoint" at bounding box center [868, 29] width 12 height 15
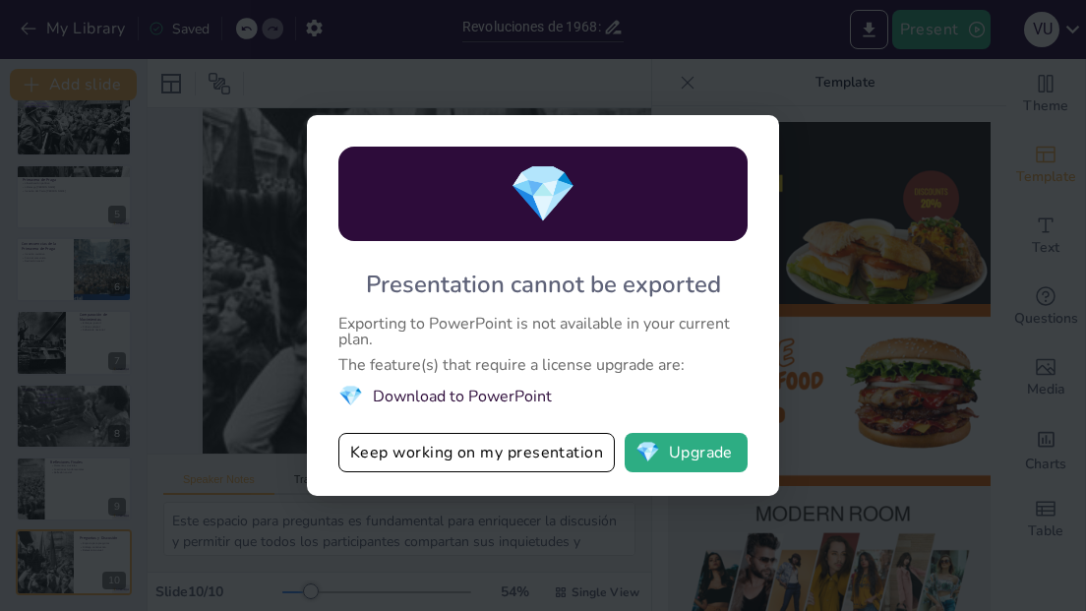
click at [446, 400] on li "💎 Download to PowerPoint" at bounding box center [542, 396] width 409 height 27
click at [453, 451] on button "Keep working on my presentation" at bounding box center [476, 452] width 276 height 39
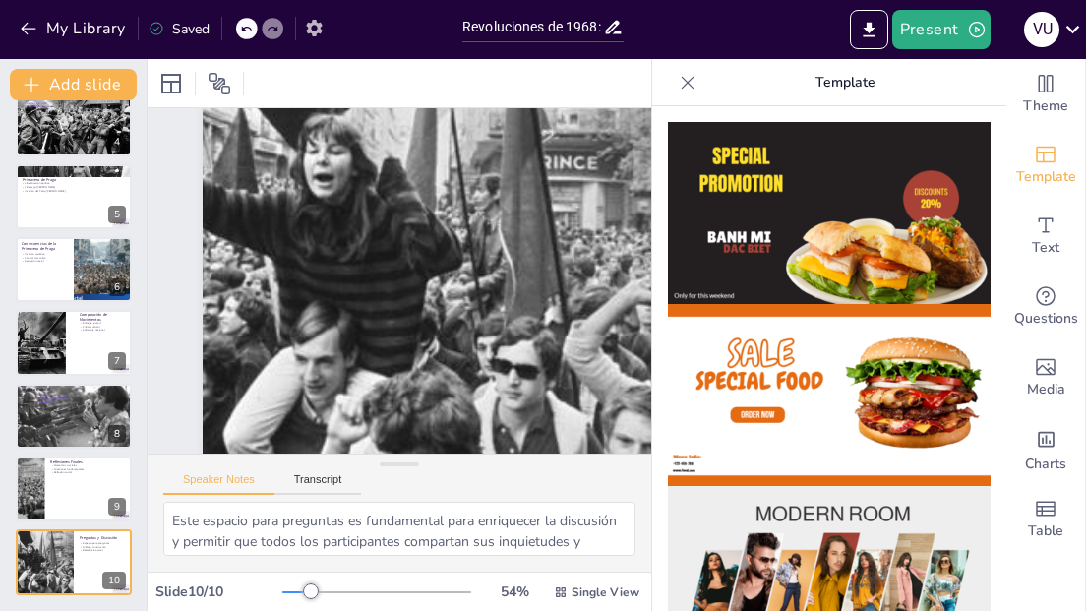
click at [314, 17] on button "button" at bounding box center [314, 27] width 36 height 35
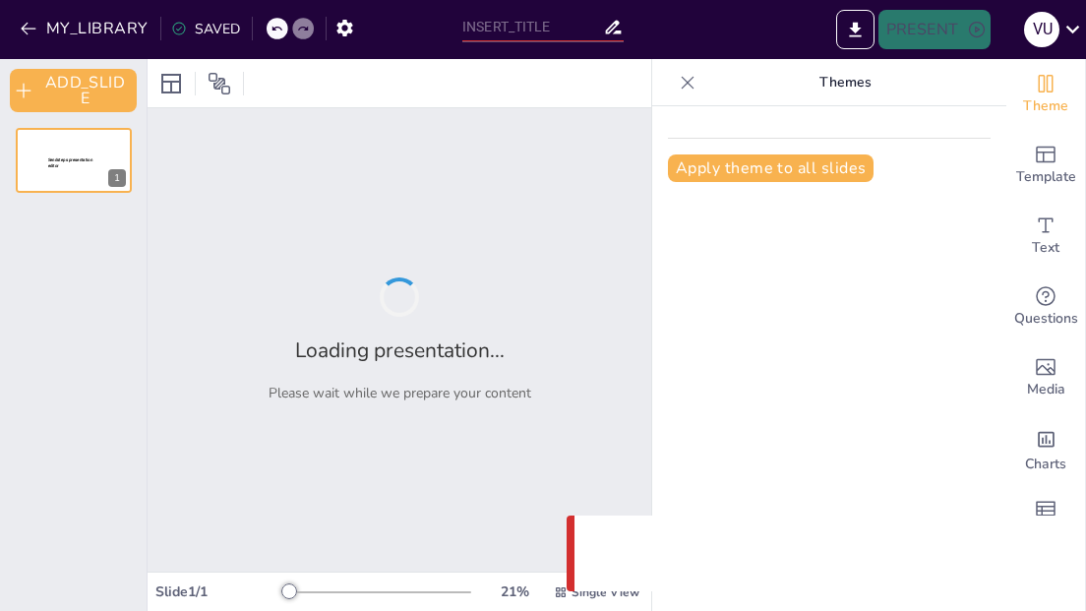
type input "Revoluciones de 1968: [PERSON_NAME] y Primavera de Praga"
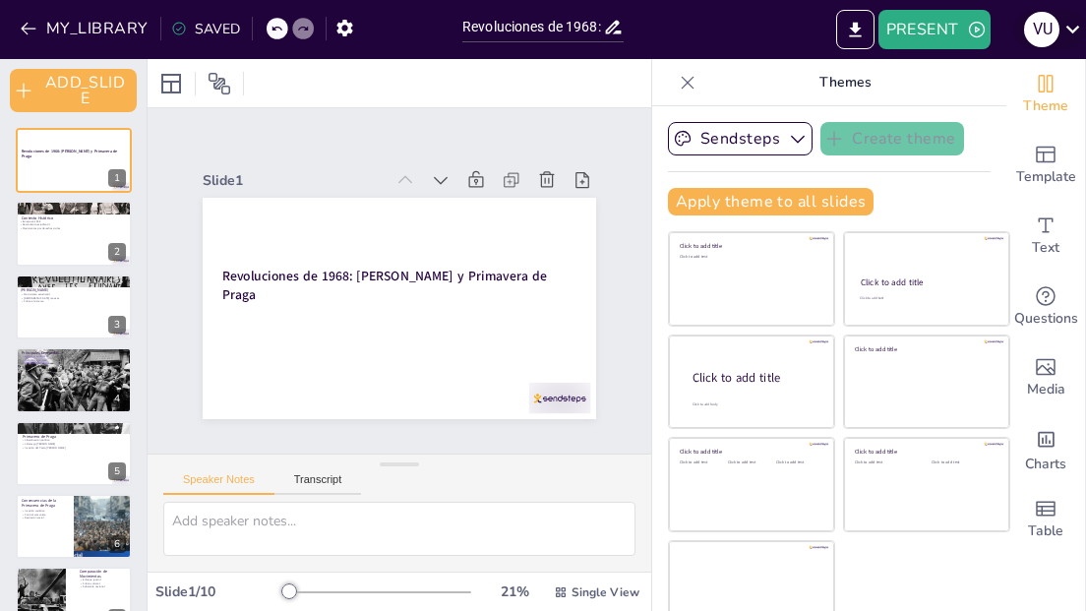
click at [1068, 34] on icon at bounding box center [1072, 29] width 27 height 27
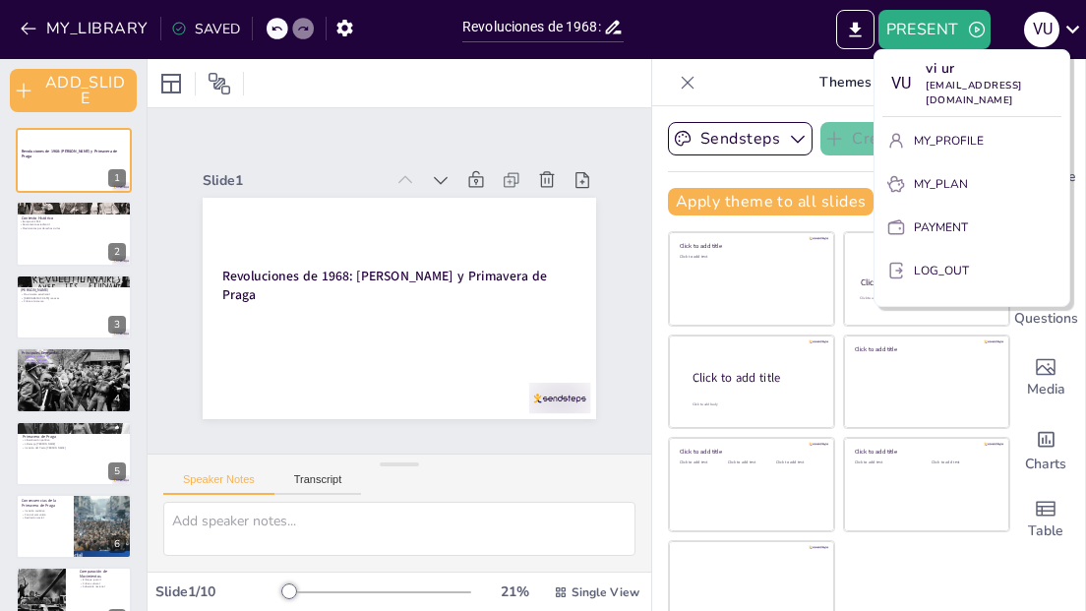
click at [778, 44] on div at bounding box center [543, 305] width 1086 height 611
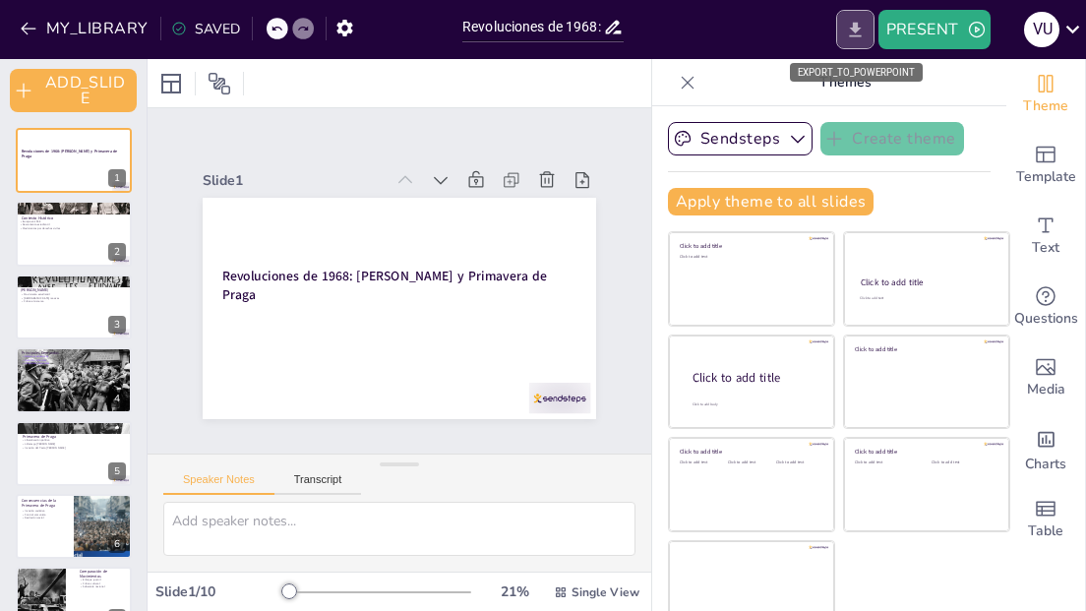
click at [849, 30] on icon "EXPORT_TO_POWERPOINT" at bounding box center [855, 30] width 21 height 21
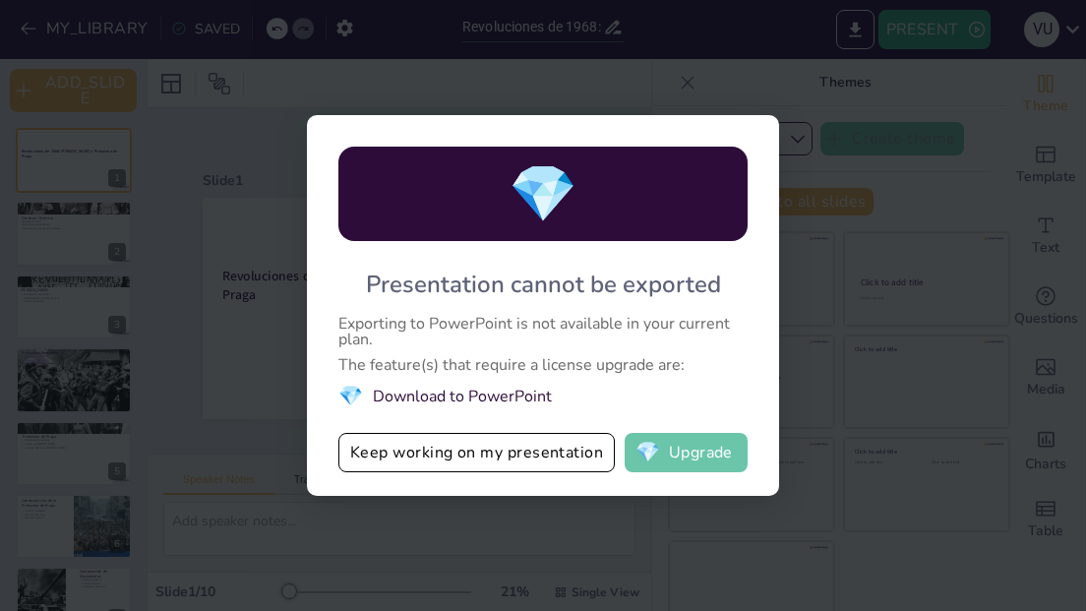
click at [655, 462] on span "💎" at bounding box center [647, 453] width 25 height 20
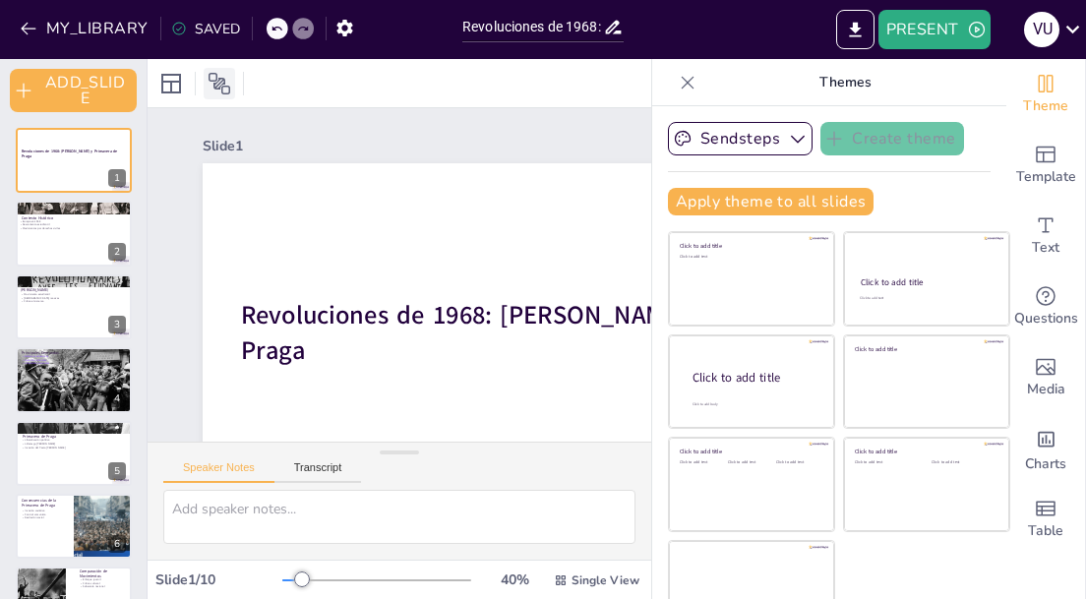
click at [209, 91] on icon at bounding box center [220, 84] width 24 height 24
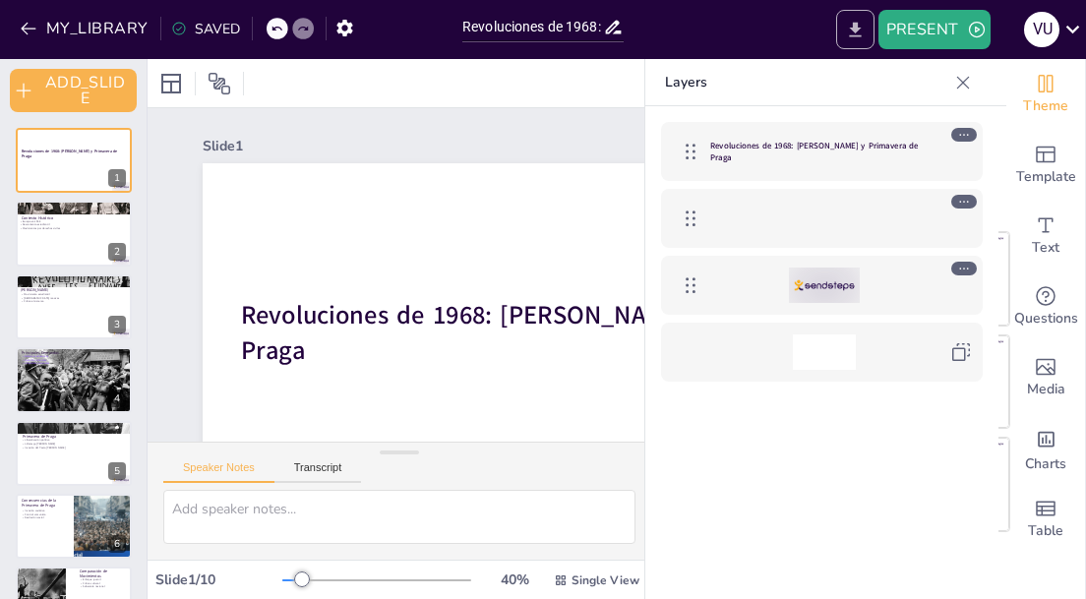
click at [866, 21] on button "EXPORT_TO_POWERPOINT" at bounding box center [855, 29] width 38 height 39
